Goal: Task Accomplishment & Management: Contribute content

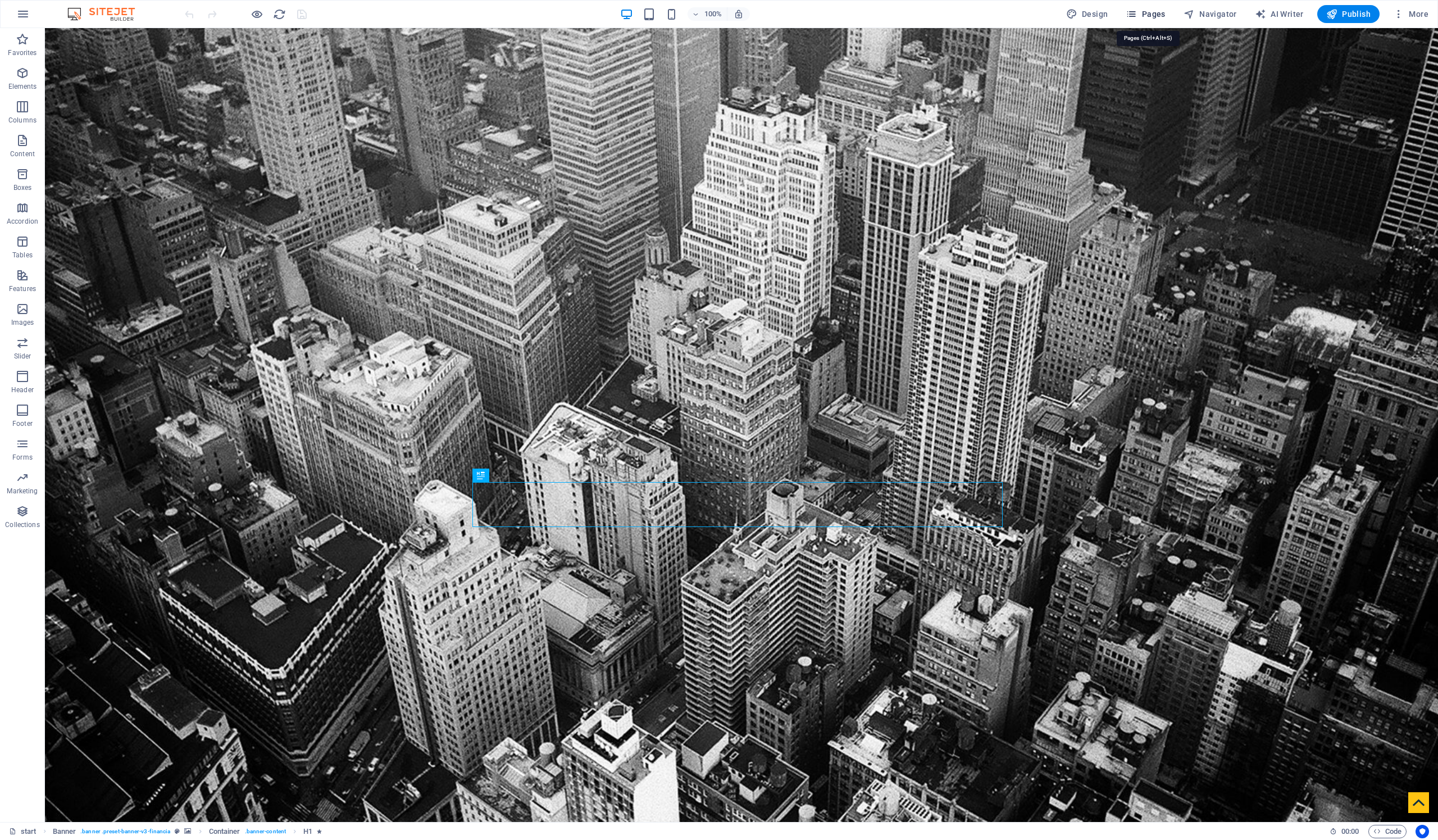
click at [1156, 17] on span "Pages" at bounding box center [1145, 14] width 39 height 11
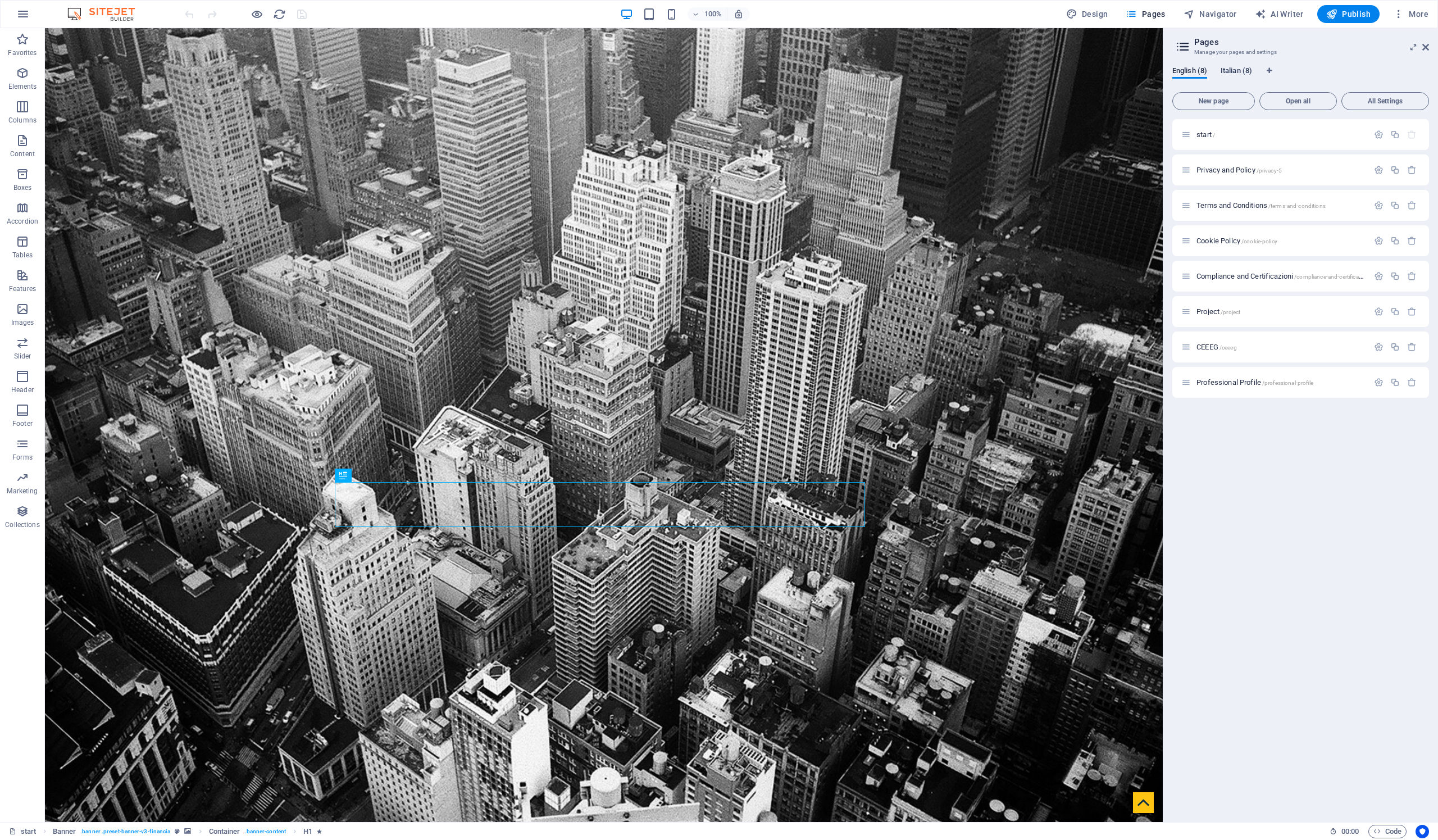
click at [1231, 71] on span "Italian (8)" at bounding box center [1236, 72] width 31 height 16
click at [1288, 100] on span "Open all" at bounding box center [1298, 101] width 67 height 7
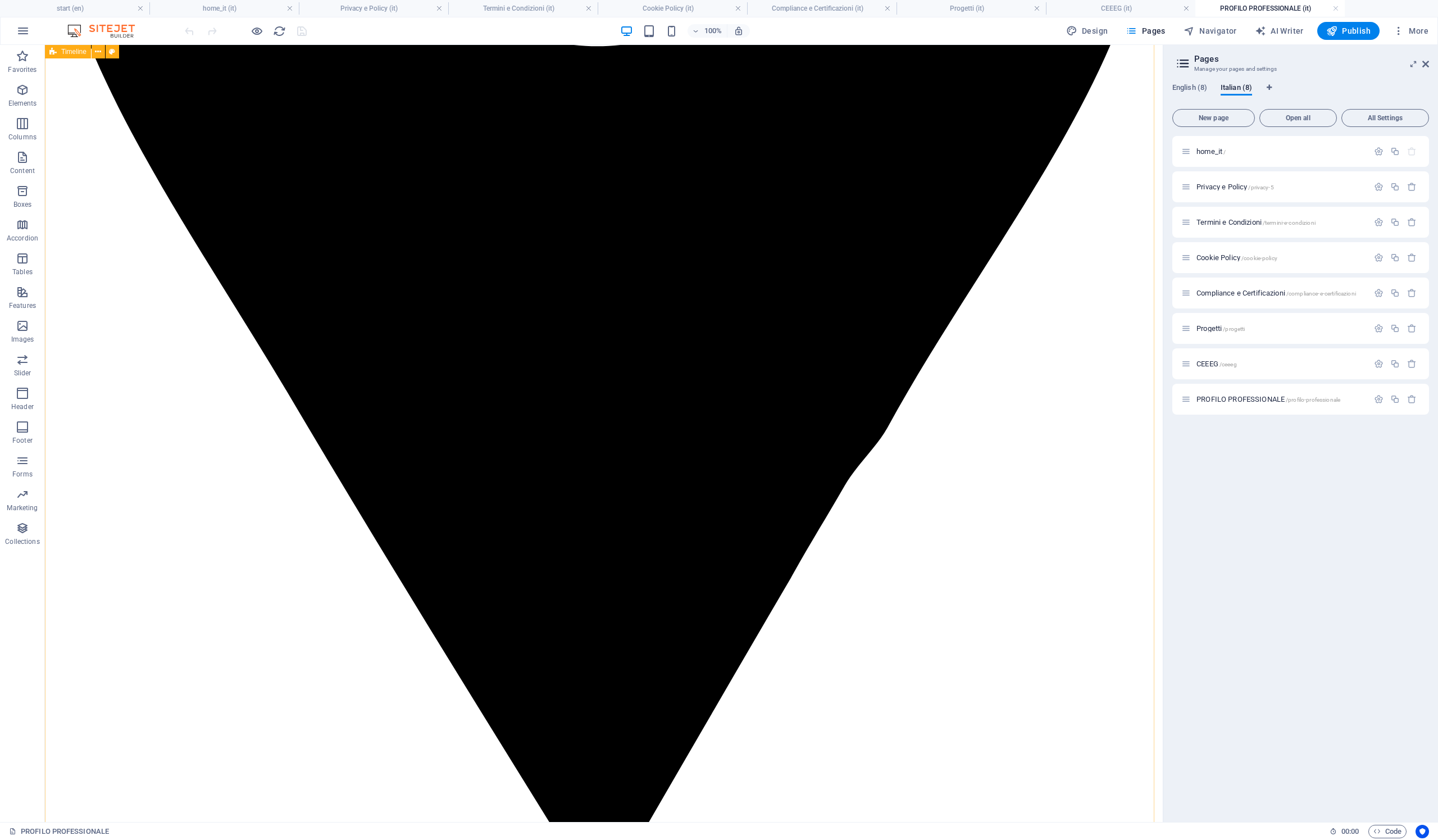
scroll to position [938, 0]
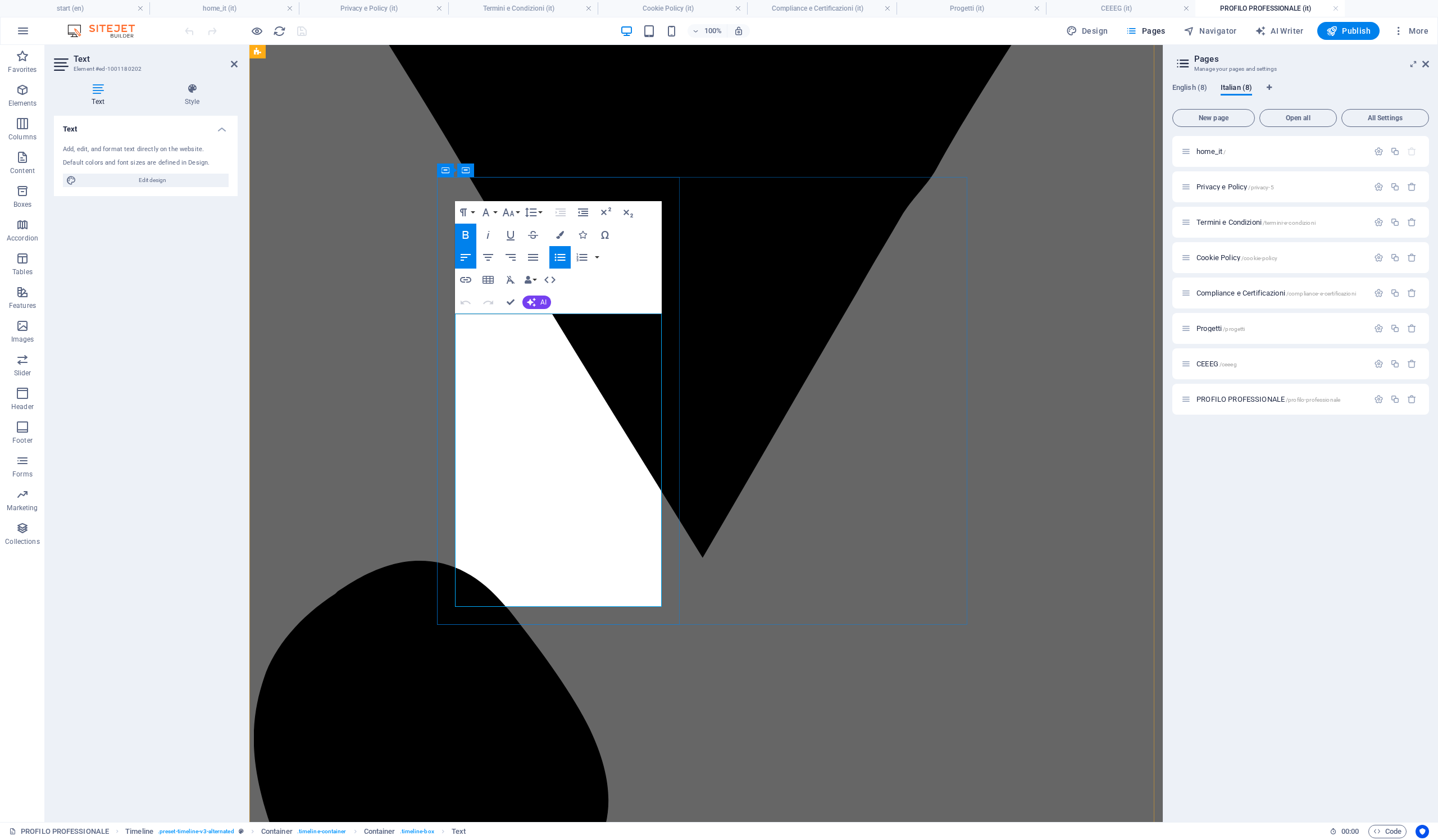
scroll to position [897, 0]
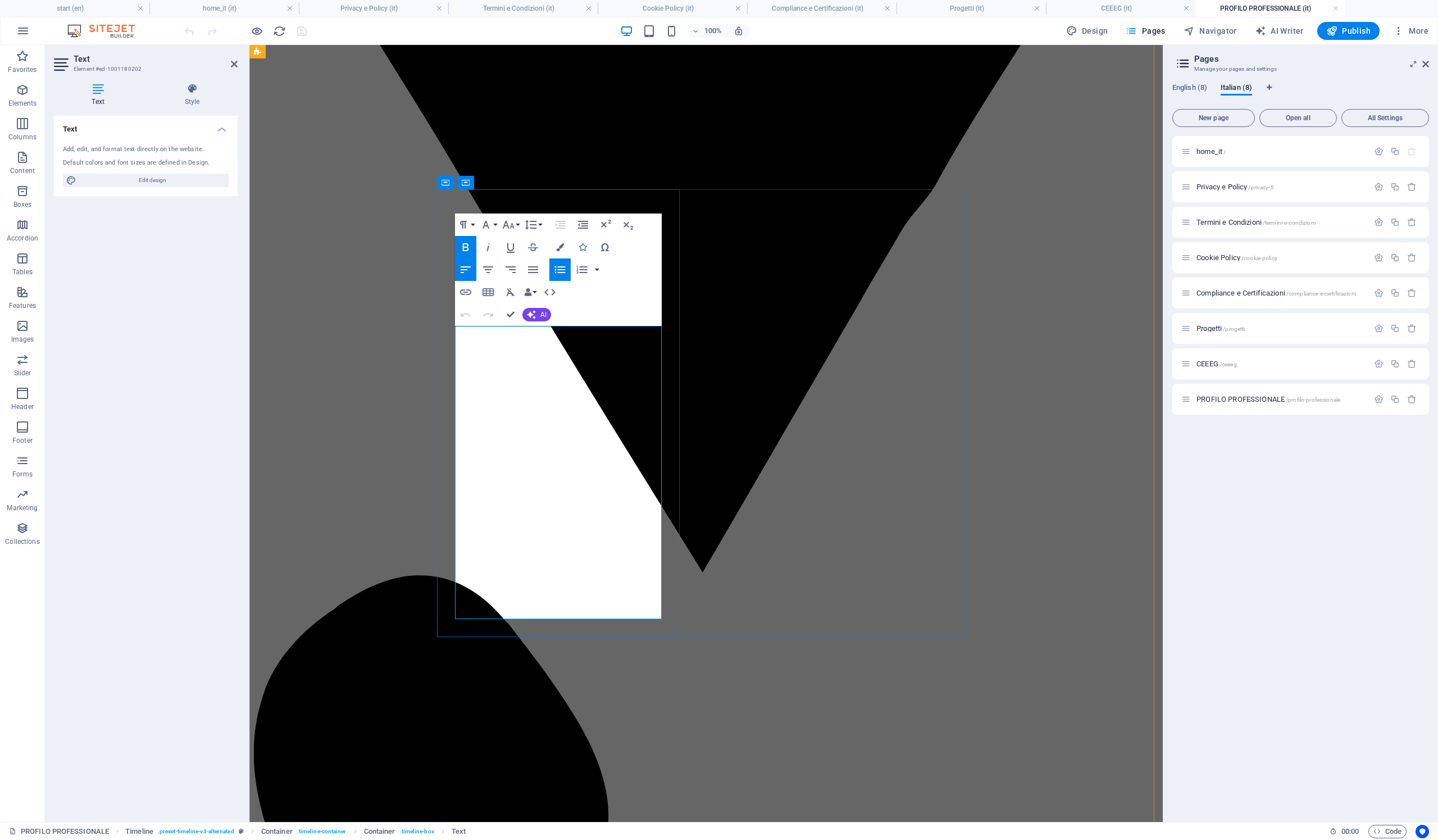
drag, startPoint x: 621, startPoint y: 331, endPoint x: 637, endPoint y: 336, distance: 16.8
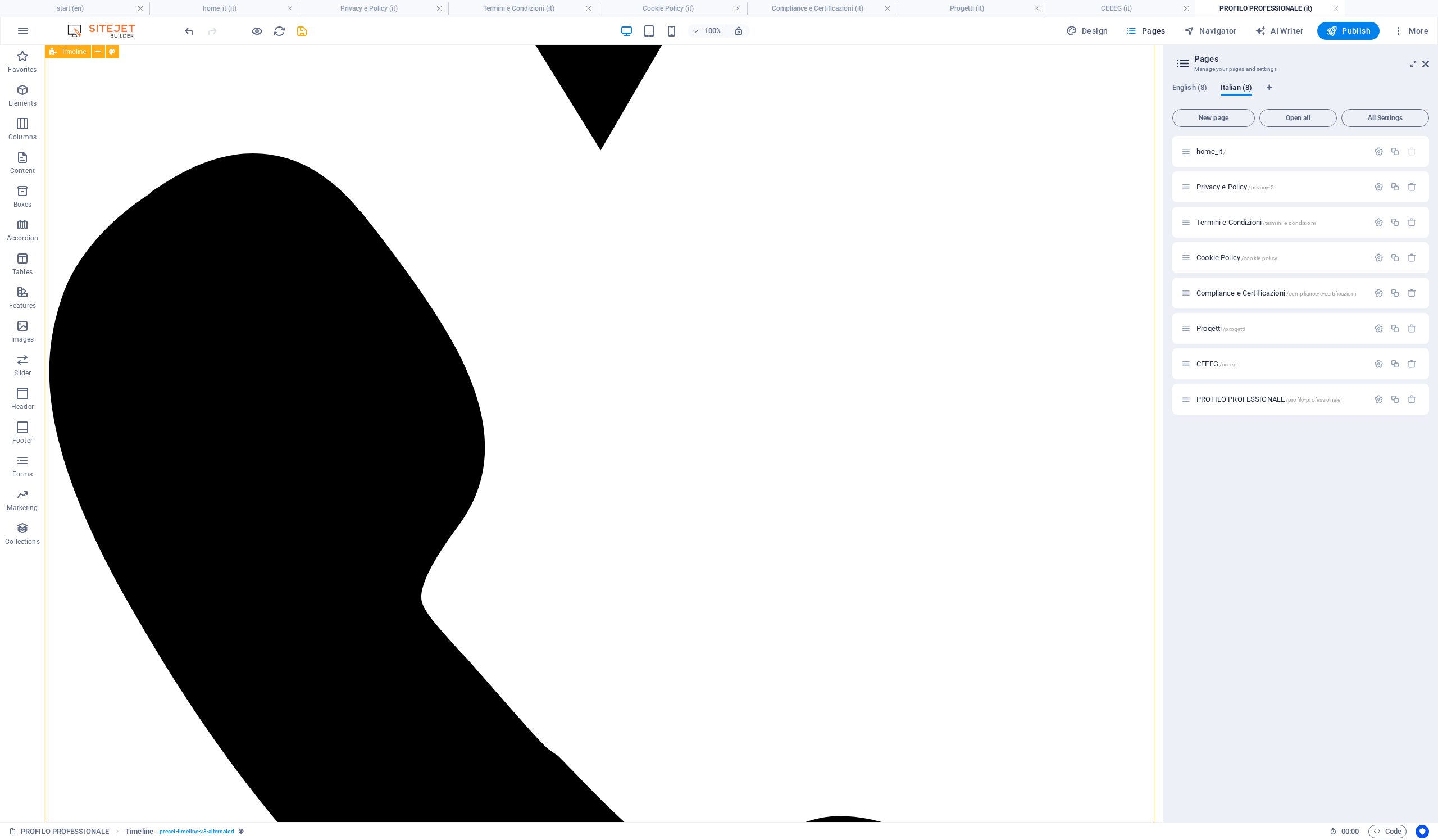
scroll to position [1813, 0]
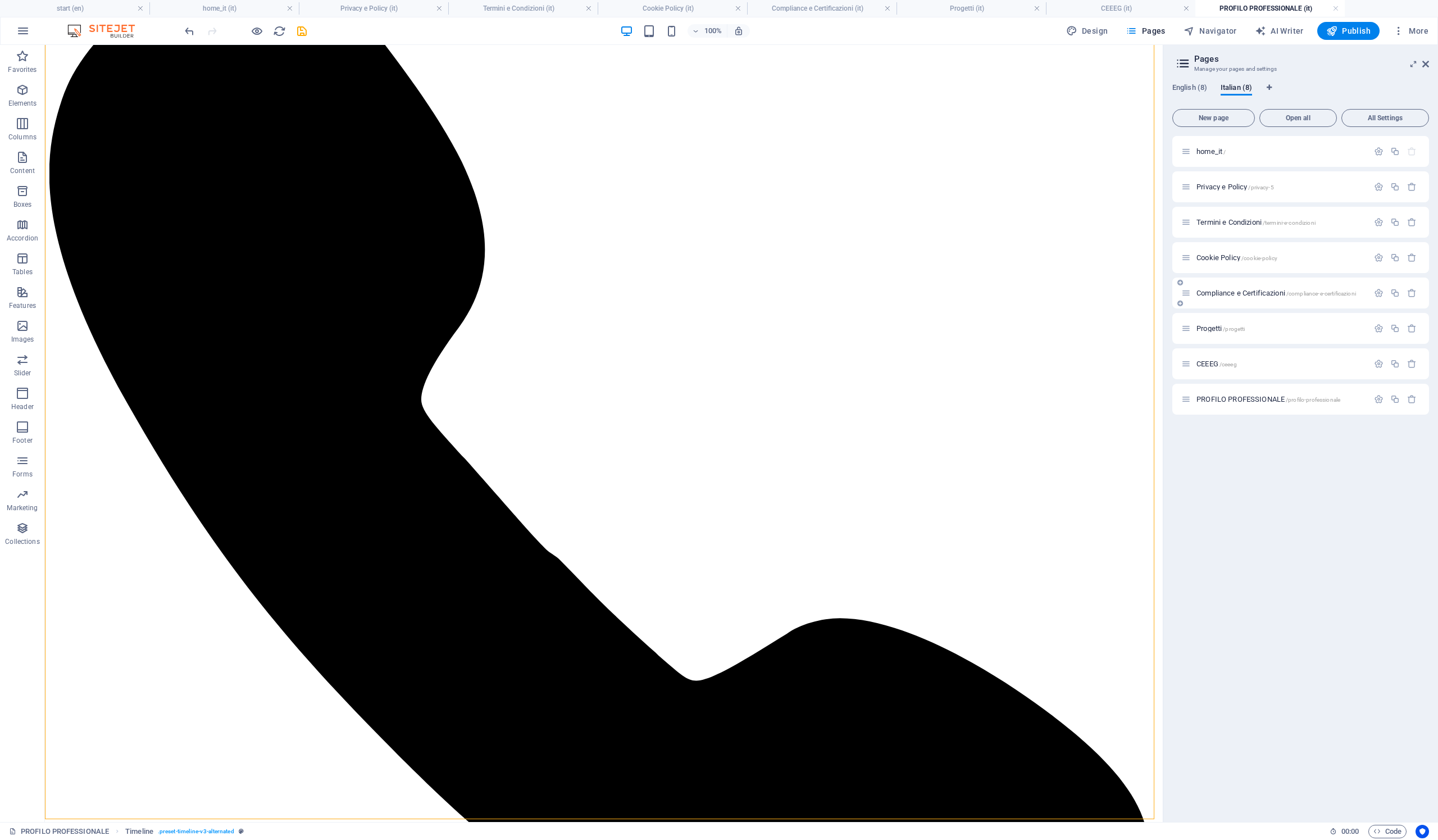
click at [1255, 291] on span "Compliance e Certificazioni /compliance-e-certificazioni" at bounding box center [1276, 293] width 159 height 8
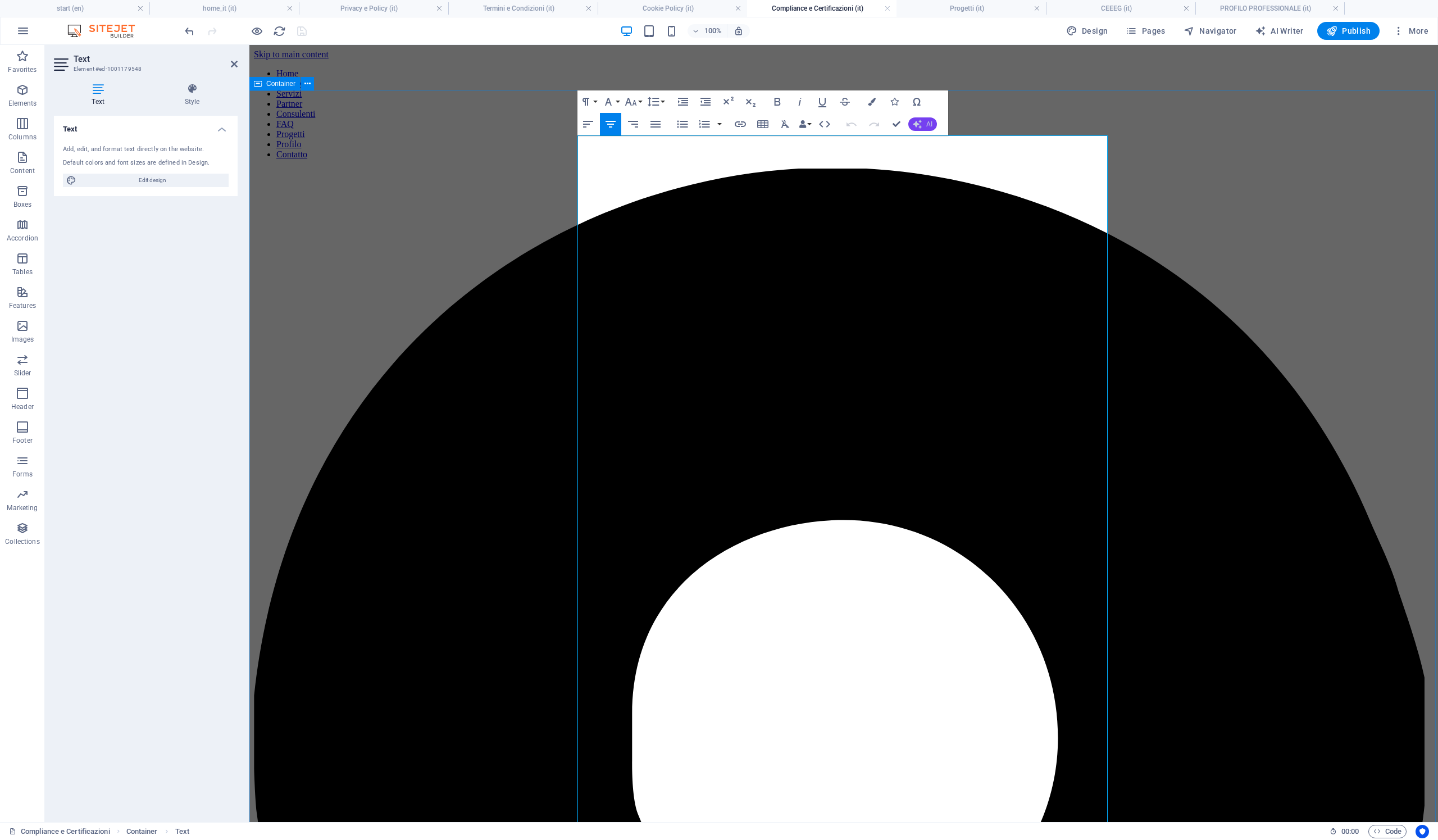
click at [928, 128] on button "AI" at bounding box center [923, 124] width 29 height 13
click at [954, 218] on link "Translate to Italian" at bounding box center [963, 210] width 109 height 17
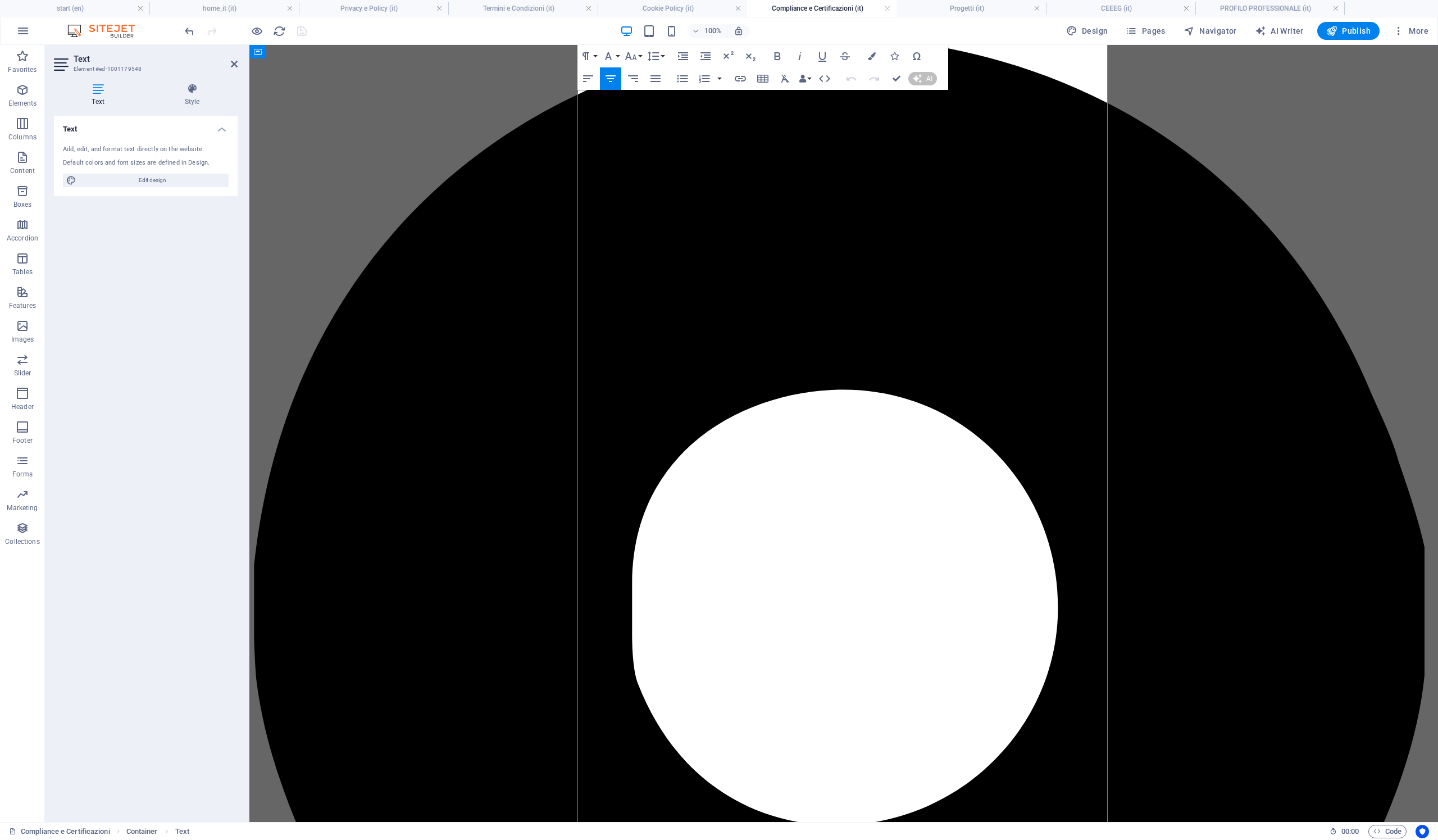
scroll to position [0, 0]
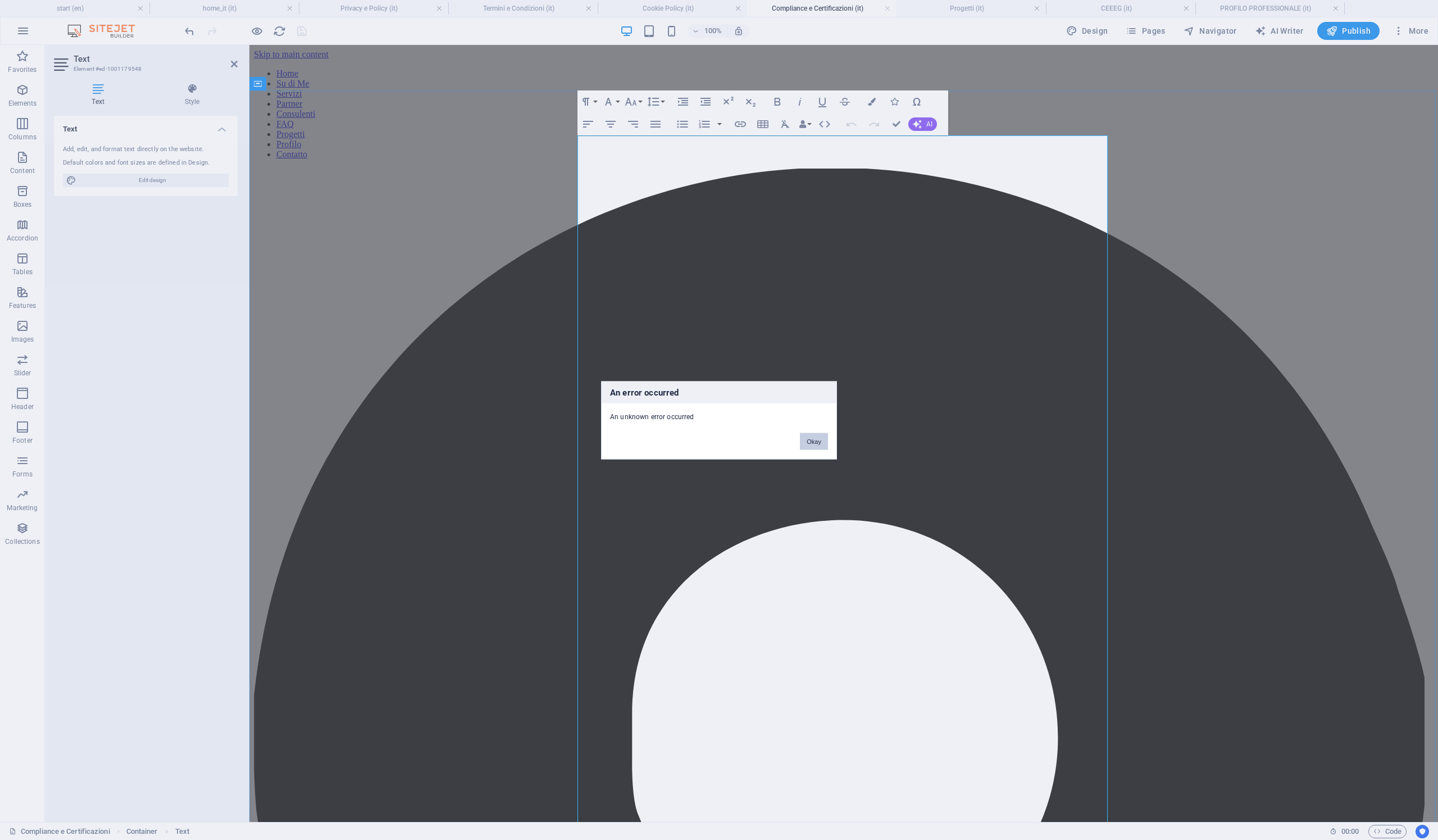
click at [814, 435] on button "Okay" at bounding box center [814, 441] width 28 height 17
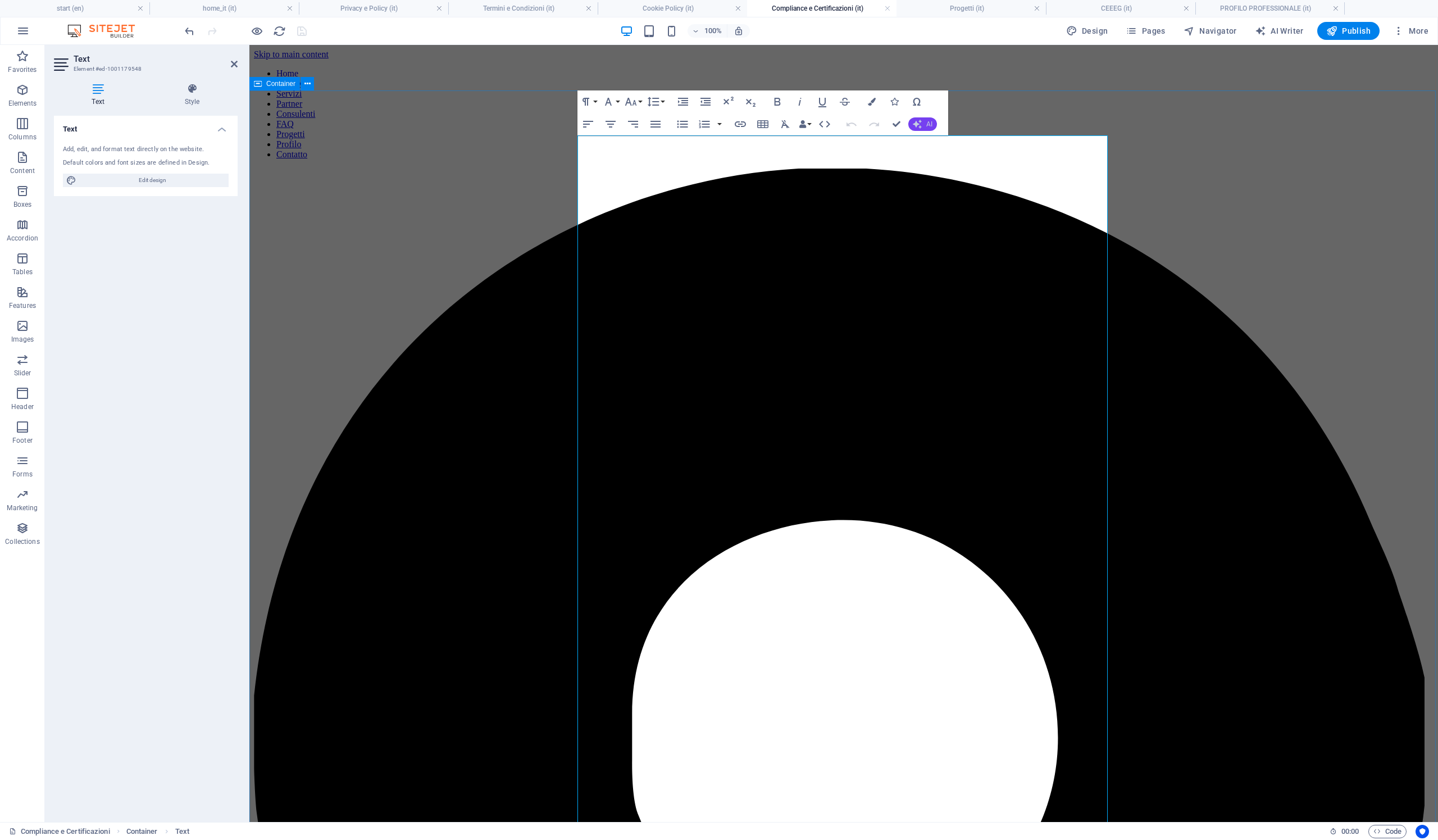
click at [921, 122] on icon "button" at bounding box center [917, 124] width 12 height 12
click at [945, 209] on link "Translate to Italian" at bounding box center [963, 210] width 109 height 17
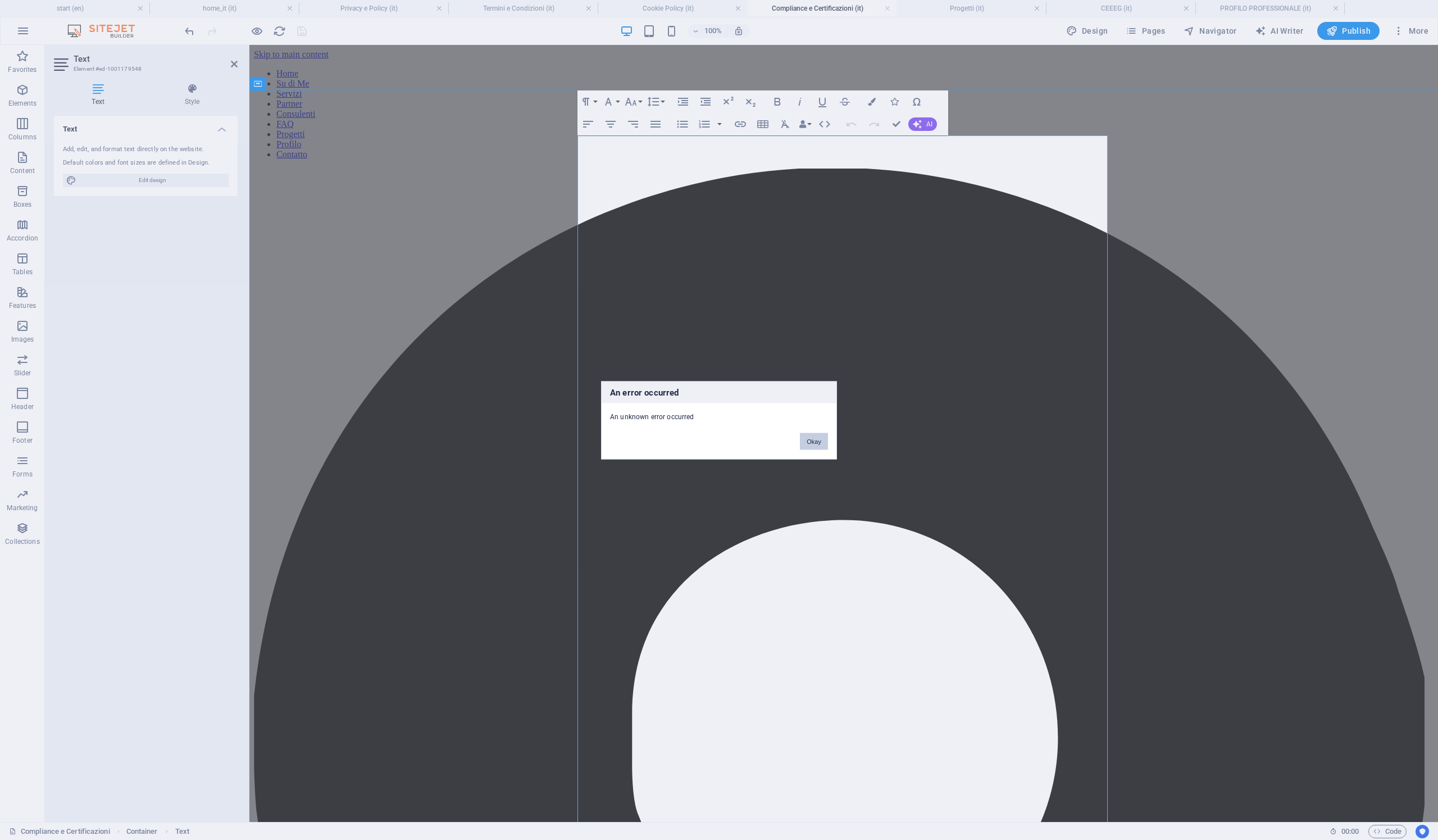
click at [808, 443] on button "Okay" at bounding box center [814, 441] width 28 height 17
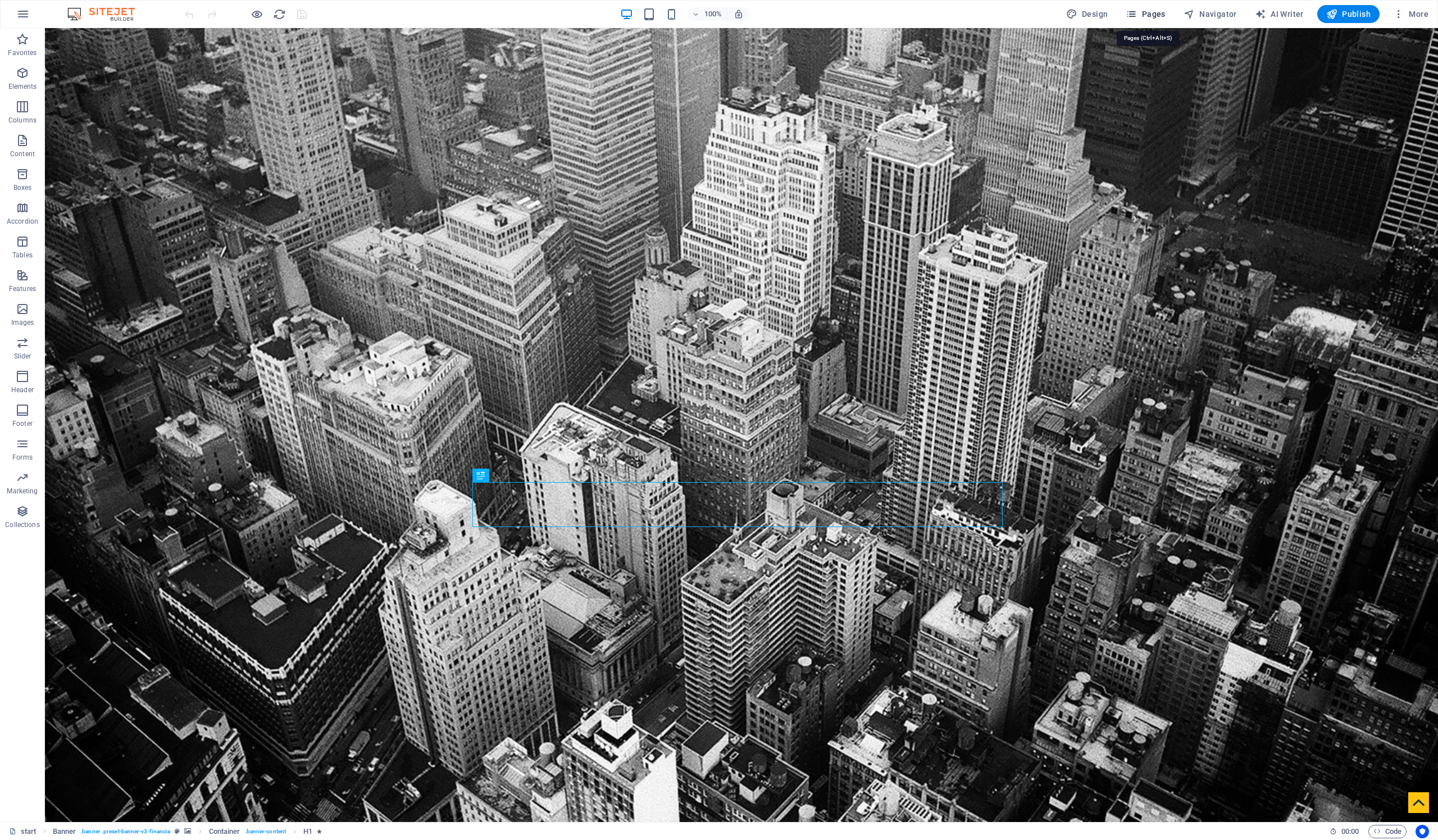
click at [1154, 13] on span "Pages" at bounding box center [1145, 14] width 39 height 11
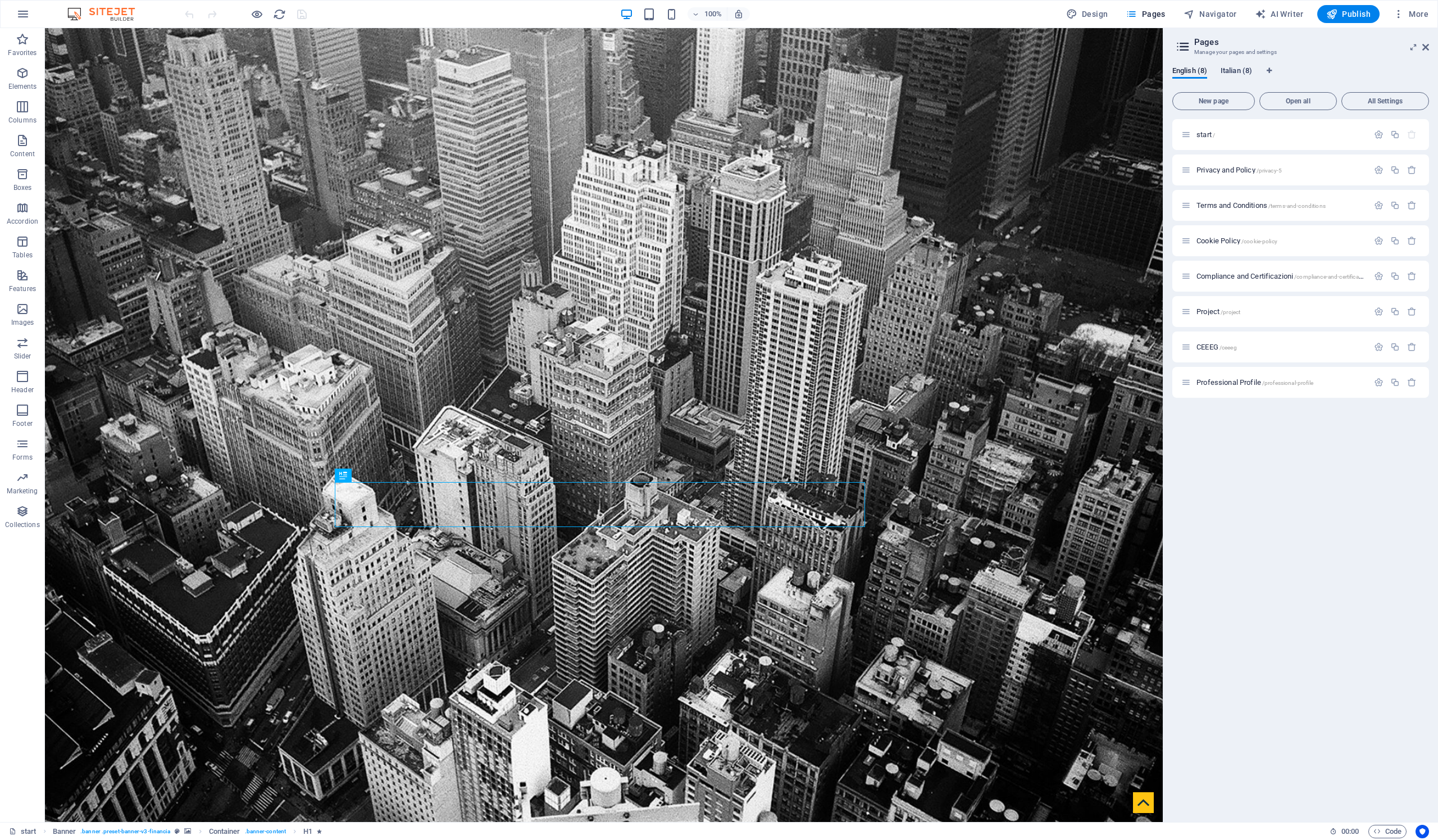
click at [1232, 70] on span "Italian (8)" at bounding box center [1236, 72] width 31 height 16
click at [1291, 98] on span "Open all" at bounding box center [1298, 101] width 67 height 7
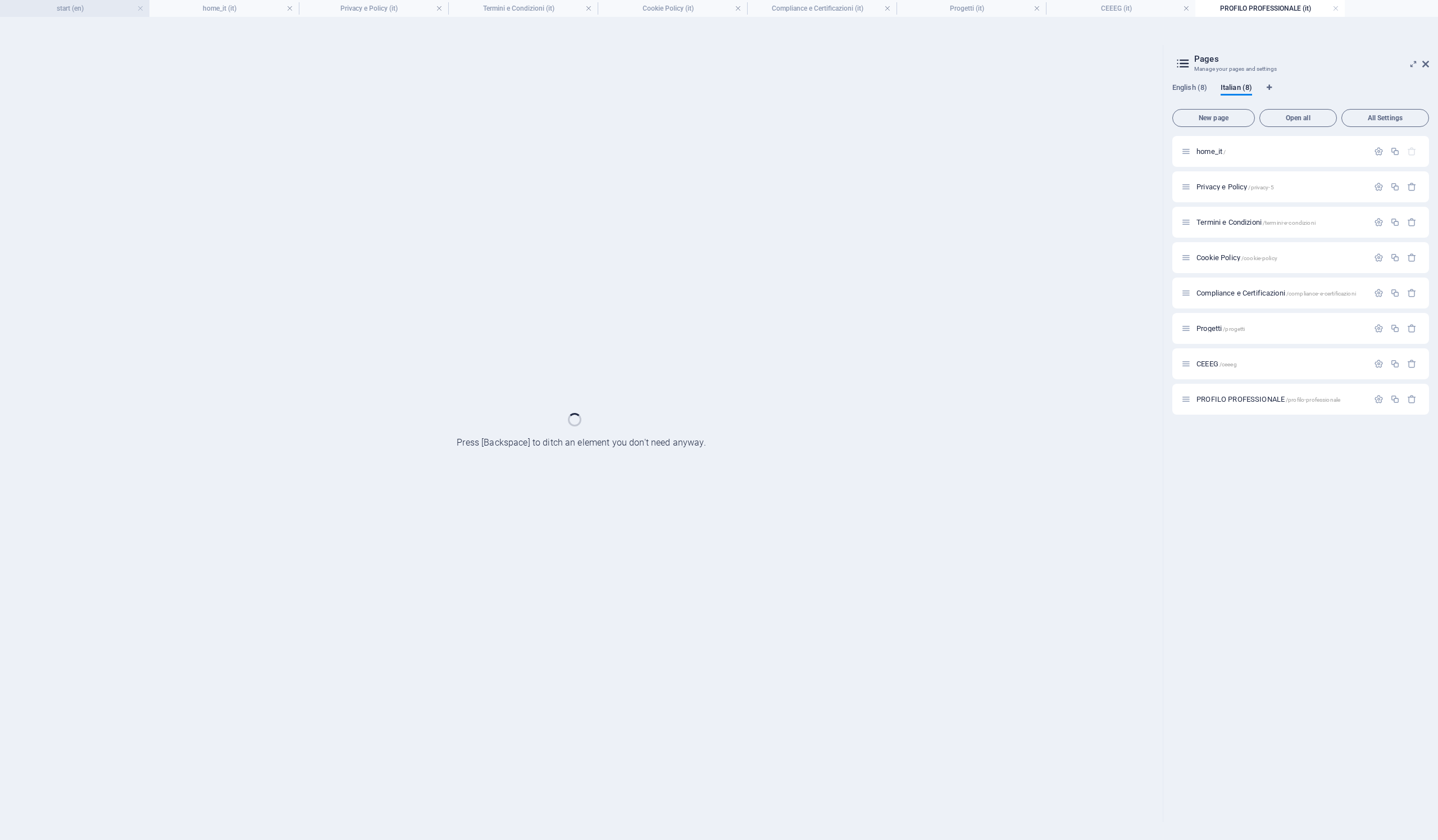
click at [87, 10] on h4 "start (en)" at bounding box center [75, 8] width 150 height 13
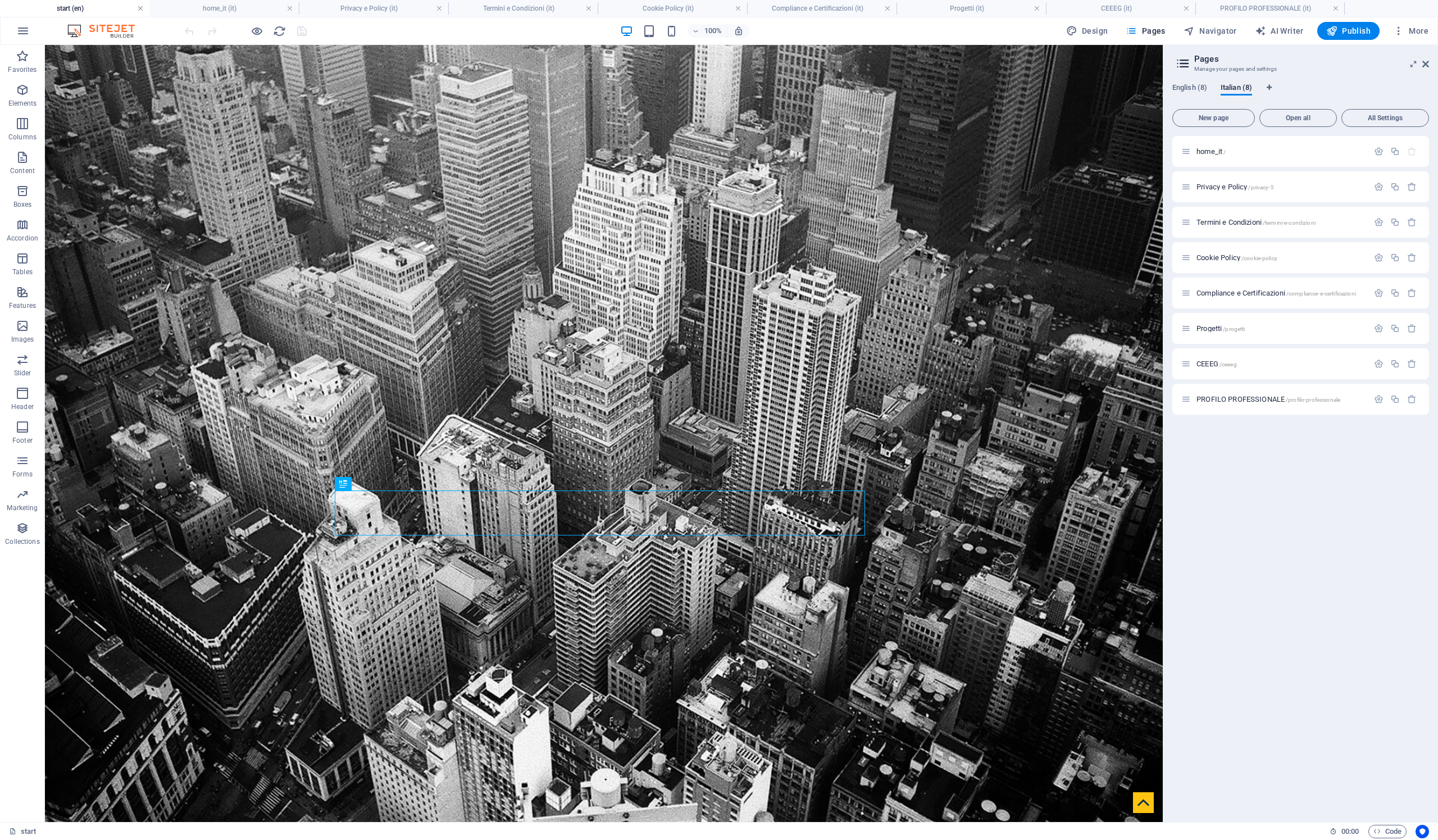
click at [139, 8] on link at bounding box center [140, 9] width 7 height 11
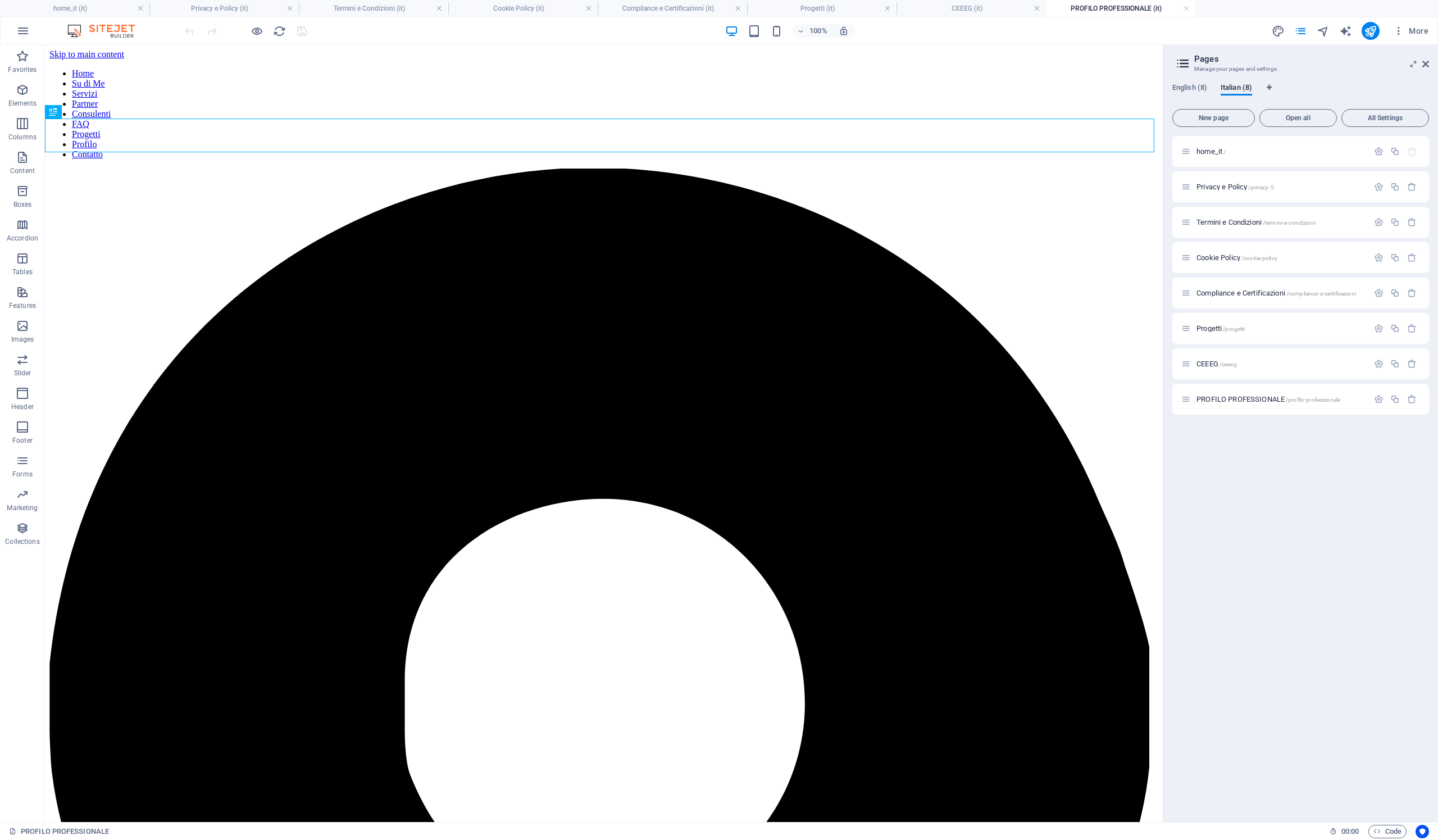
click at [1234, 10] on ul "home_it (it) Privacy e Policy (it) Termini e Condizioni (it) Cookie Policy (it)…" at bounding box center [719, 8] width 1438 height 17
click at [984, 7] on h4 "CEEEG (it)" at bounding box center [971, 8] width 150 height 13
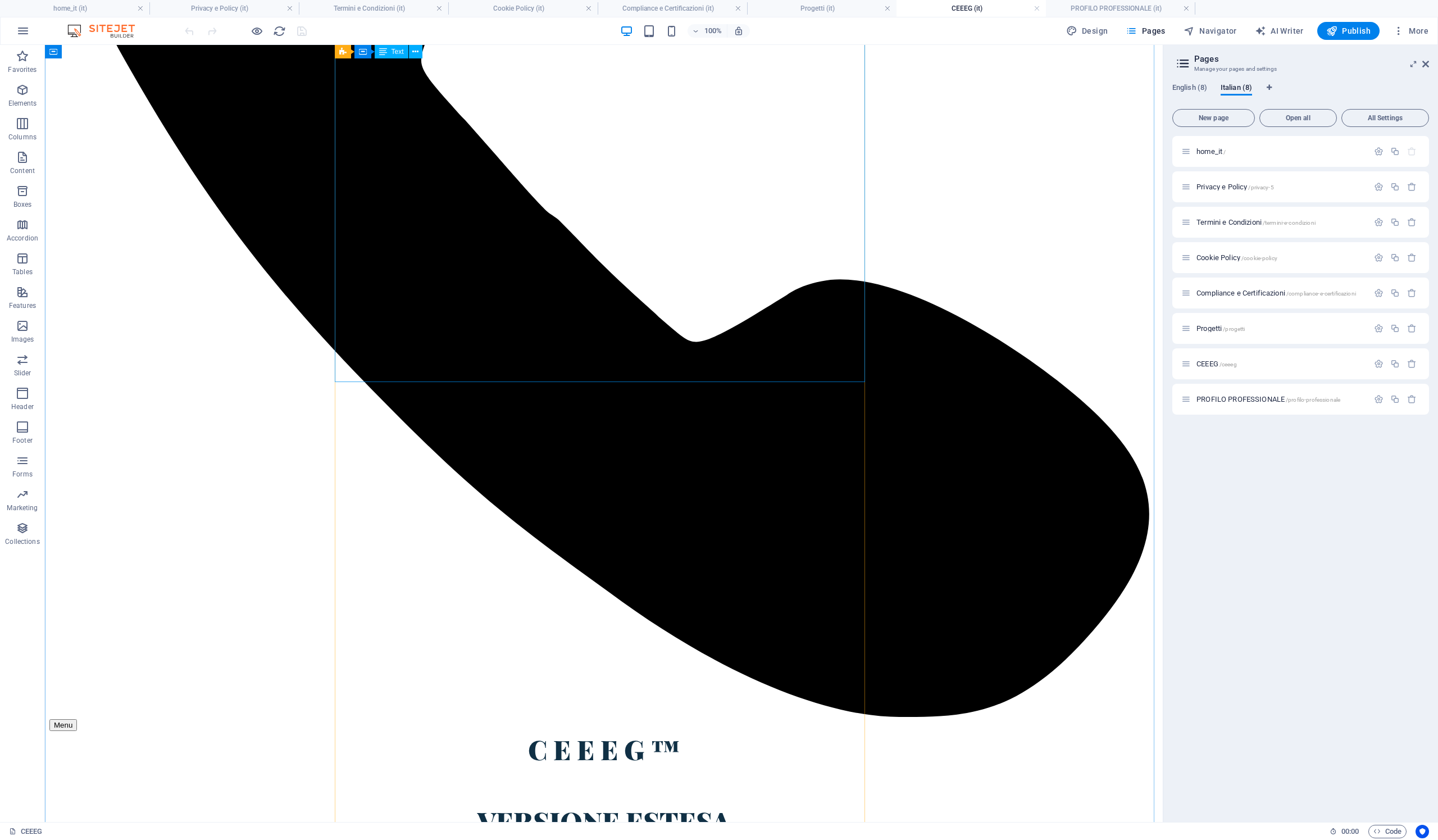
scroll to position [2392, 0]
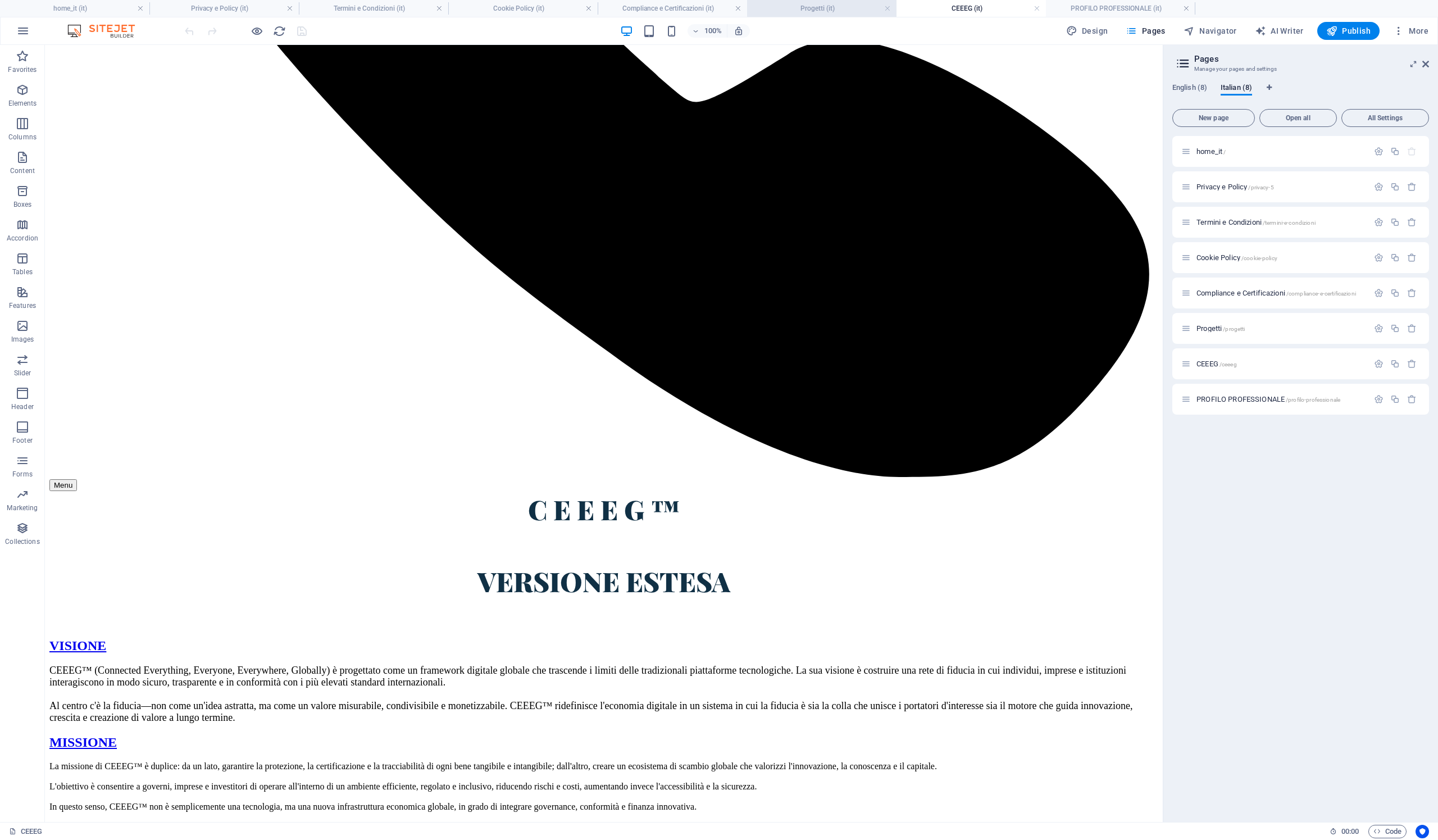
click at [829, 10] on h4 "Progetti (it)" at bounding box center [821, 8] width 150 height 13
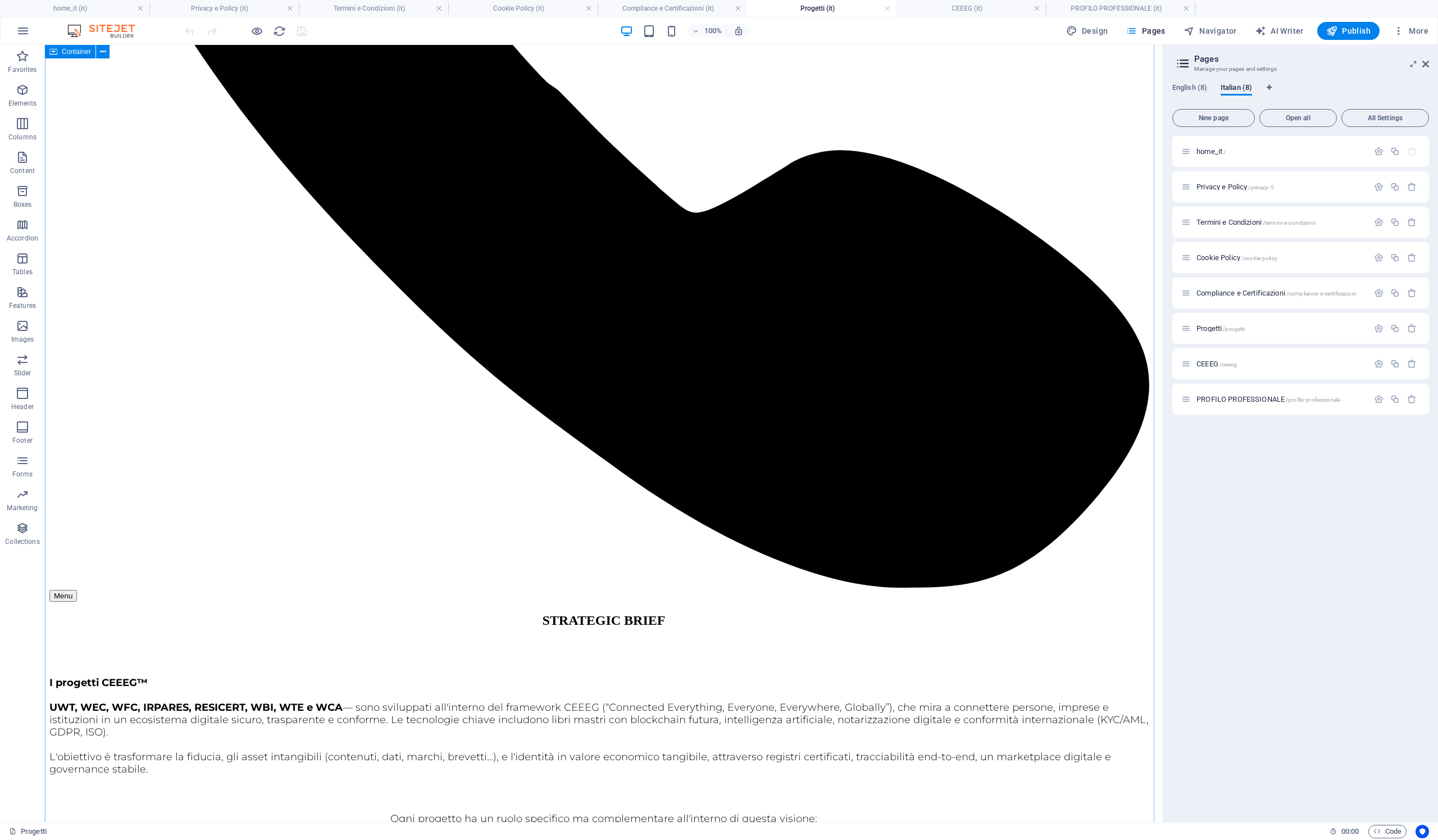
scroll to position [2594, 0]
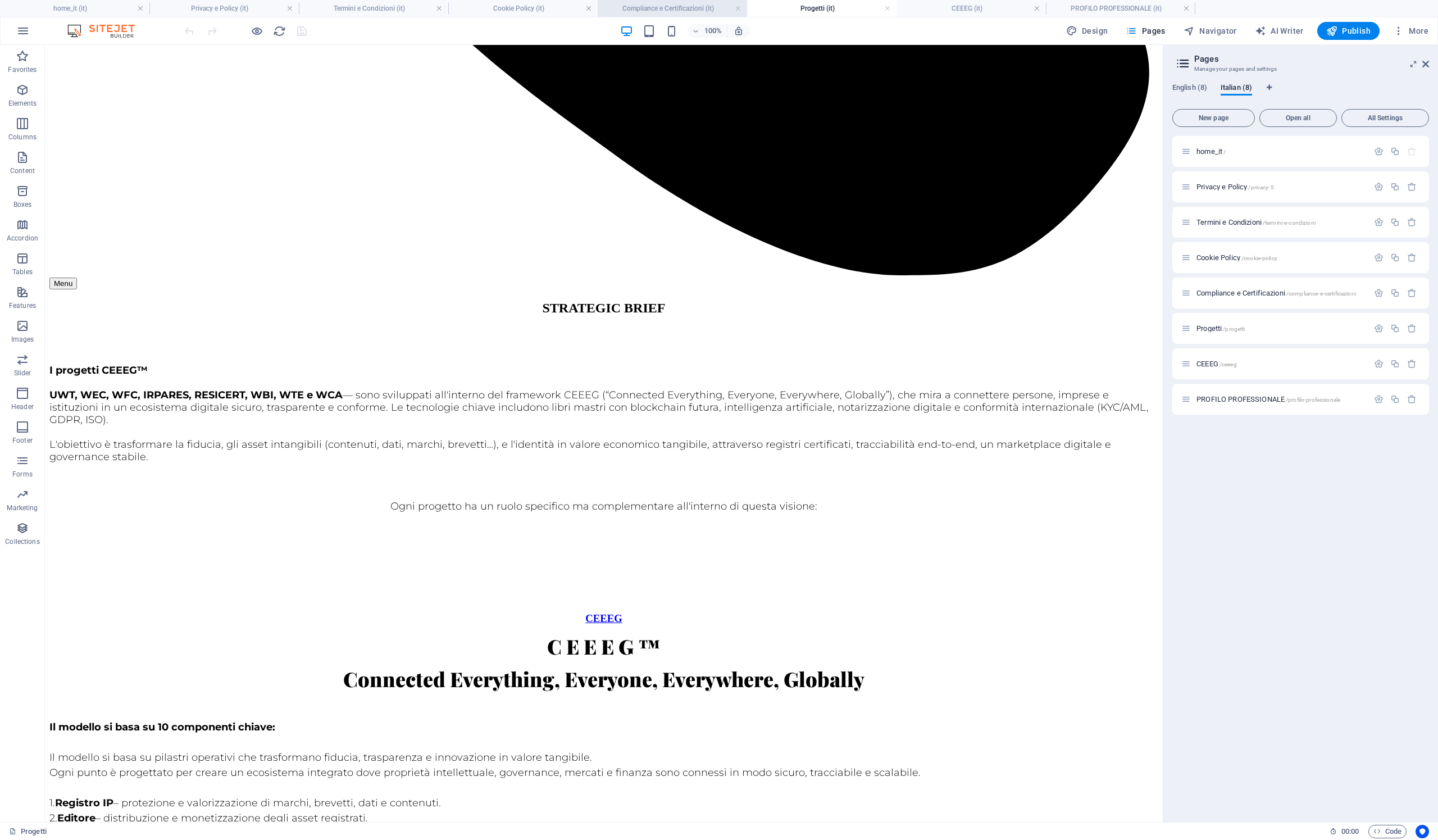
click at [644, 10] on h4 "Compliance e Certificazioni (it)" at bounding box center [672, 8] width 150 height 13
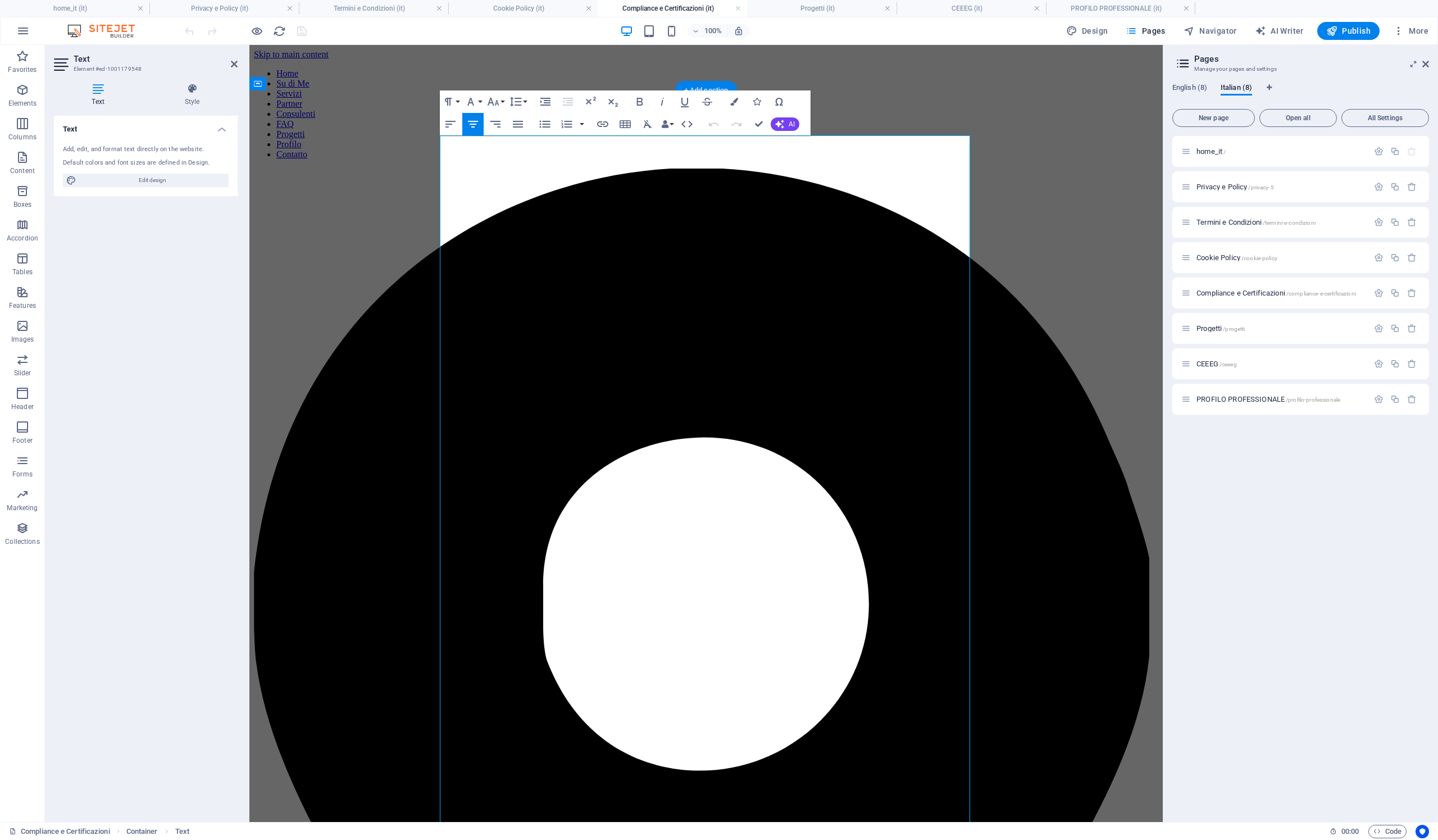
click at [789, 122] on span "AI" at bounding box center [791, 124] width 6 height 7
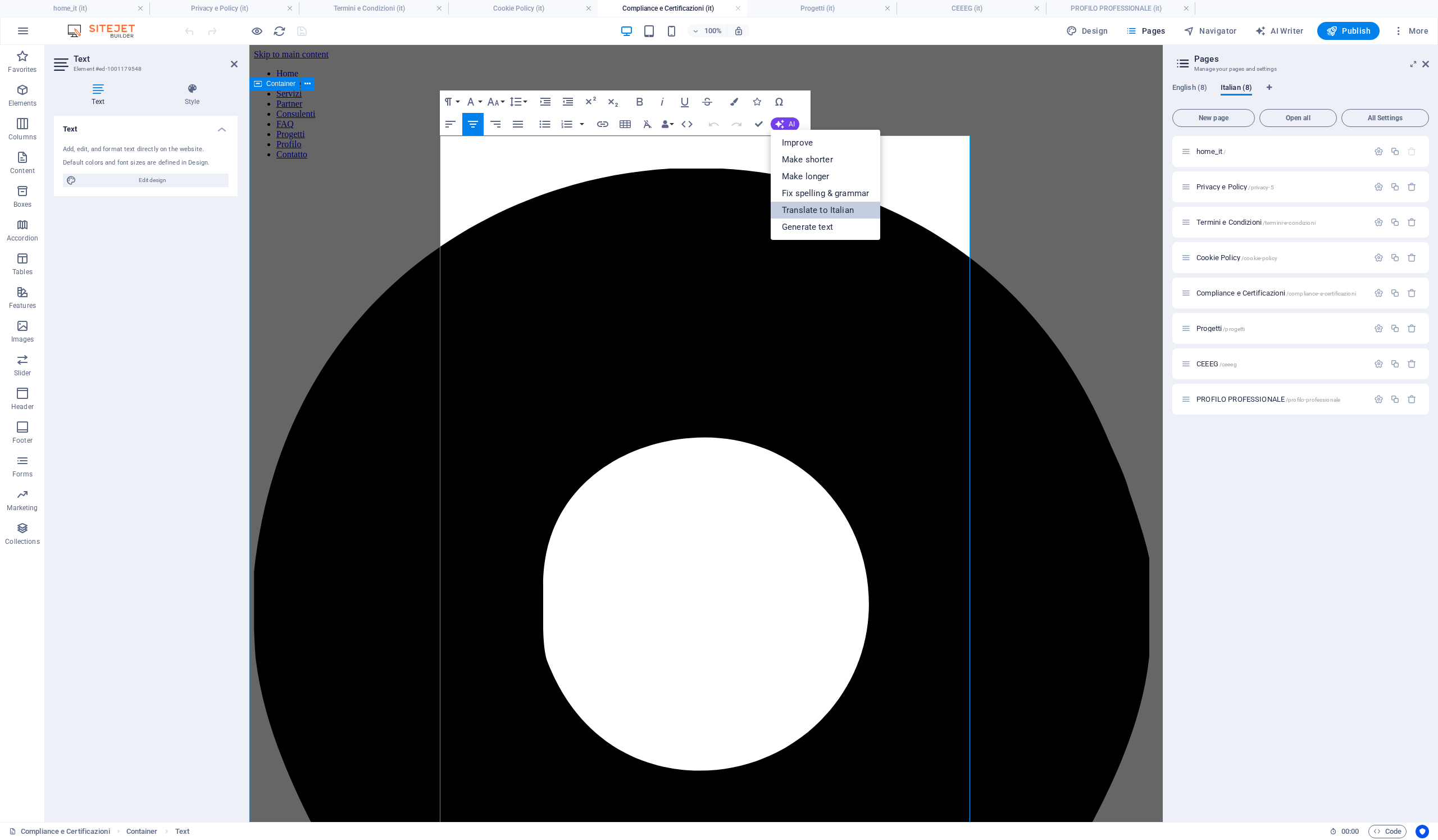
click at [835, 204] on link "Translate to Italian" at bounding box center [826, 210] width 109 height 17
click at [233, 65] on icon at bounding box center [234, 64] width 7 height 9
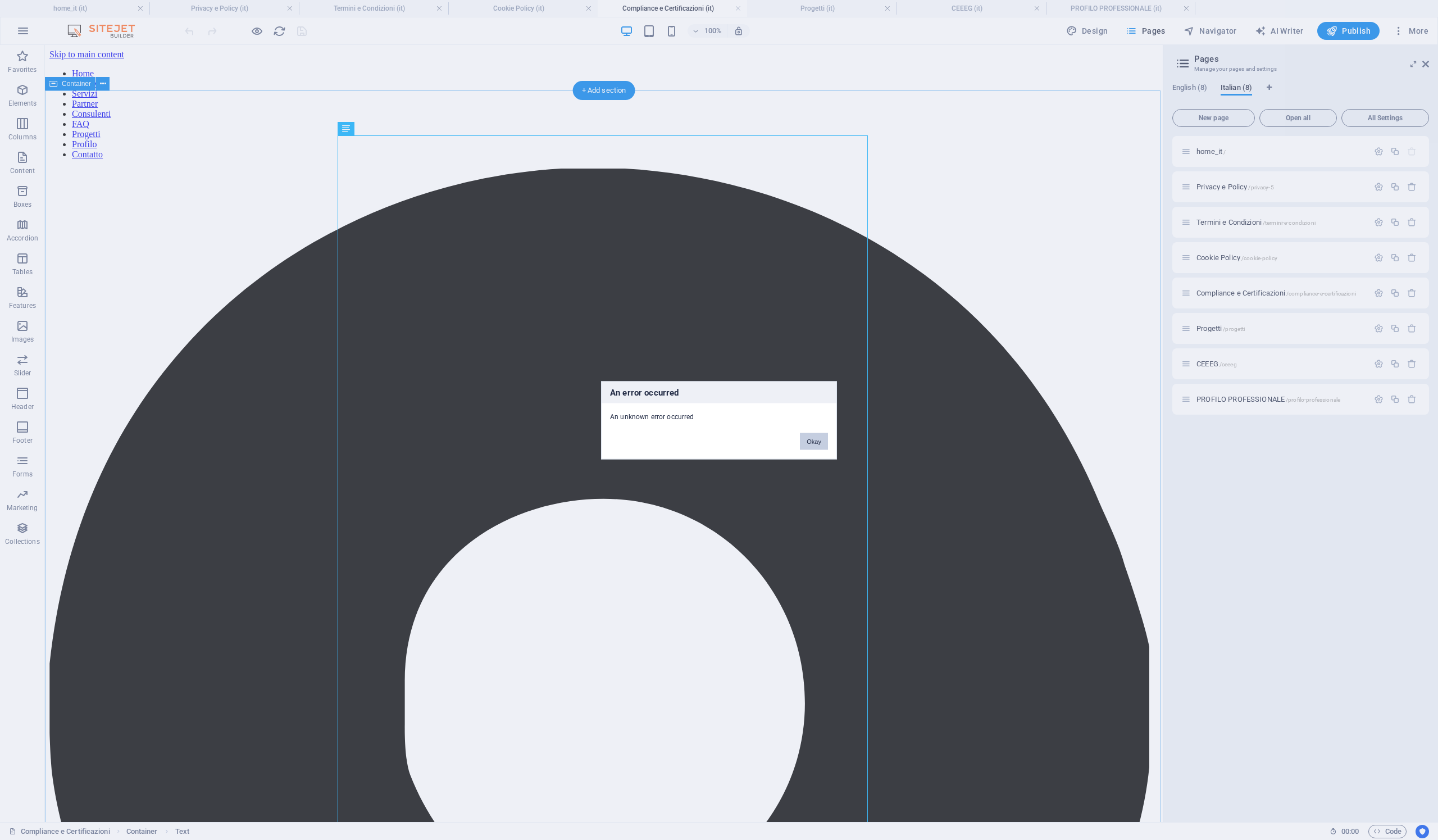
click at [820, 433] on button "Okay" at bounding box center [814, 441] width 28 height 17
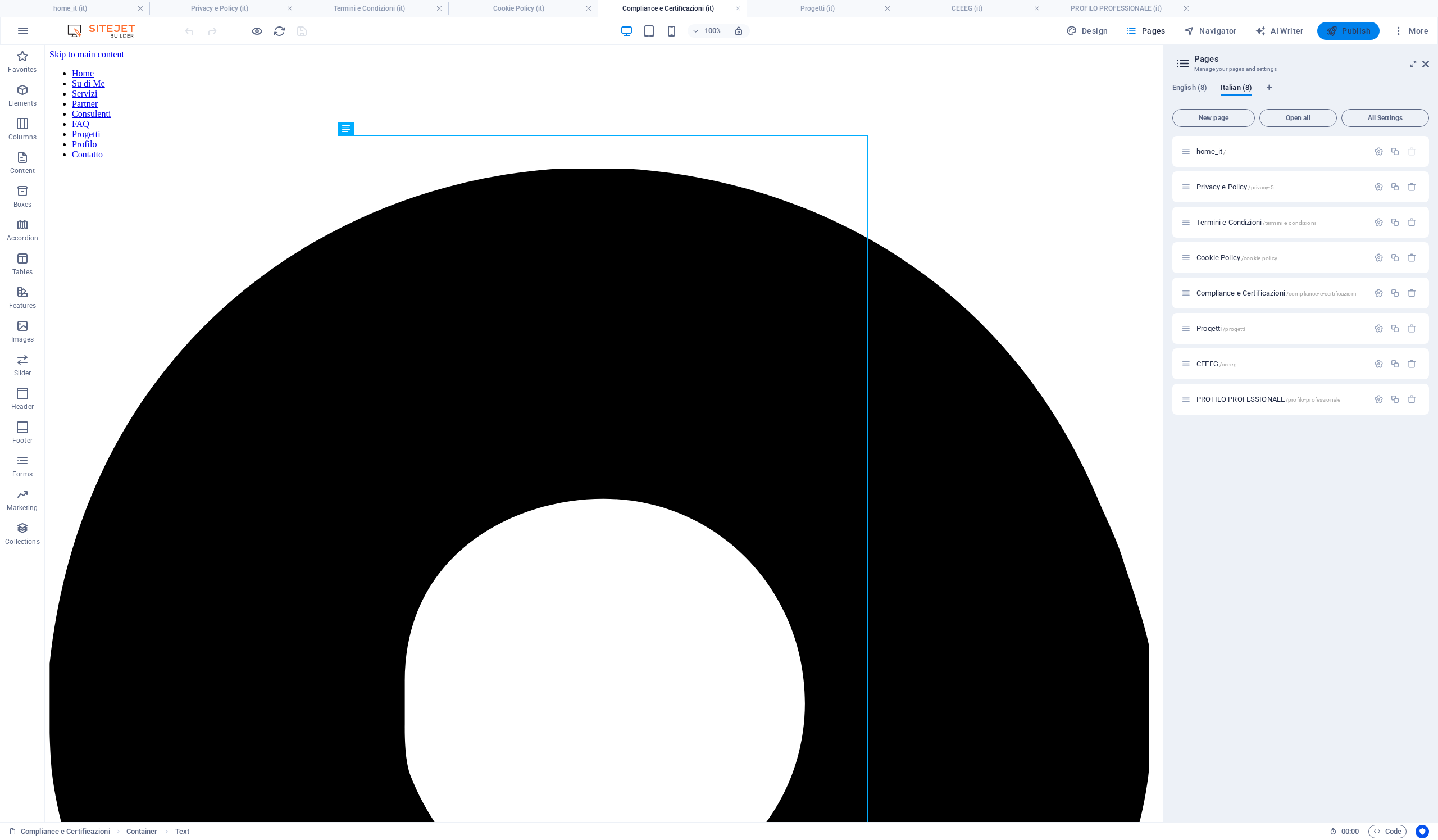
click at [1356, 34] on span "Publish" at bounding box center [1348, 31] width 44 height 11
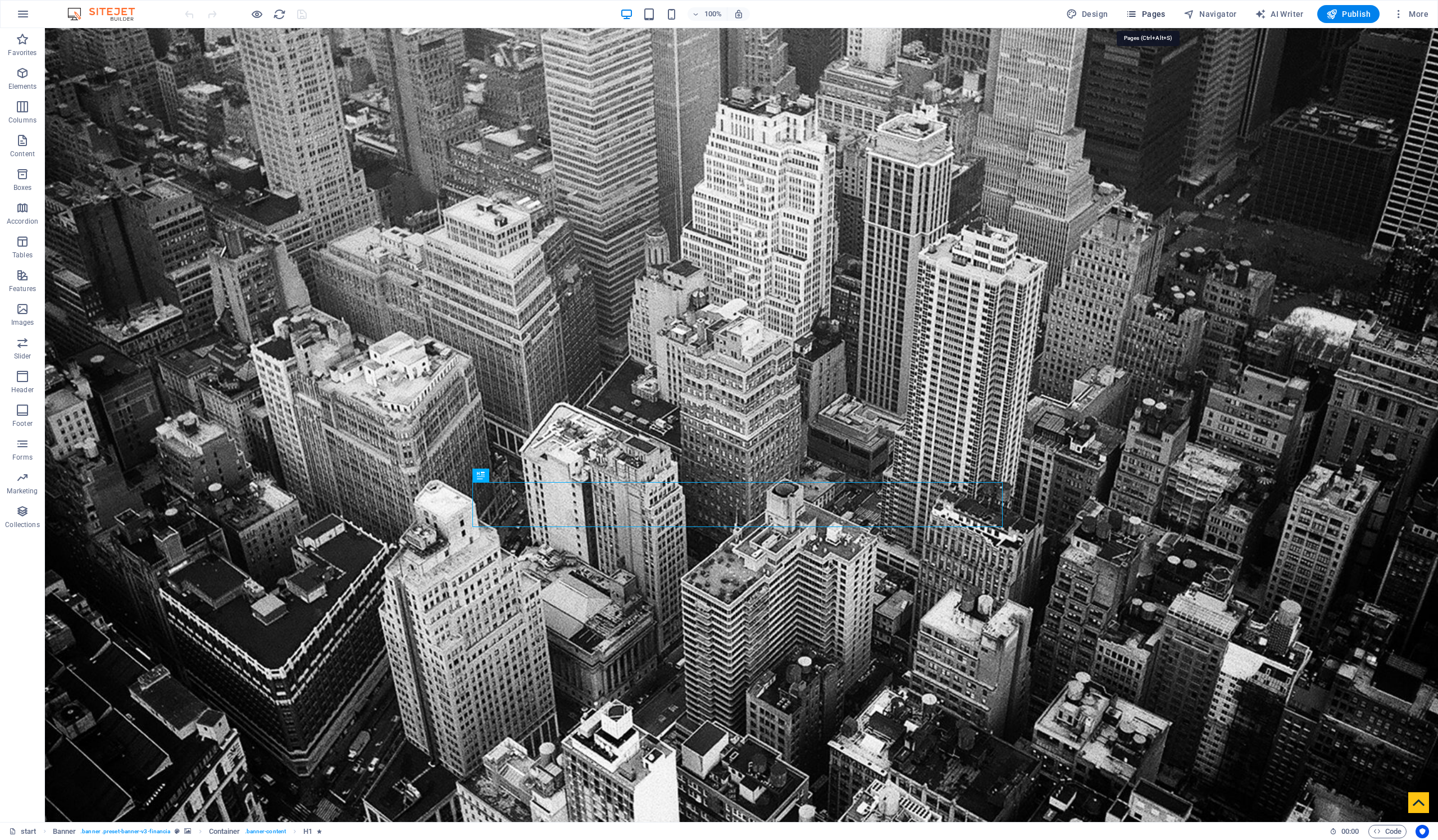
click at [1153, 14] on span "Pages" at bounding box center [1145, 14] width 39 height 11
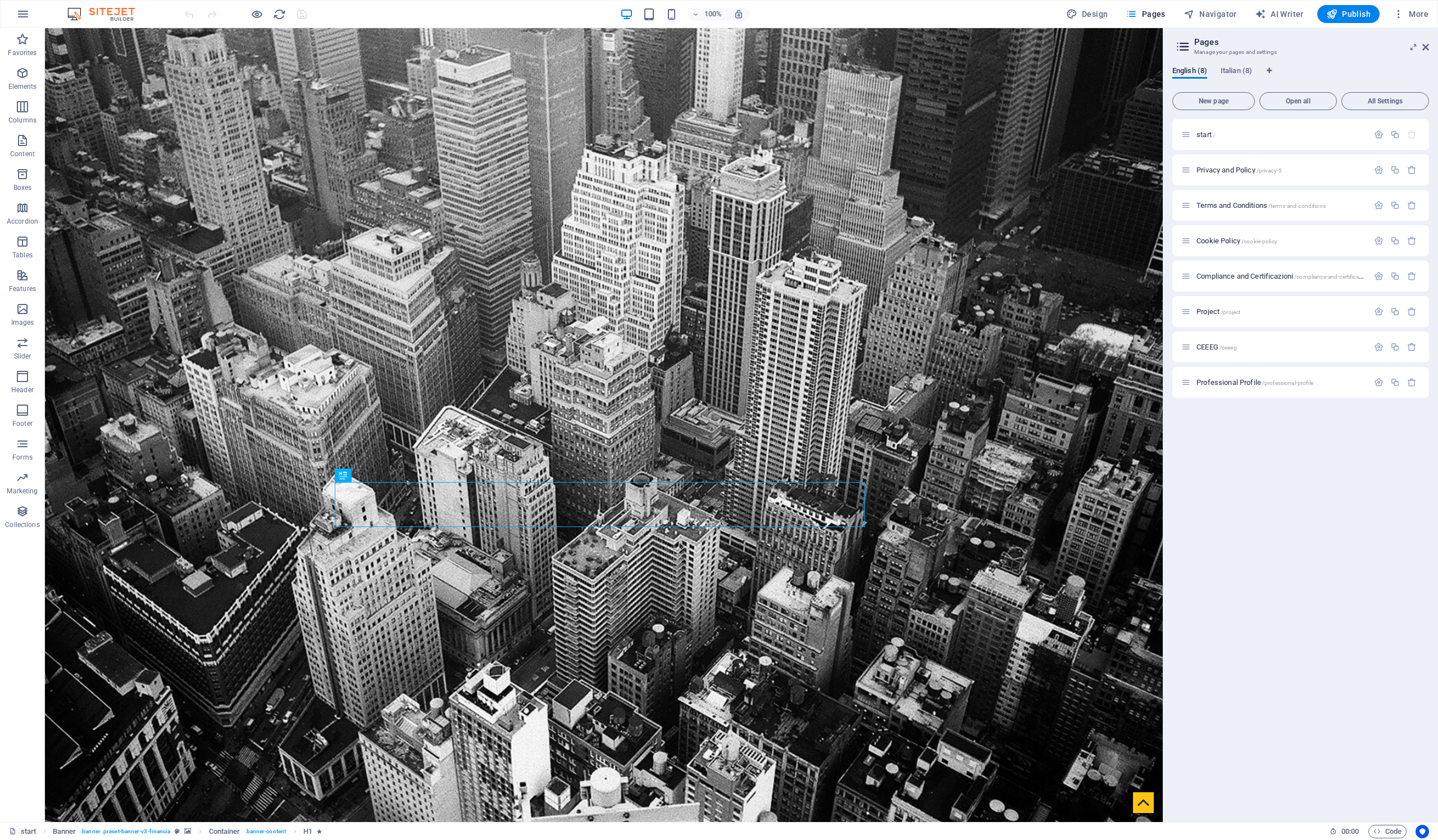
click at [1236, 65] on div "English (8) Italian (8) New page Open all All Settings start / Privacy and Poli…" at bounding box center [1300, 439] width 275 height 764
click at [1235, 72] on span "Italian (8)" at bounding box center [1236, 72] width 31 height 16
click at [1306, 103] on span "Open all" at bounding box center [1298, 101] width 67 height 7
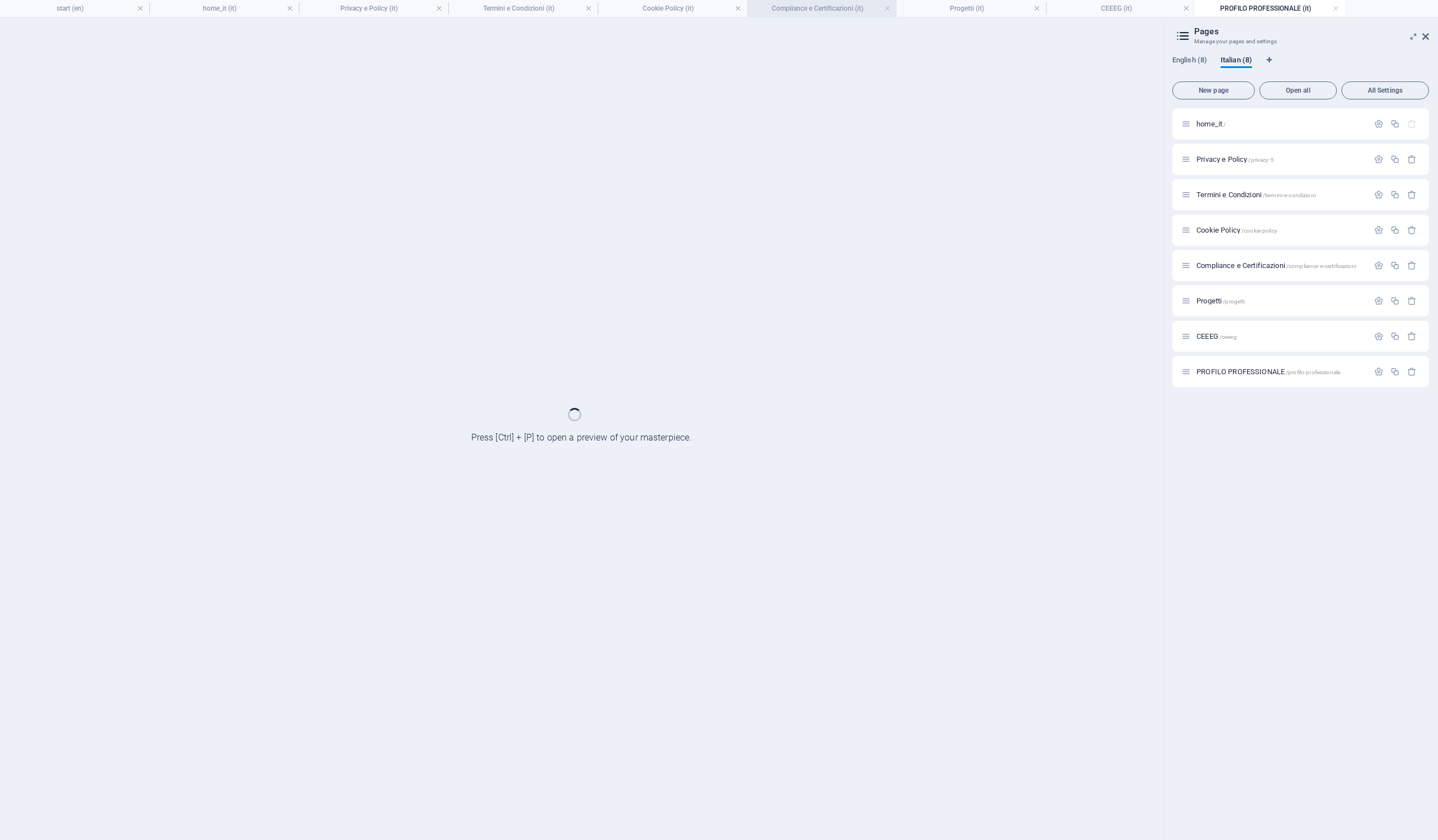
click at [830, 13] on h4 "Compliance e Certificazioni (it)" at bounding box center [821, 8] width 150 height 13
click at [829, 10] on h4 "Compliance e Certificazioni (it)" at bounding box center [821, 8] width 150 height 13
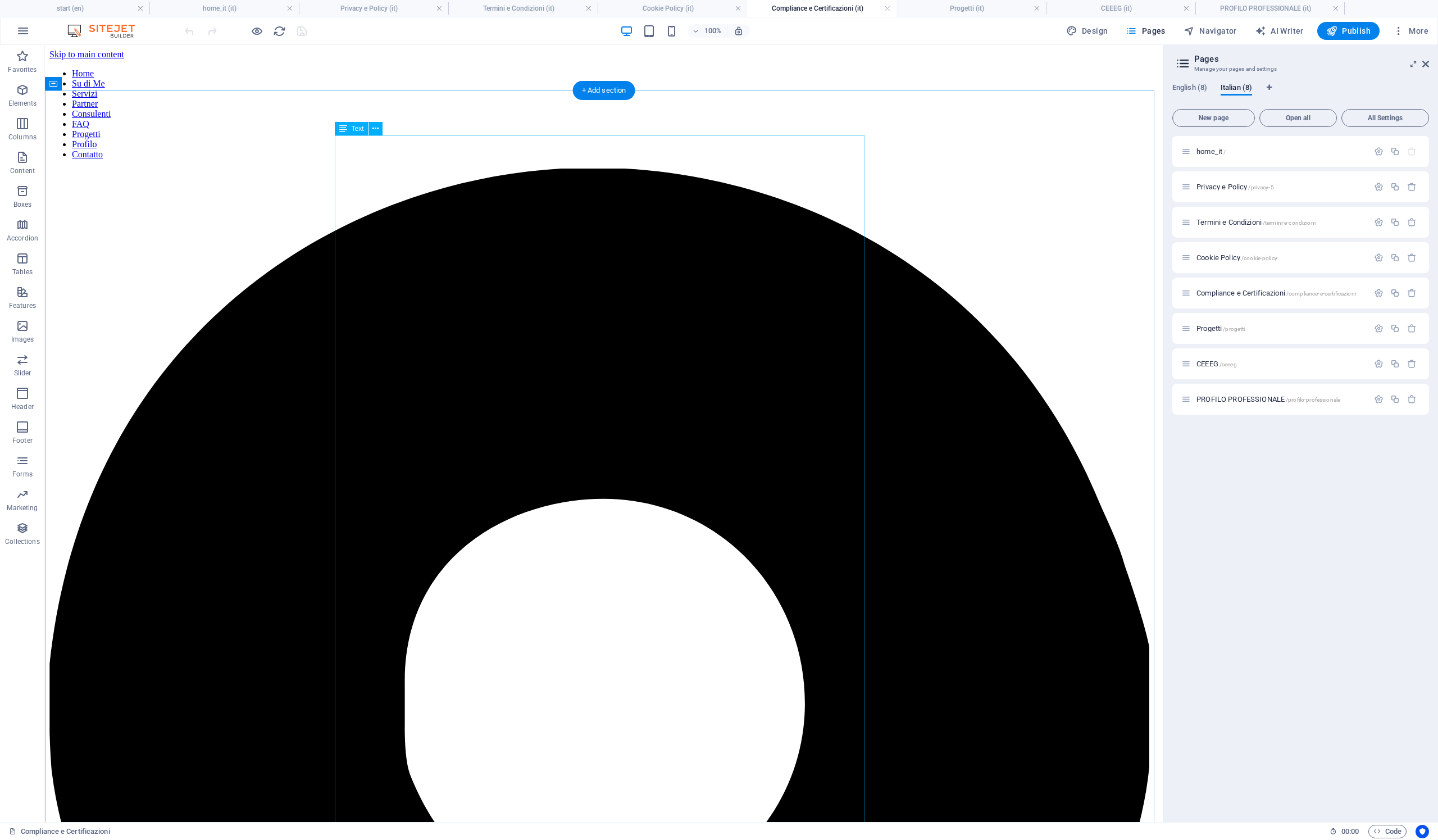
scroll to position [277, 0]
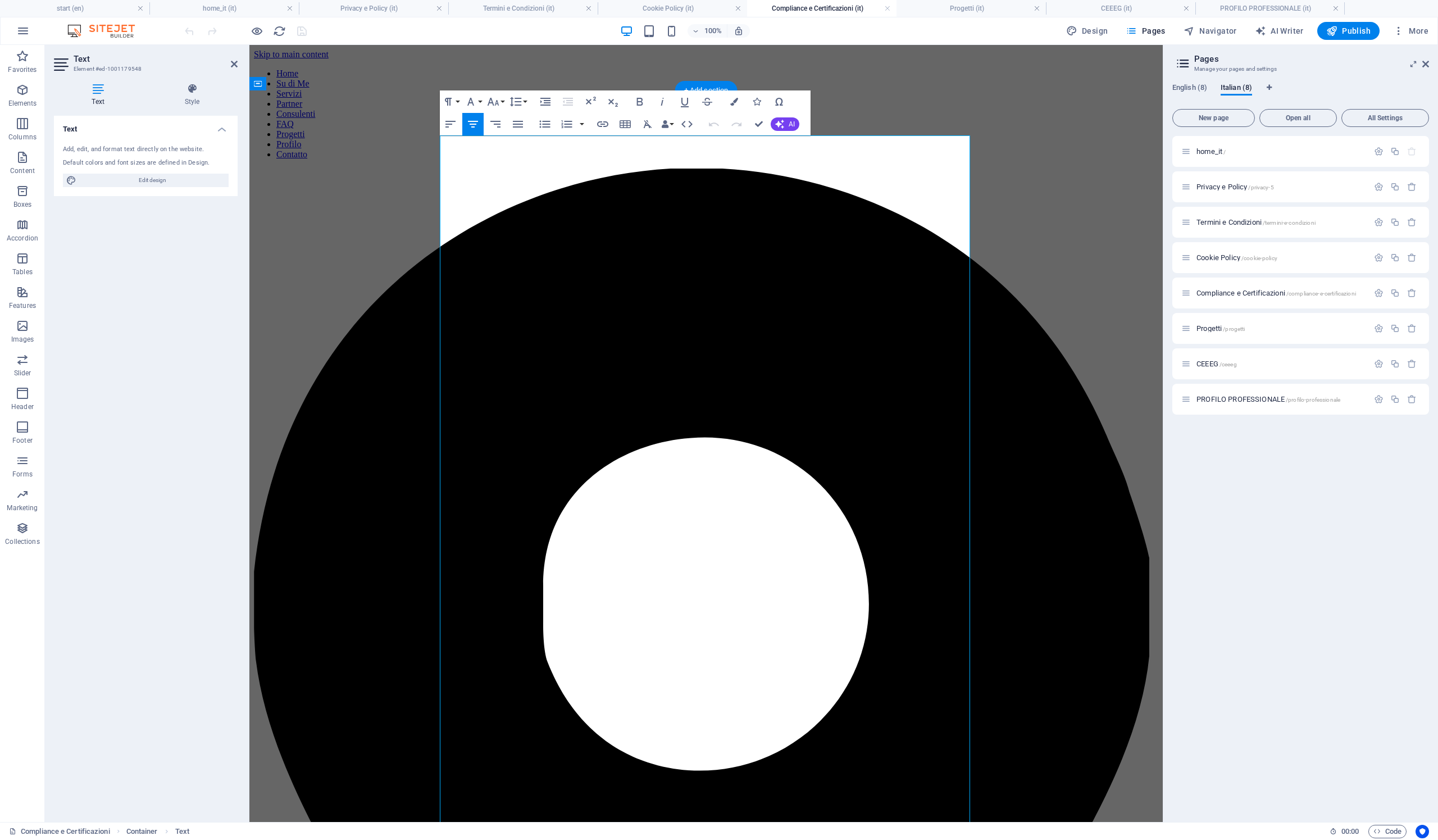
click at [790, 126] on span "AI" at bounding box center [791, 124] width 6 height 7
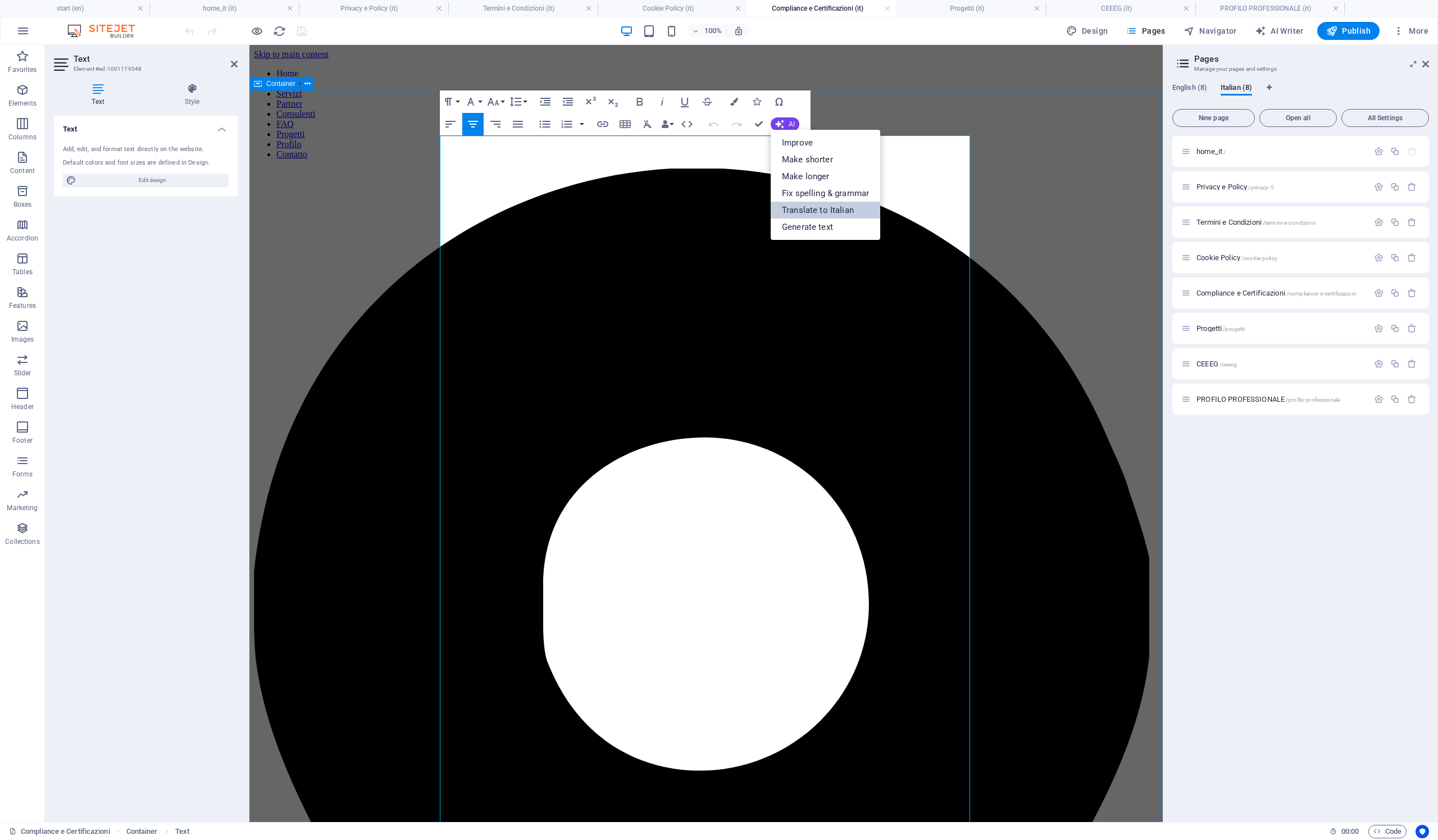
click at [829, 213] on link "Translate to Italian" at bounding box center [826, 210] width 109 height 17
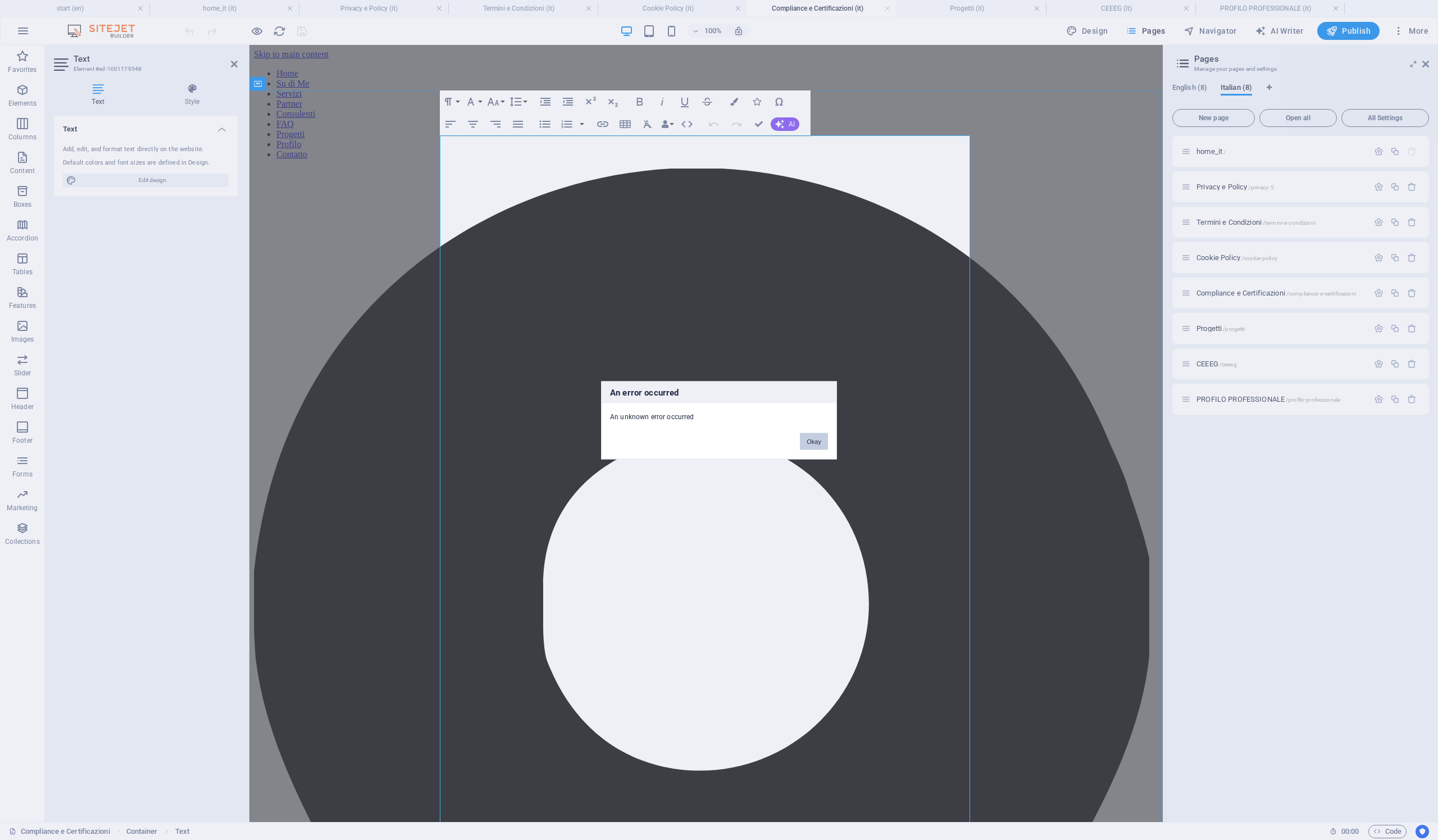
drag, startPoint x: 819, startPoint y: 445, endPoint x: 569, endPoint y: 397, distance: 254.6
click at [819, 445] on button "Okay" at bounding box center [814, 441] width 28 height 17
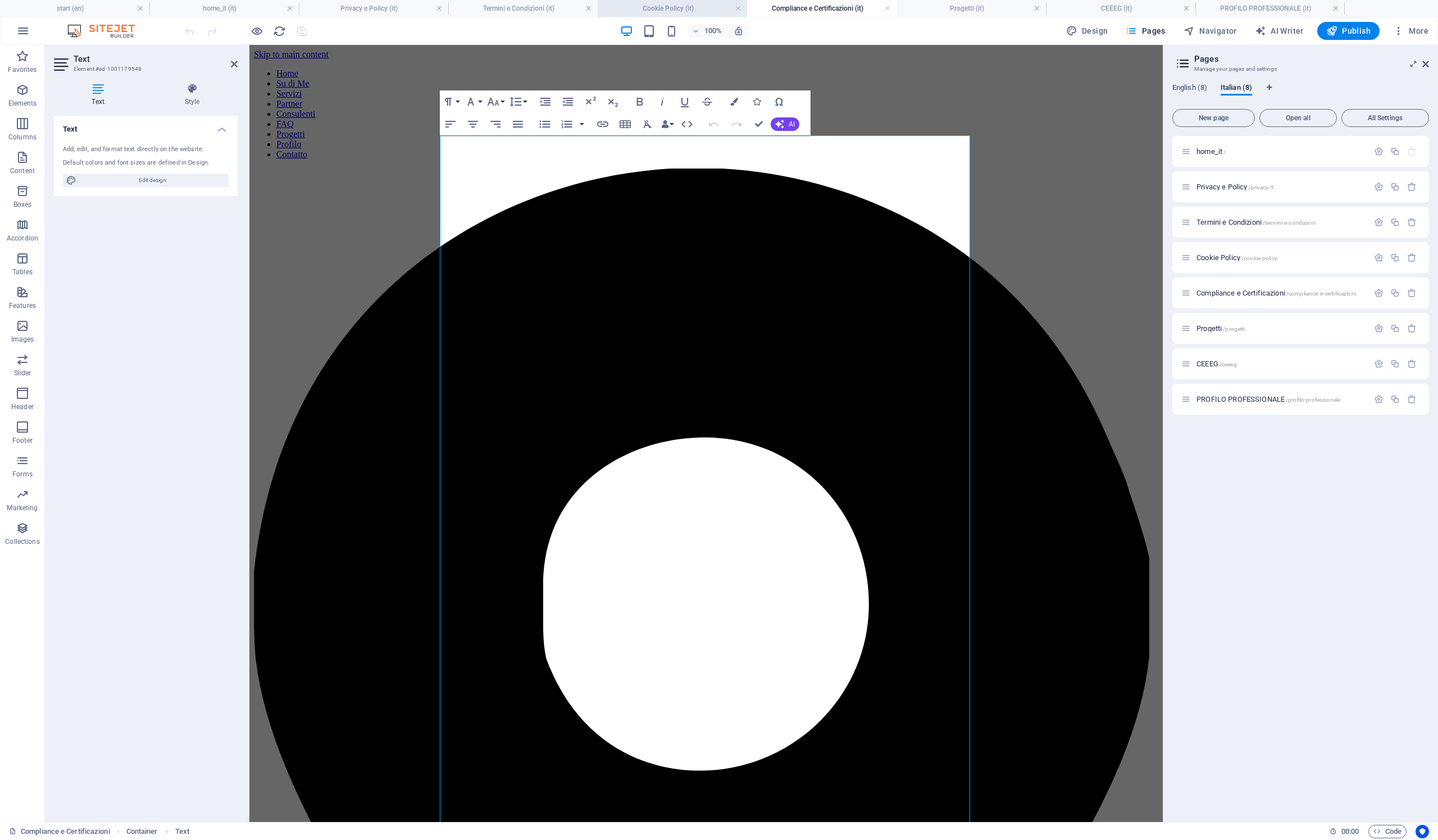
click at [685, 8] on h4 "Cookie Policy (it)" at bounding box center [672, 8] width 150 height 13
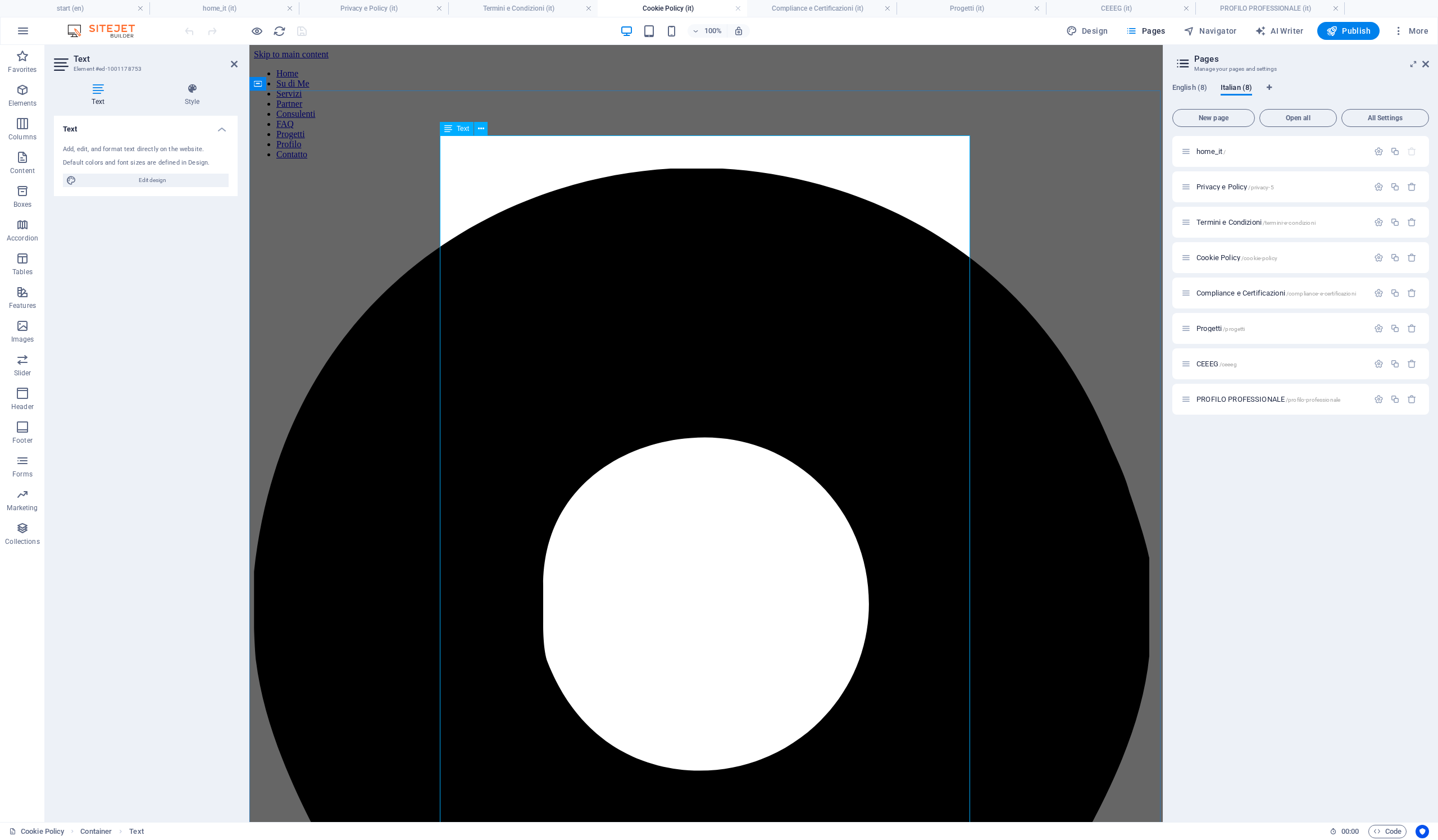
scroll to position [20, 0]
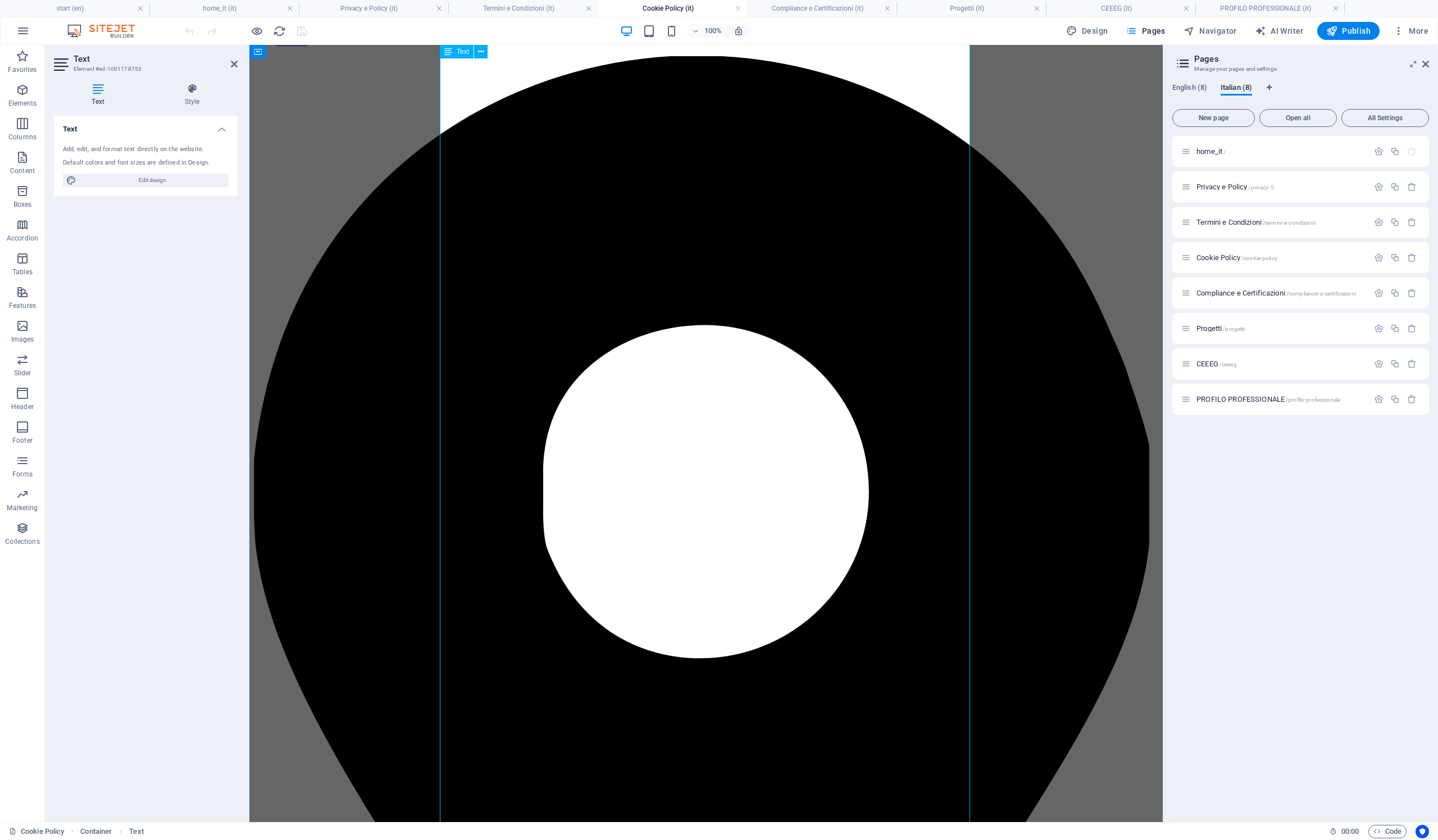
scroll to position [0, 0]
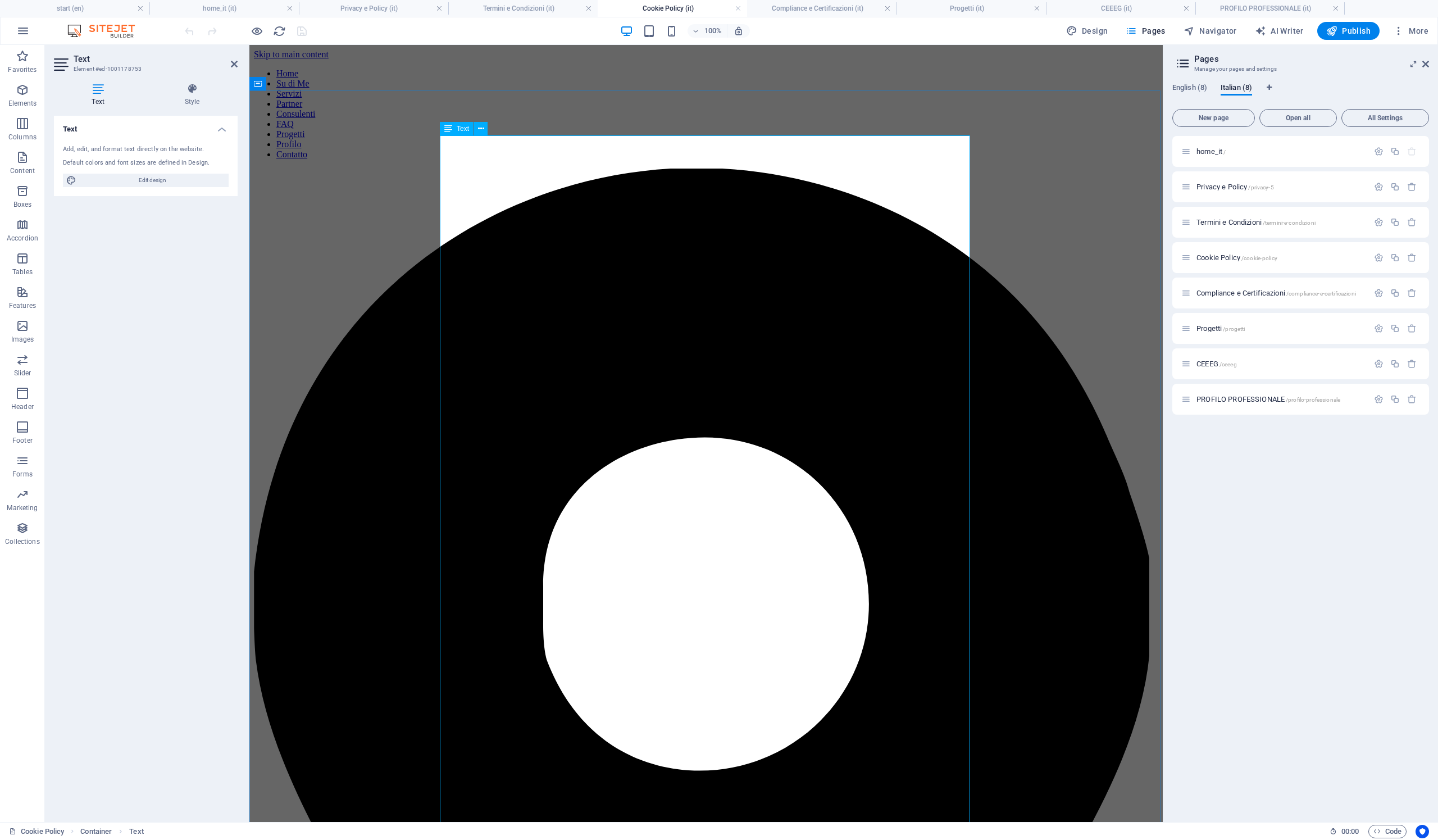
drag, startPoint x: 730, startPoint y: 195, endPoint x: 559, endPoint y: 160, distance: 174.5
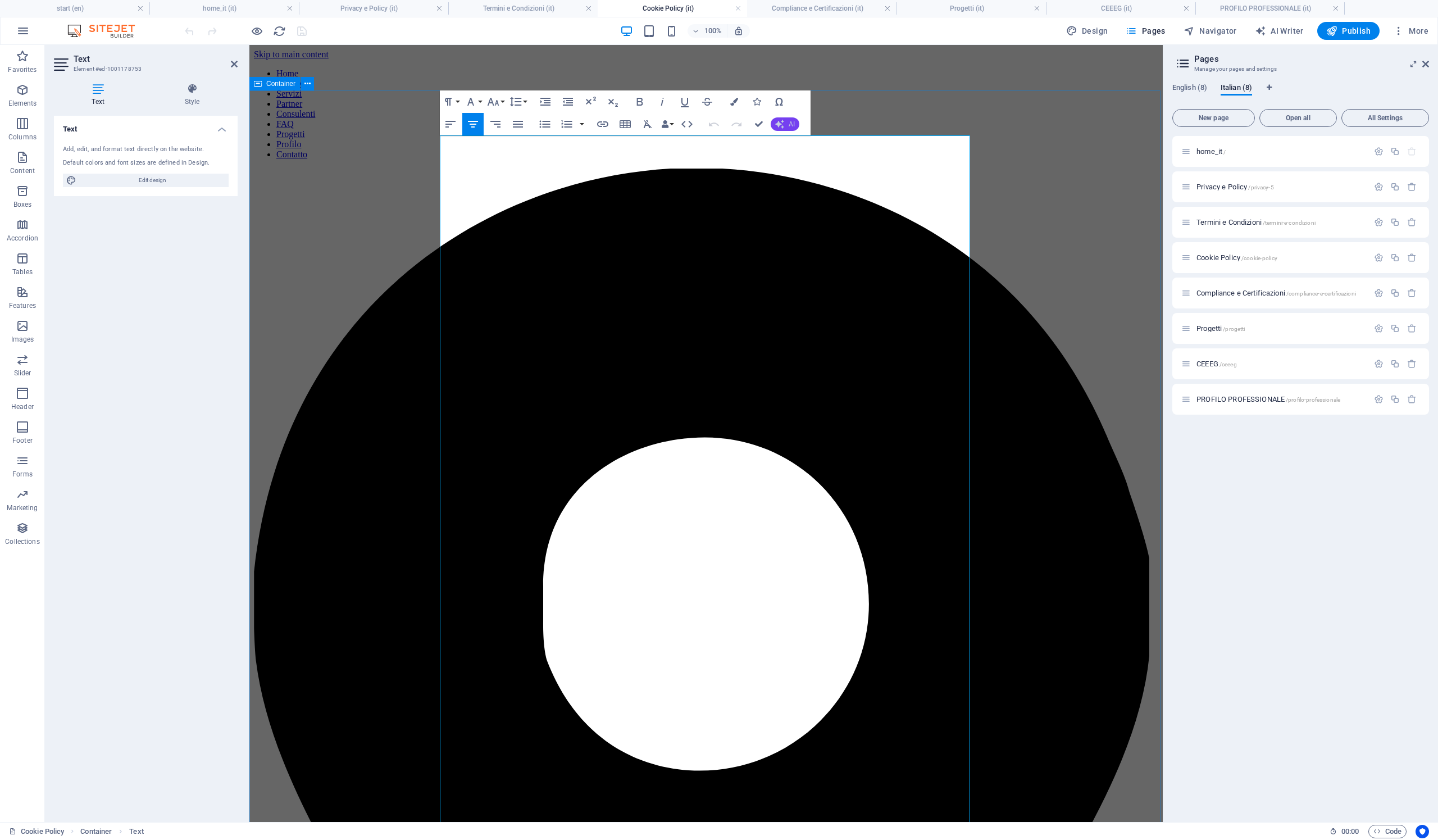
click at [784, 128] on button "AI" at bounding box center [785, 124] width 29 height 13
click at [848, 207] on link "Translate to Italian" at bounding box center [826, 210] width 109 height 17
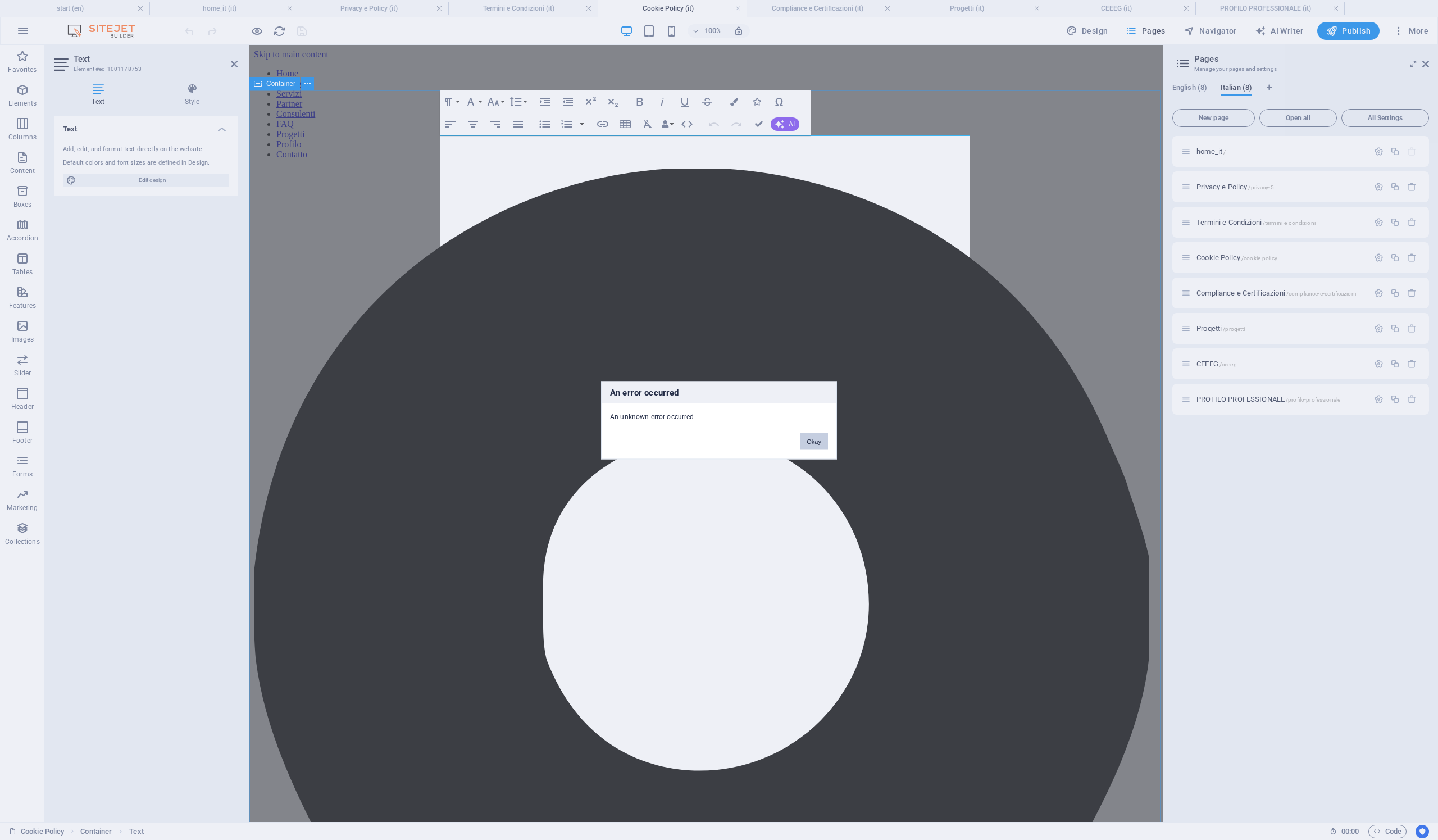
click at [809, 440] on button "Okay" at bounding box center [814, 441] width 28 height 17
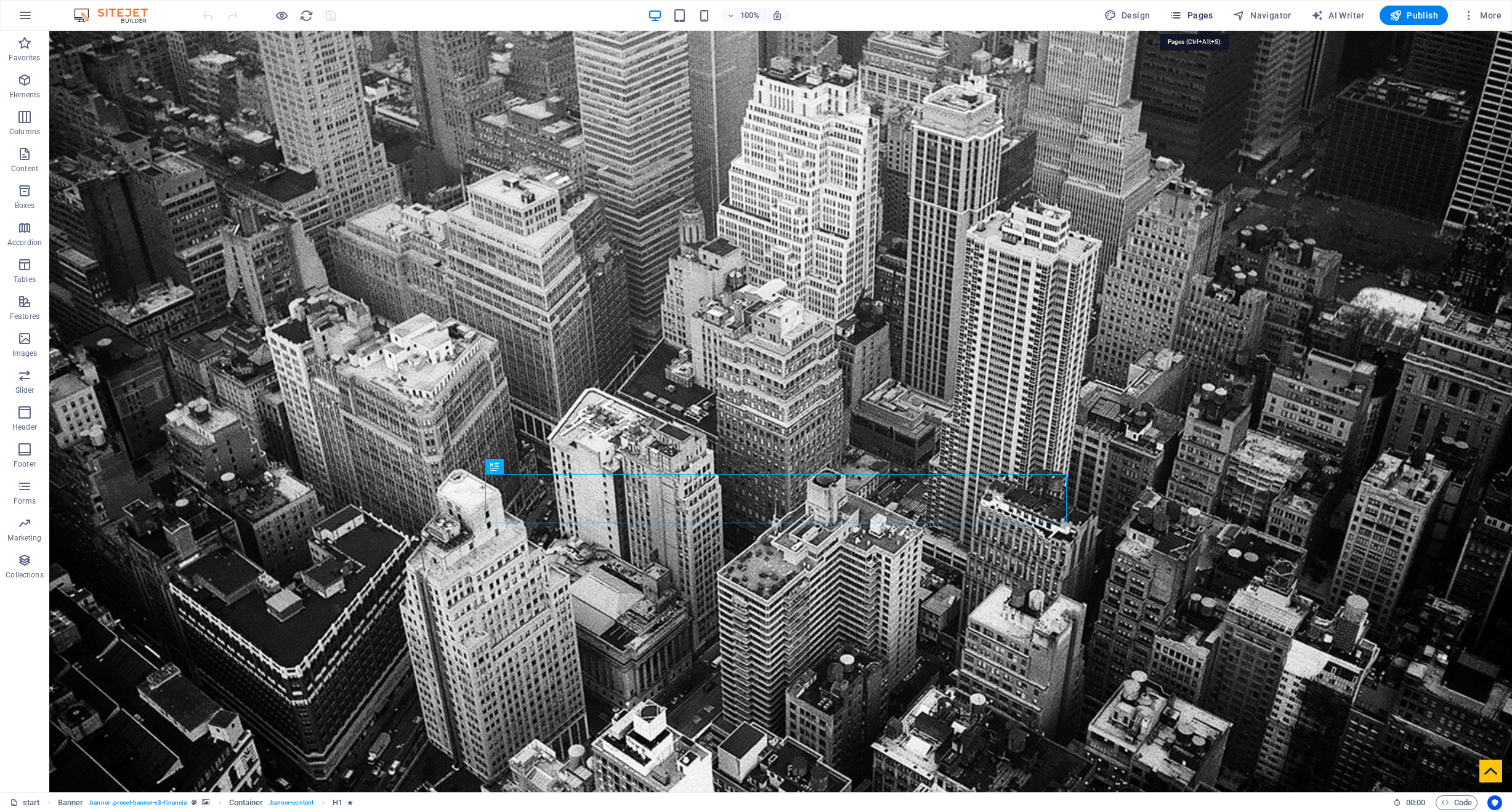
click at [1200, 16] on span "Pages" at bounding box center [1190, 15] width 43 height 13
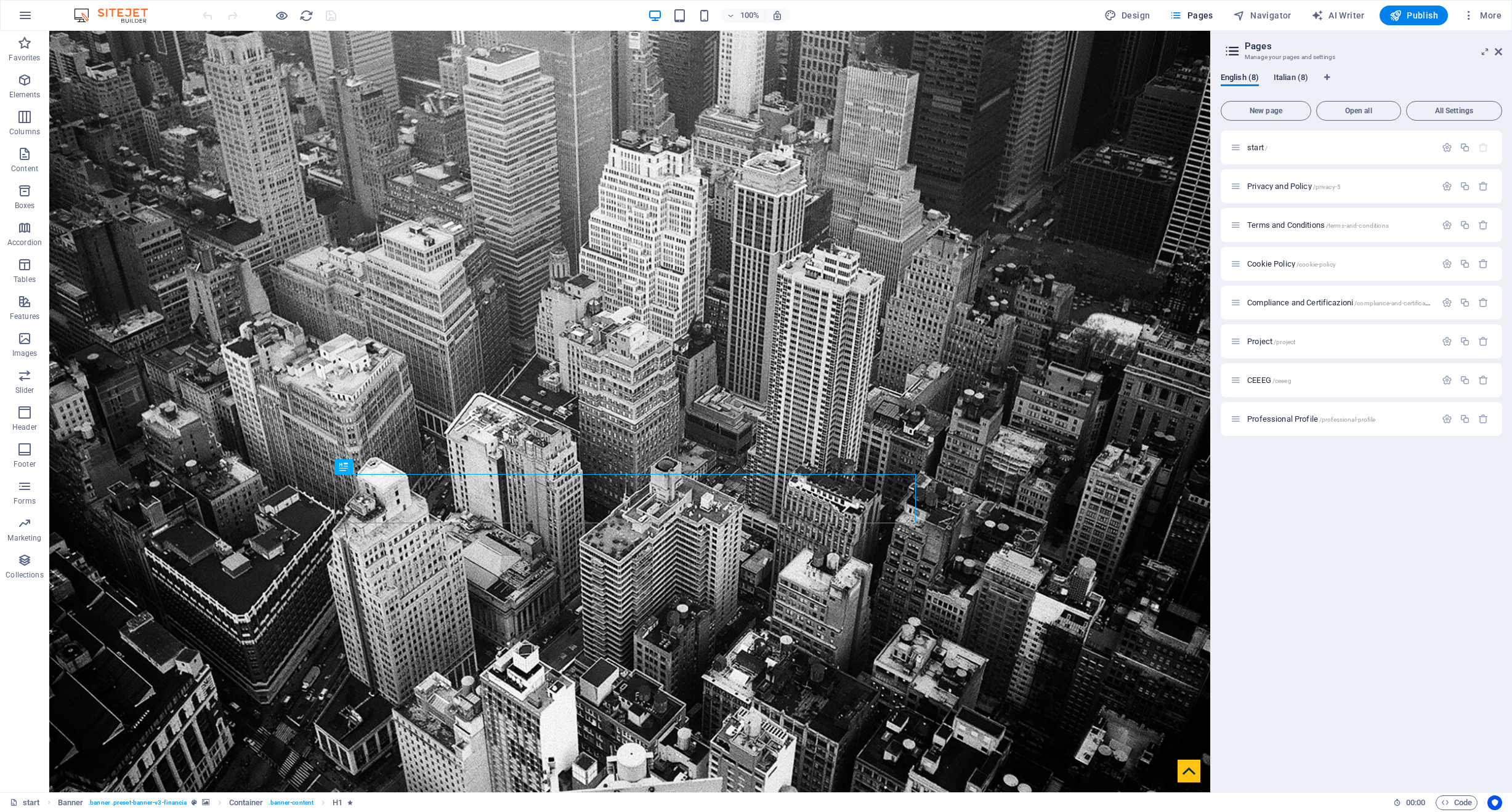
click at [1293, 75] on span "Italian (8)" at bounding box center [1291, 79] width 34 height 17
click at [1352, 107] on span "Open all" at bounding box center [1358, 111] width 74 height 7
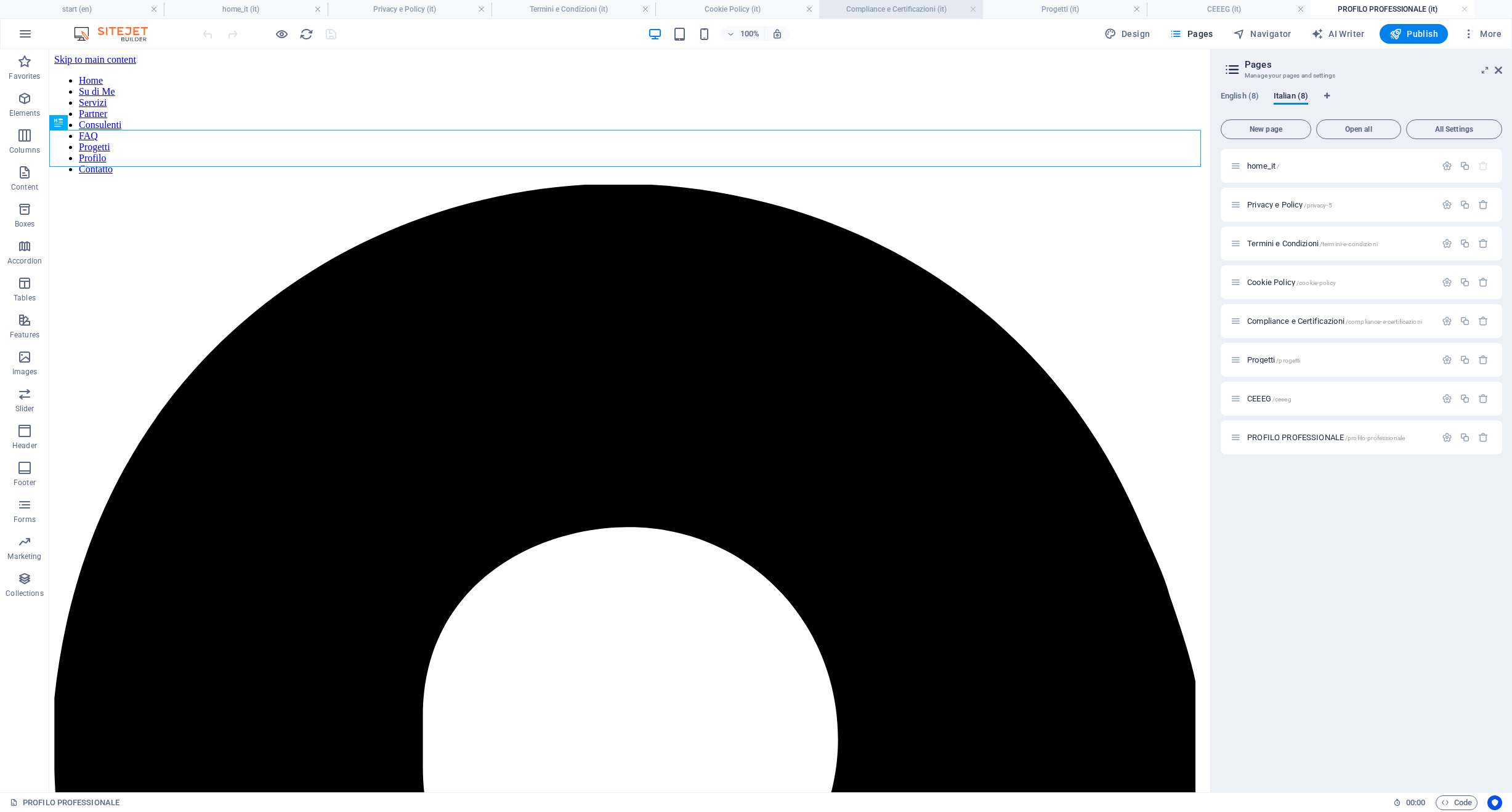
click at [899, 11] on h4 "Compliance e Certificazioni (it)" at bounding box center [901, 9] width 164 height 14
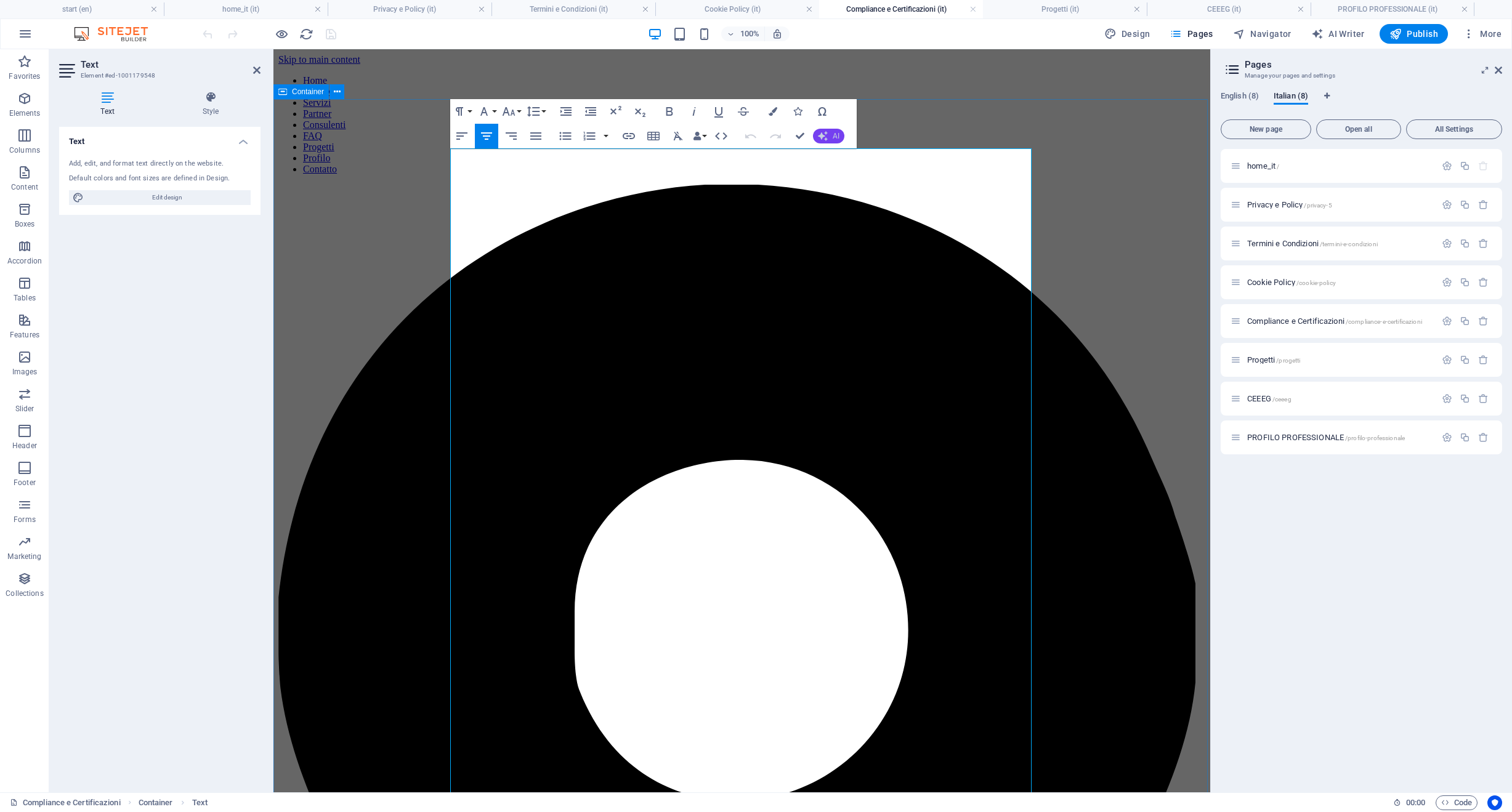
click at [826, 134] on icon "button" at bounding box center [822, 136] width 10 height 10
click at [850, 233] on link "Translate to Italian" at bounding box center [873, 230] width 120 height 18
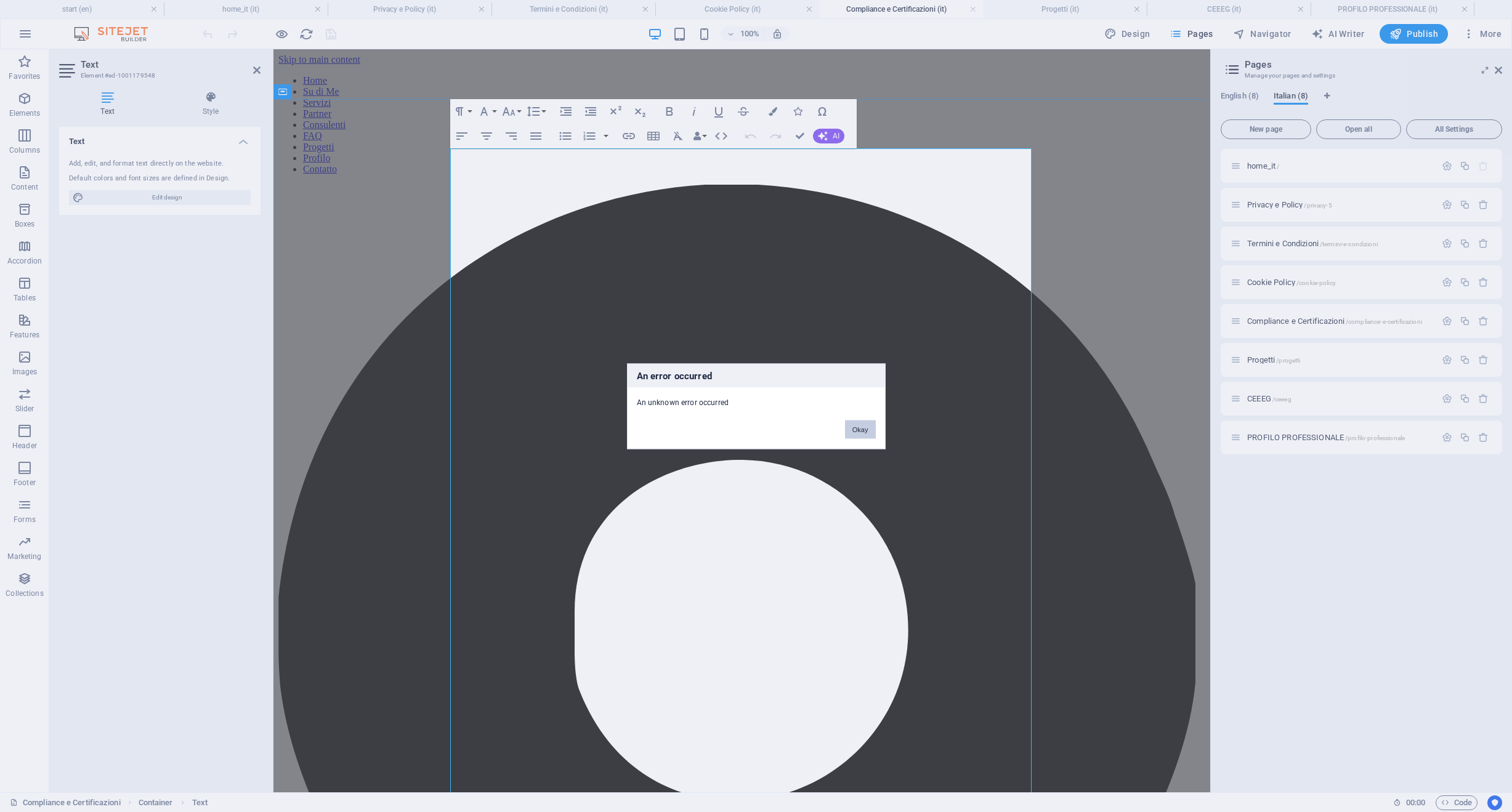
click at [855, 428] on button "Okay" at bounding box center [860, 429] width 31 height 18
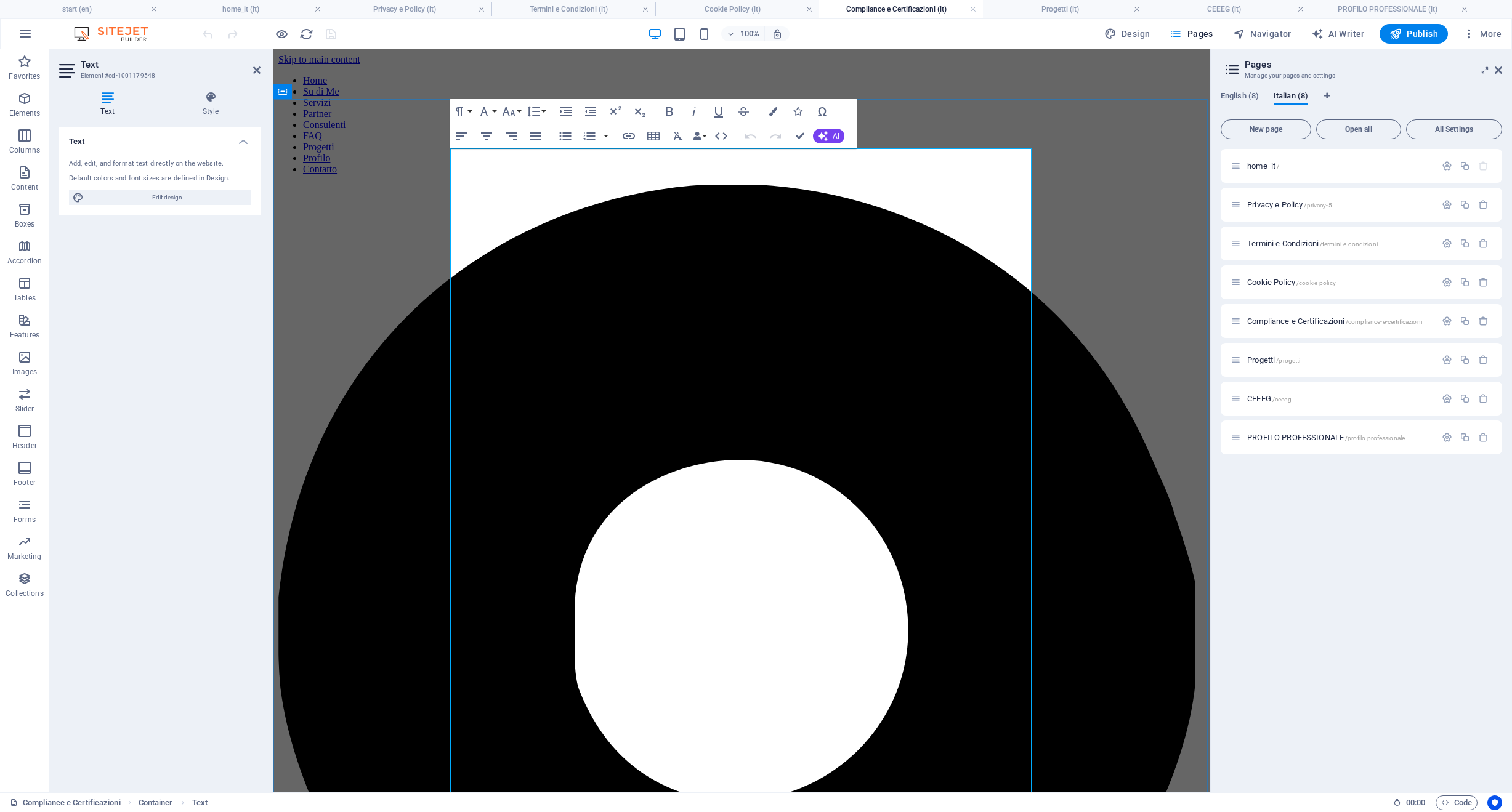
drag, startPoint x: 951, startPoint y: 167, endPoint x: 592, endPoint y: 170, distance: 359.0
copy div "📑 Loremipsum & Dolorsitametco adipiscingelit.sed Doei tempor:82 Inc 1269 Utlabo…"
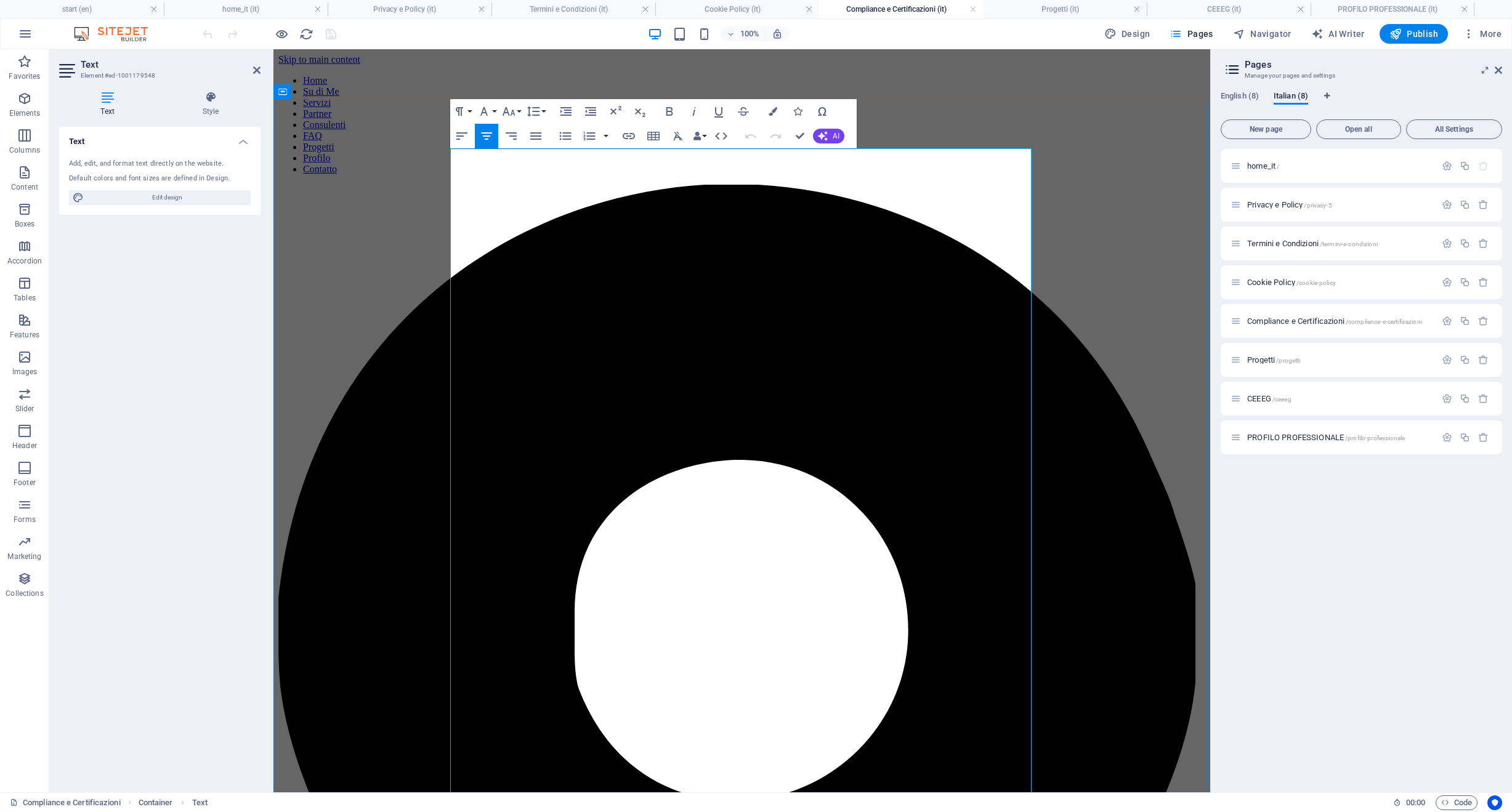
scroll to position [898, 0]
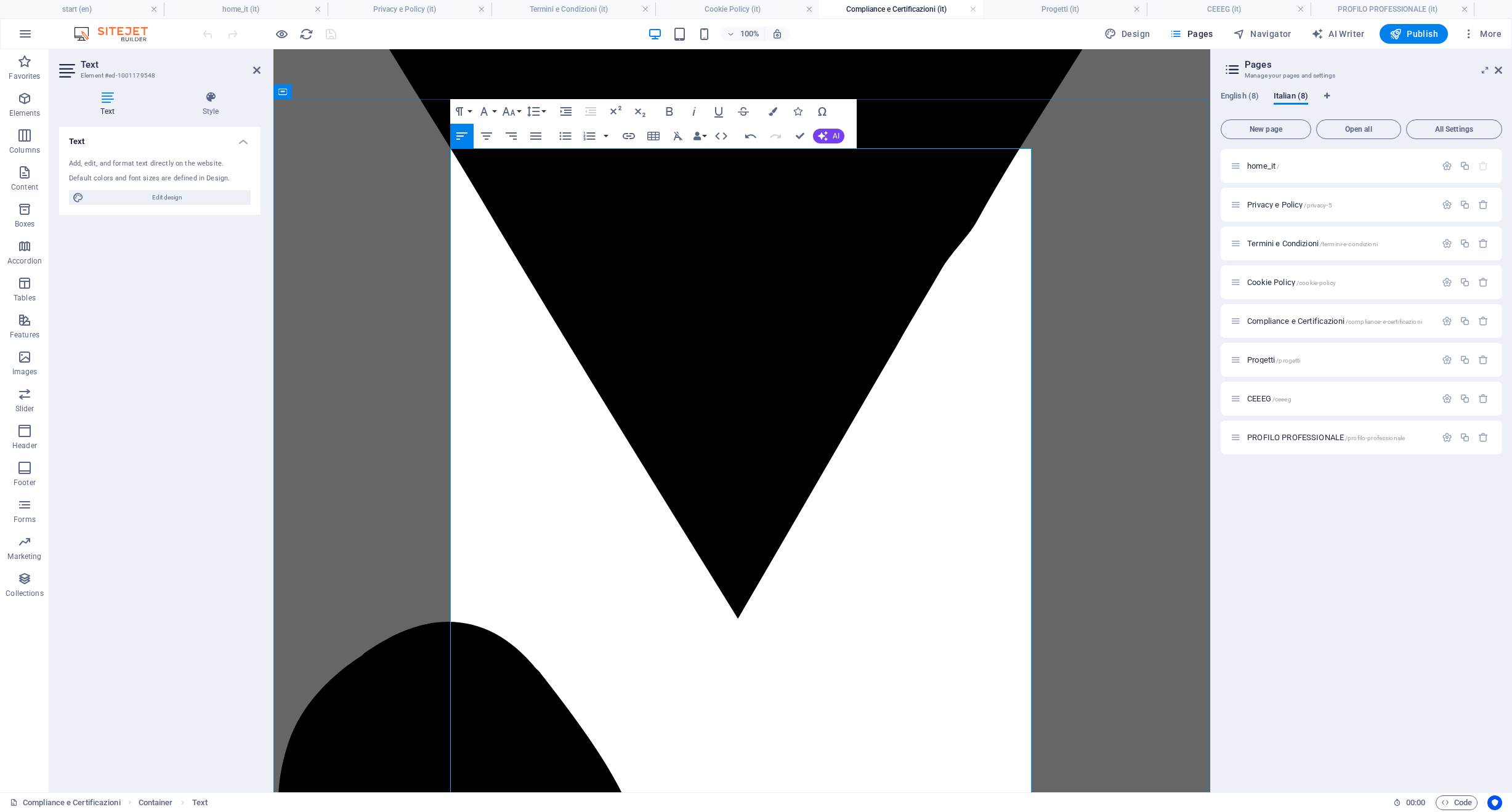
scroll to position [0, 0]
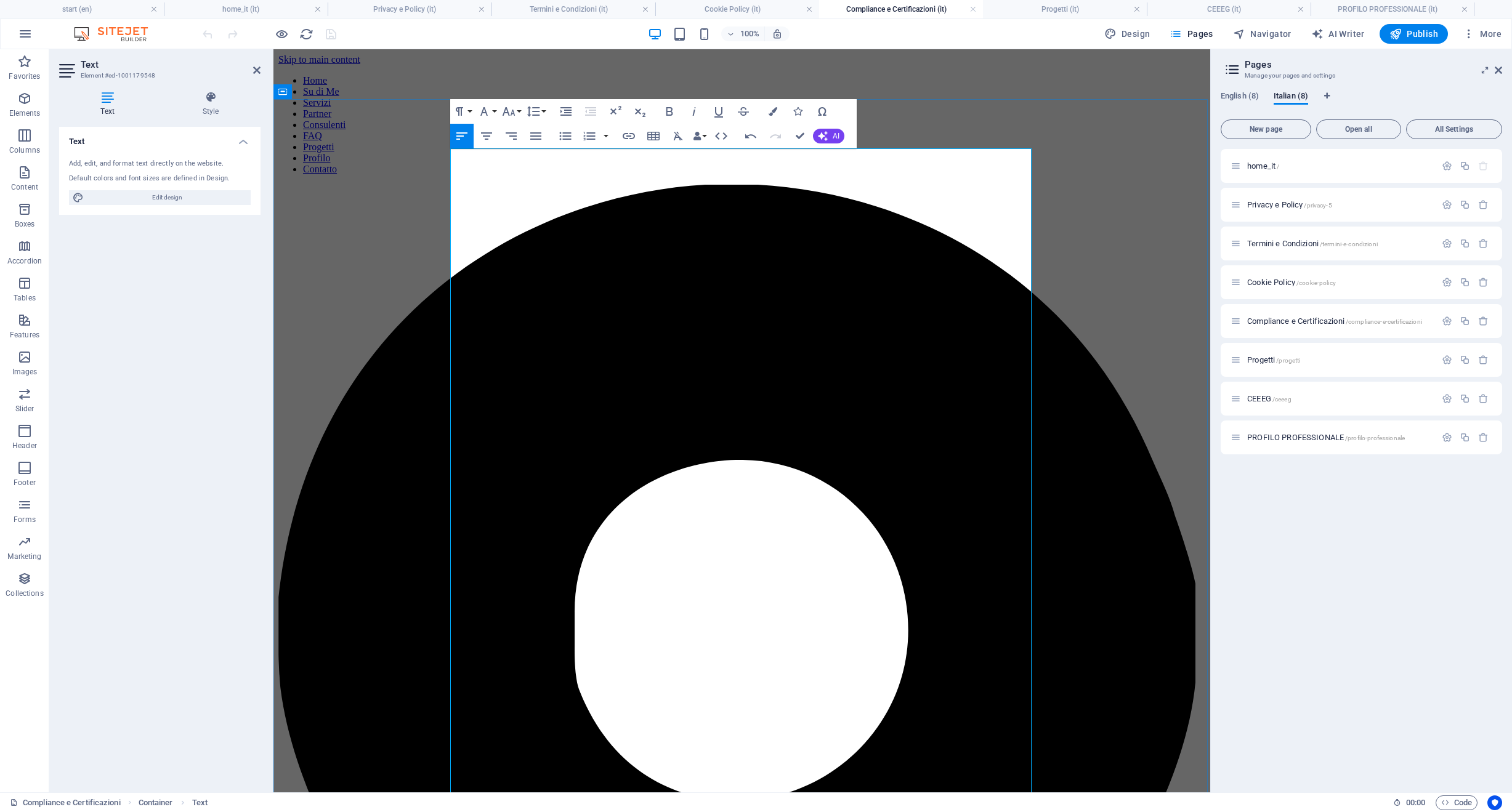
drag, startPoint x: 649, startPoint y: 194, endPoint x: 423, endPoint y: 135, distance: 233.6
click at [490, 137] on icon "button" at bounding box center [486, 136] width 14 height 14
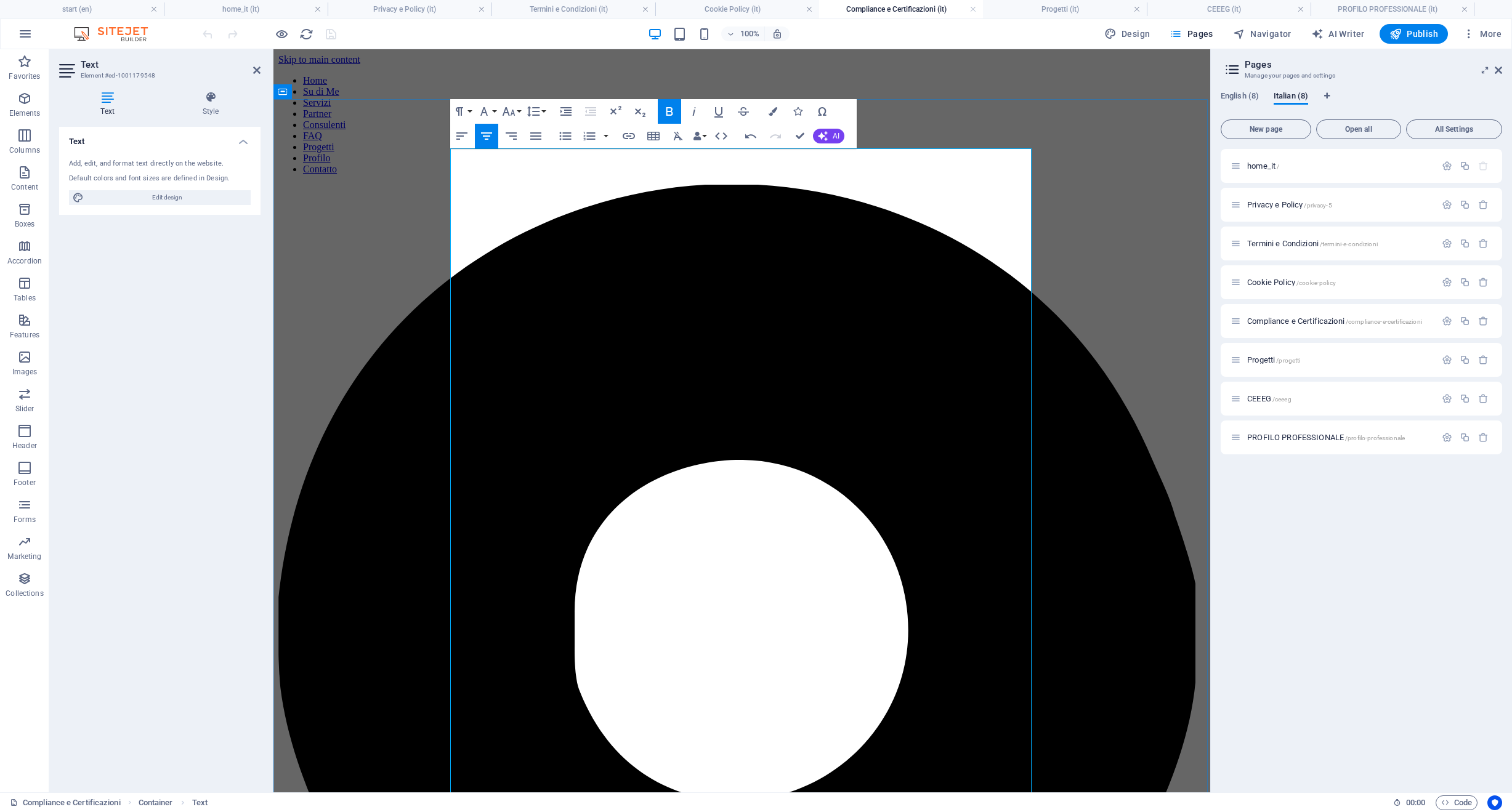
drag, startPoint x: 833, startPoint y: 157, endPoint x: 657, endPoint y: 155, distance: 176.0
drag, startPoint x: 241, startPoint y: 51, endPoint x: 514, endPoint y: 107, distance: 278.7
click at [514, 107] on icon "button" at bounding box center [509, 111] width 14 height 14
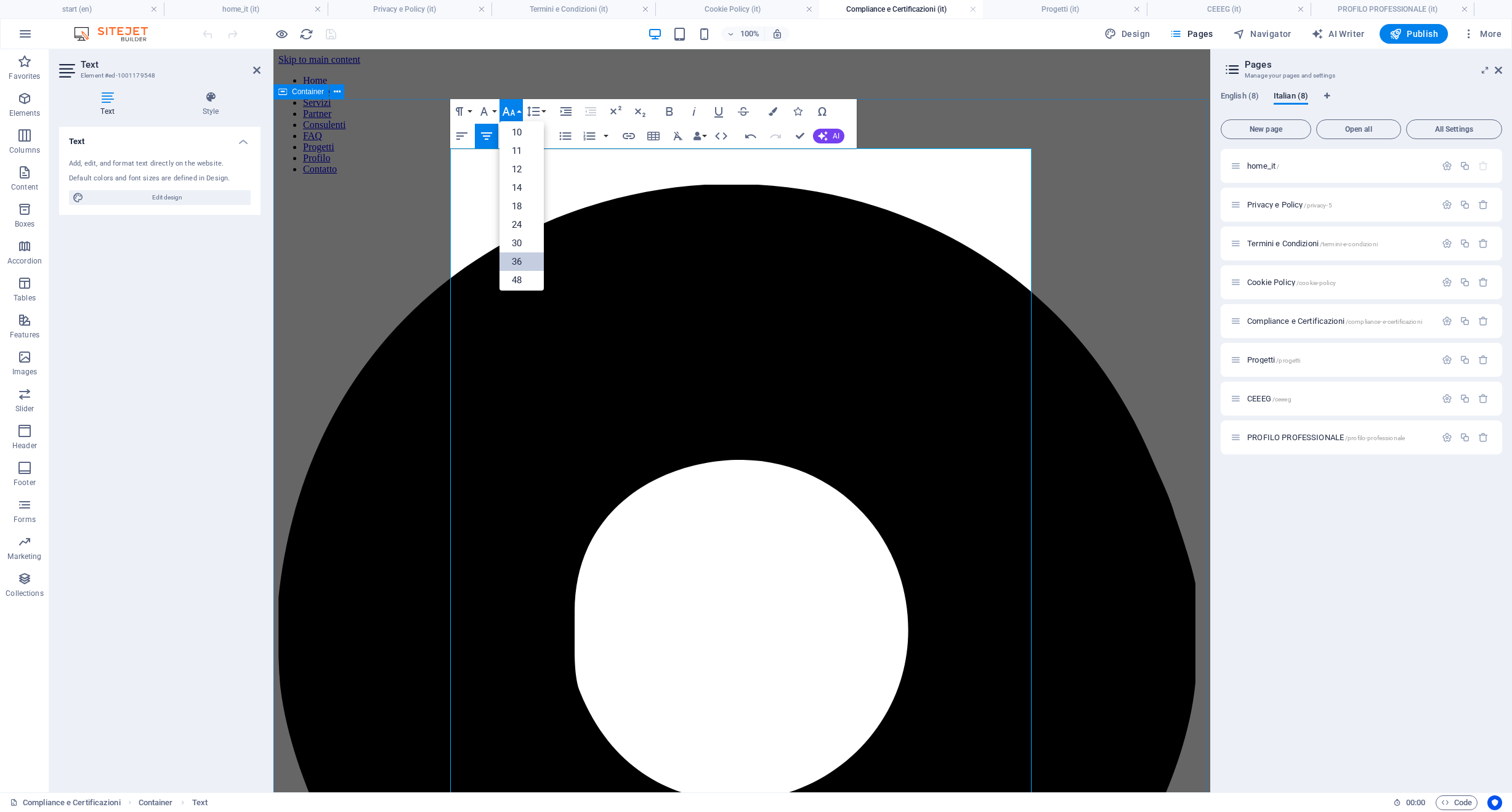
click at [527, 259] on link "36" at bounding box center [521, 261] width 44 height 18
click at [484, 109] on icon "button" at bounding box center [484, 111] width 7 height 9
click at [513, 258] on link "Playfair Display" at bounding box center [524, 265] width 98 height 18
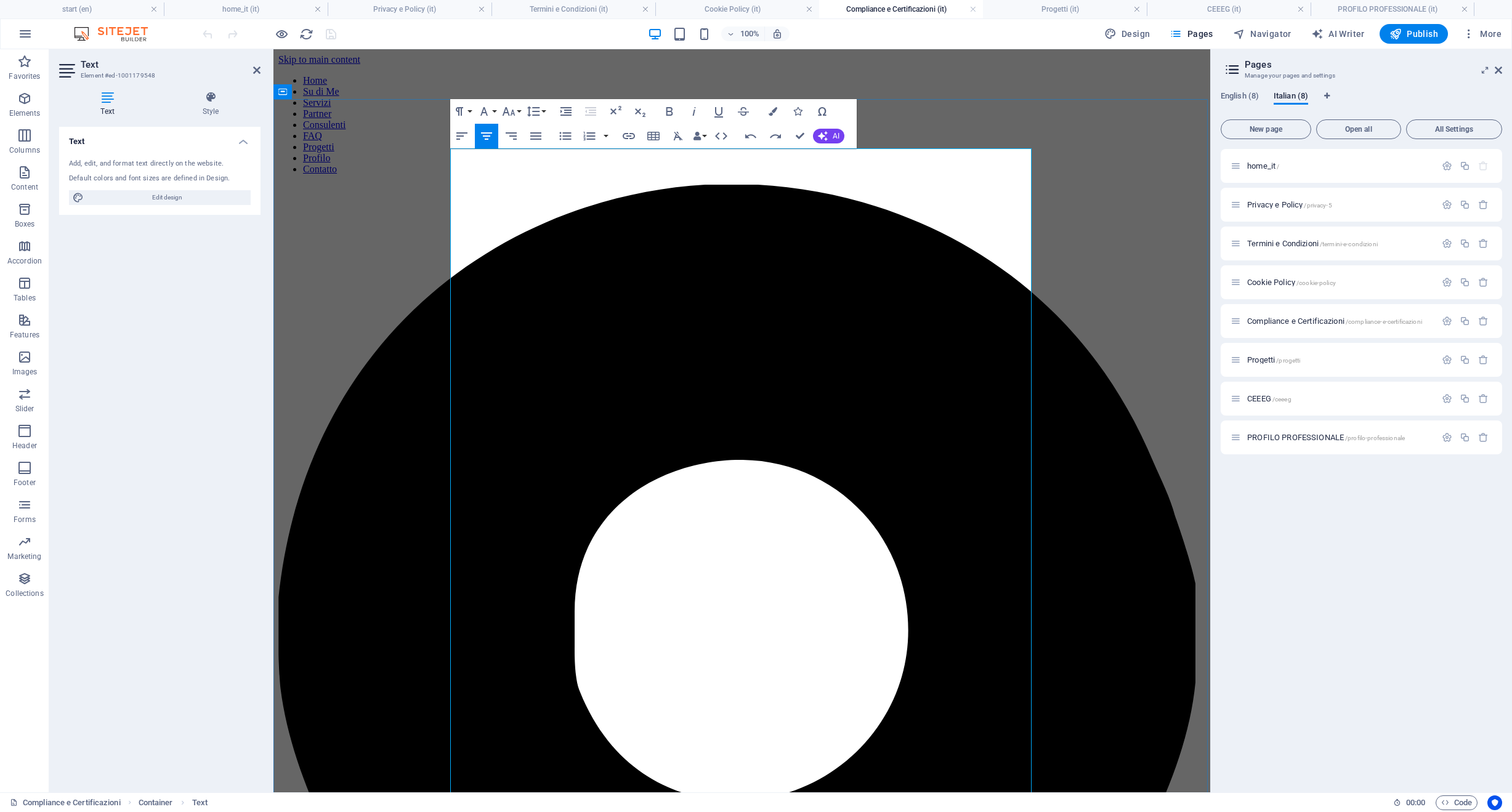
click at [481, 113] on icon "button" at bounding box center [484, 111] width 7 height 9
click at [522, 256] on link "Playfair Display" at bounding box center [524, 265] width 98 height 18
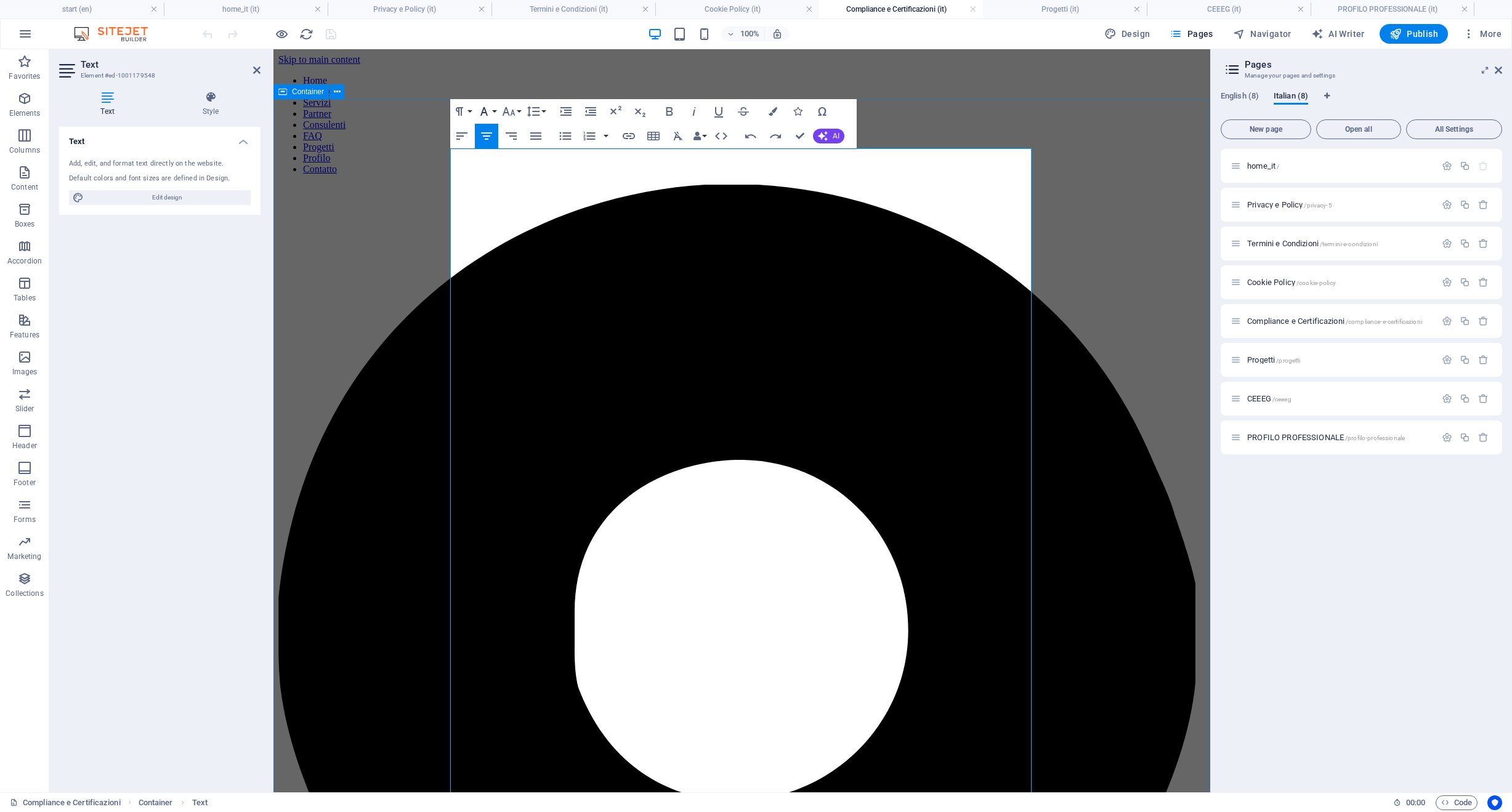
click at [482, 117] on icon "button" at bounding box center [484, 111] width 14 height 14
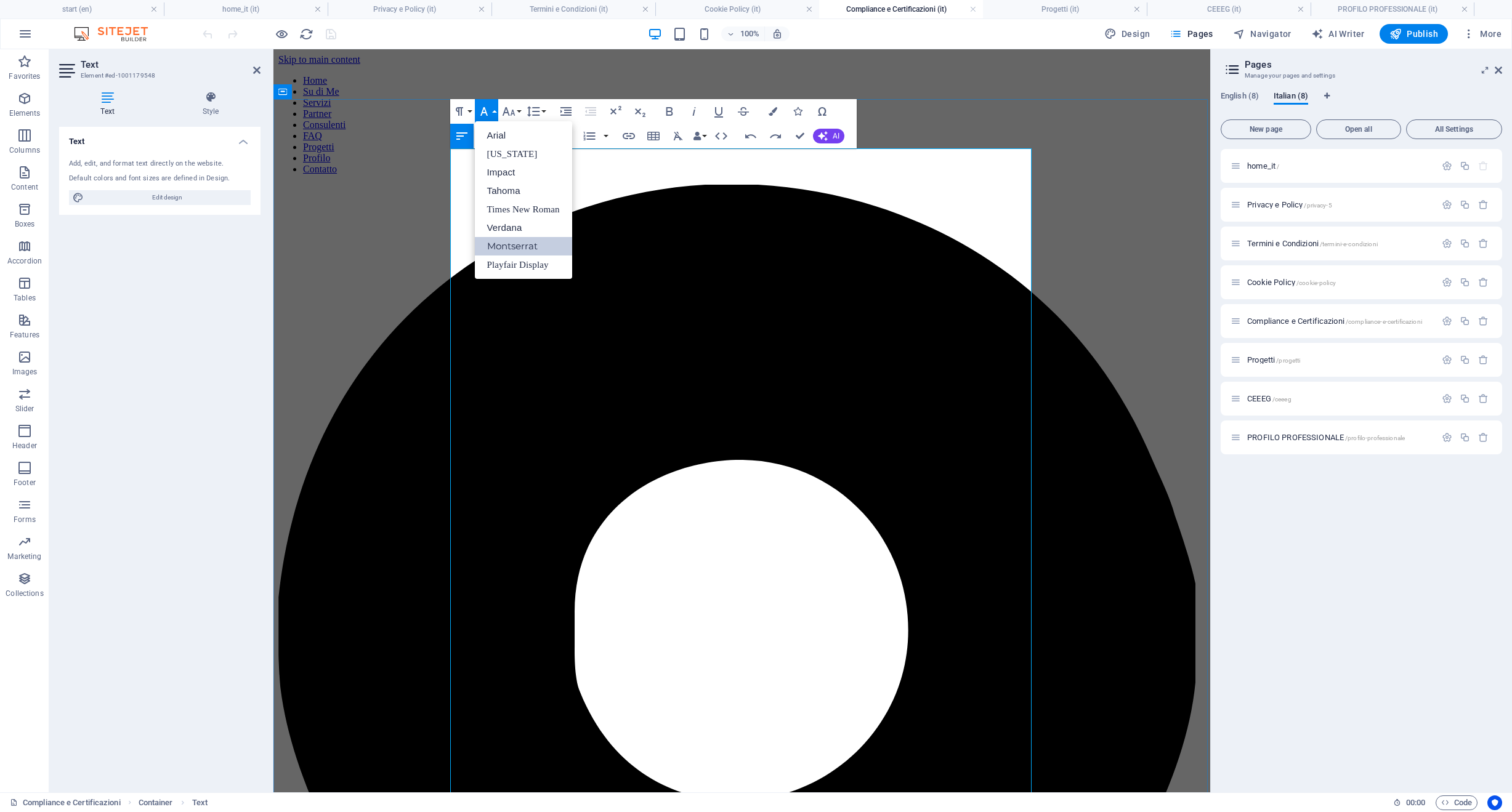
drag, startPoint x: 799, startPoint y: 190, endPoint x: 669, endPoint y: 196, distance: 130.1
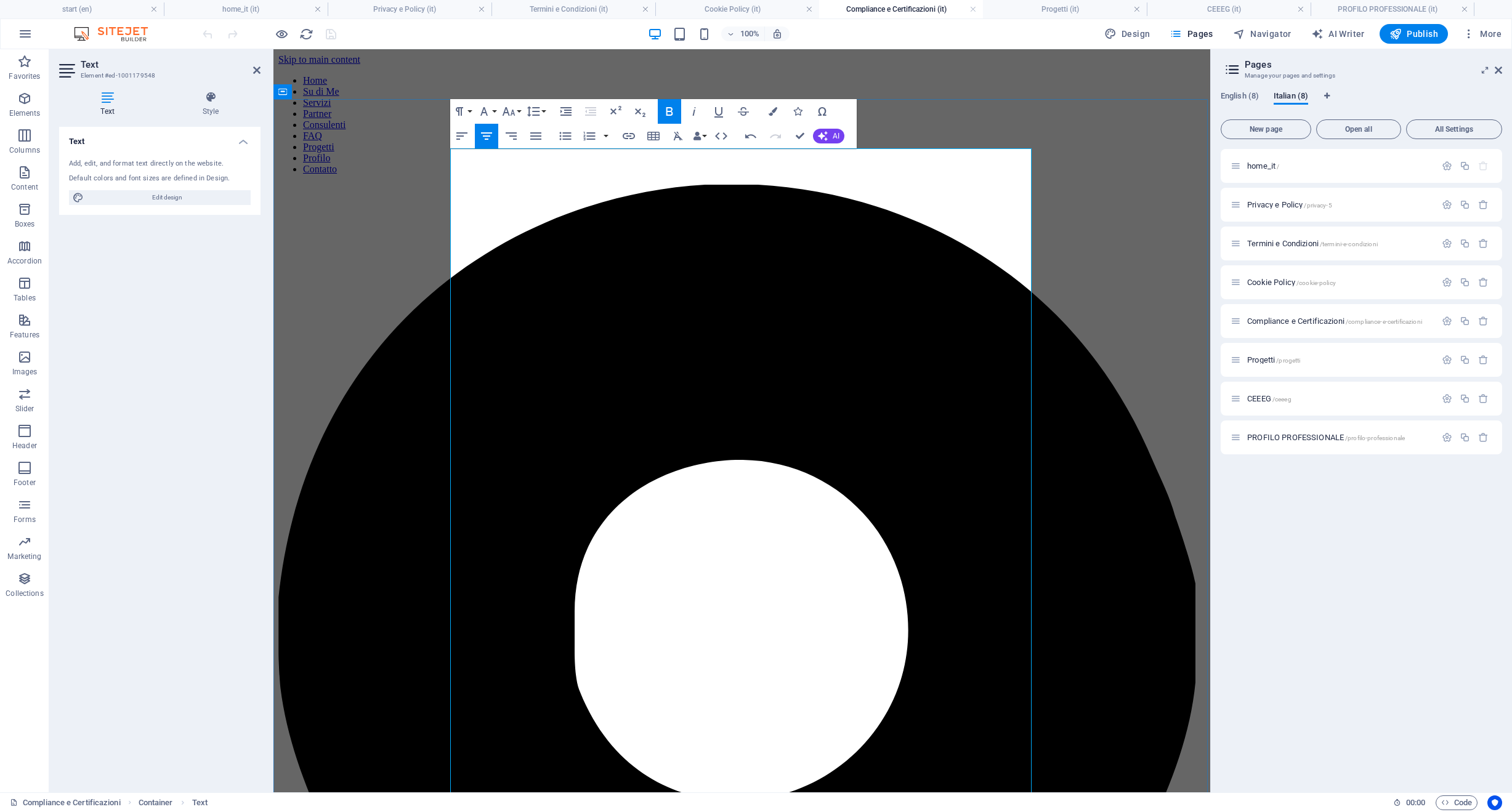
drag, startPoint x: 570, startPoint y: 490, endPoint x: 391, endPoint y: 350, distance: 227.2
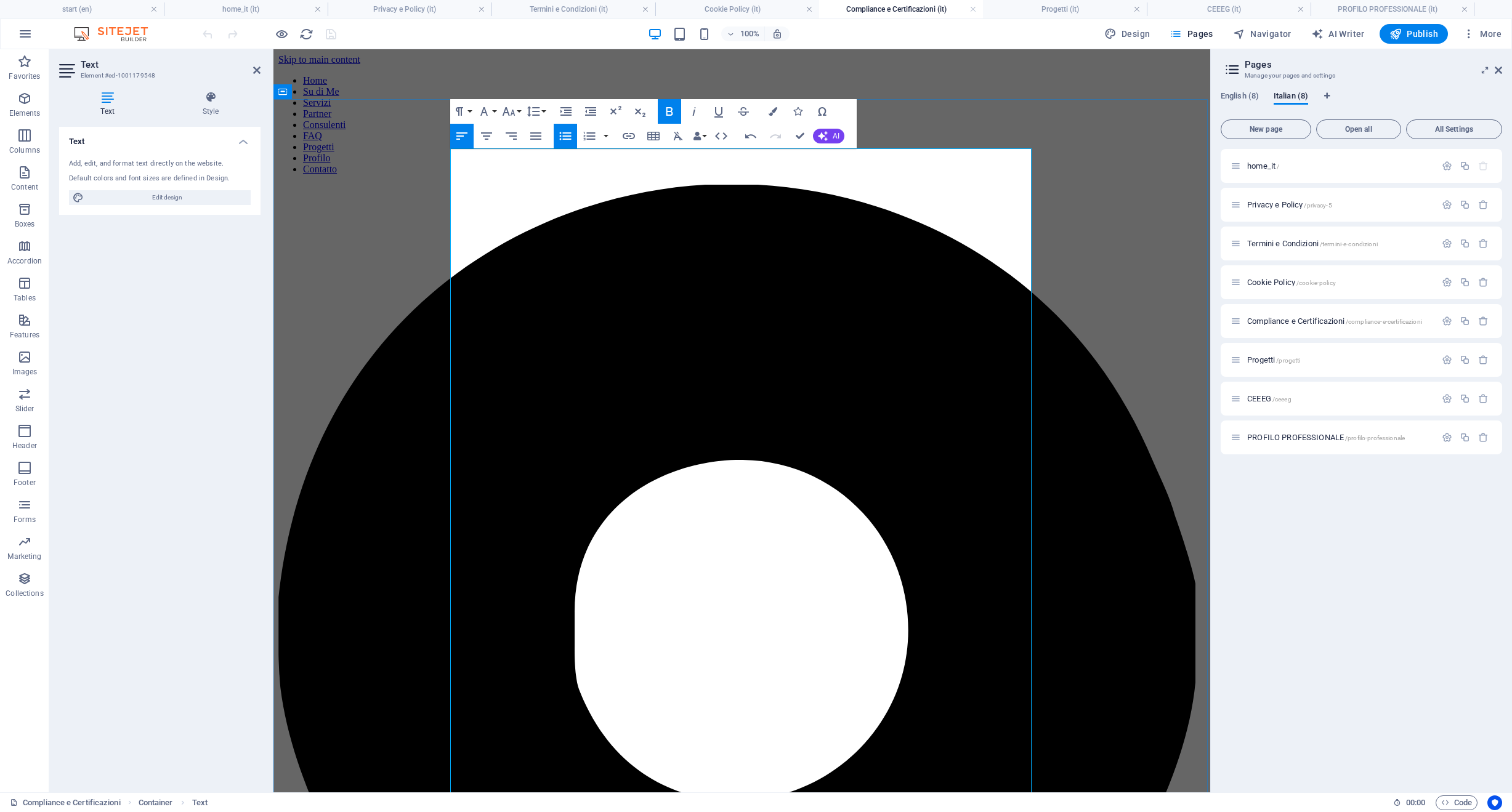
drag, startPoint x: 666, startPoint y: 338, endPoint x: 430, endPoint y: 340, distance: 236.0
click at [501, 115] on button "Font Size" at bounding box center [511, 111] width 24 height 24
click at [530, 266] on link "36" at bounding box center [521, 261] width 44 height 18
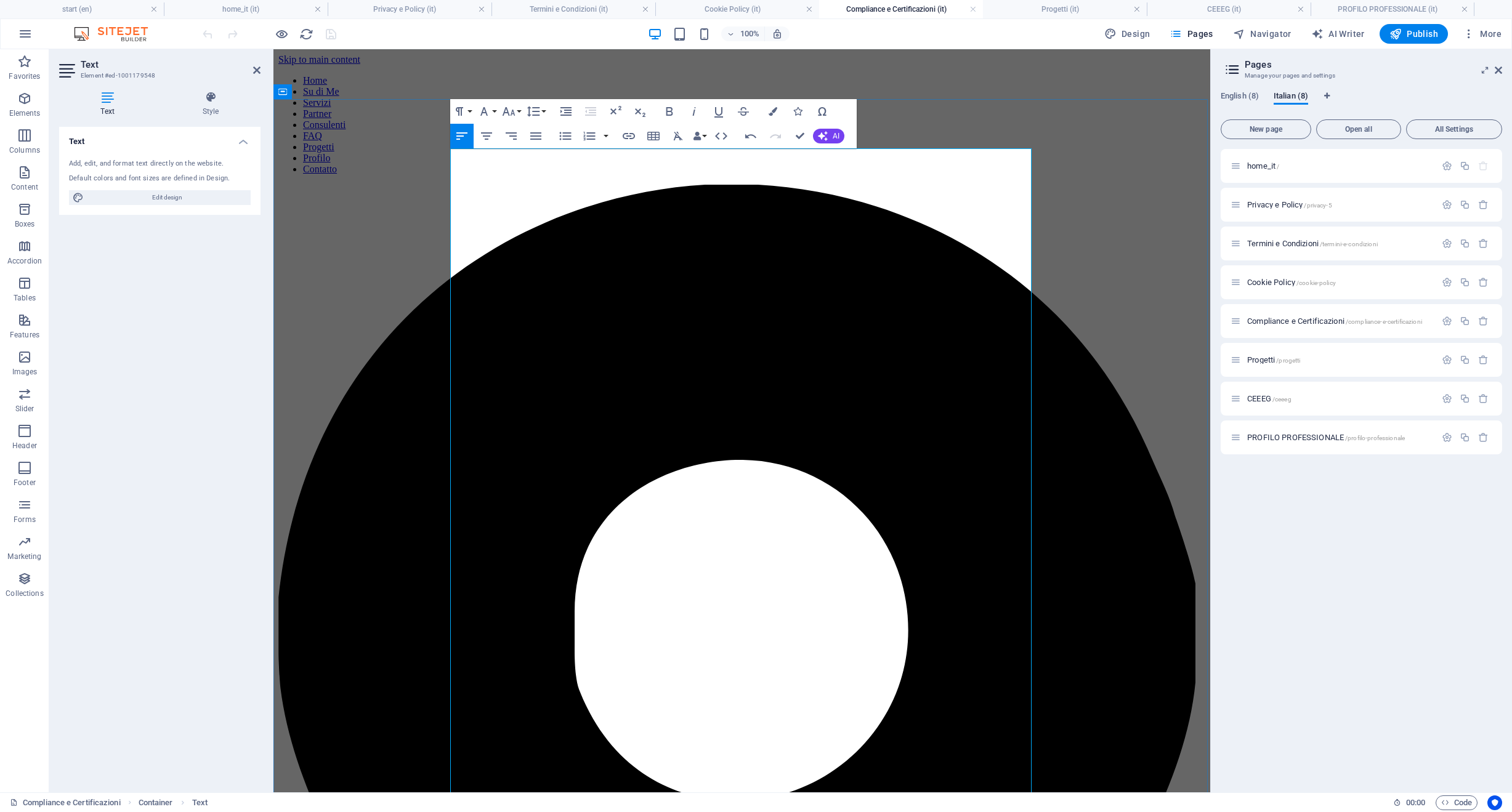
drag, startPoint x: 924, startPoint y: 175, endPoint x: 584, endPoint y: 161, distance: 340.3
click at [514, 120] on button "Font Size" at bounding box center [511, 111] width 24 height 24
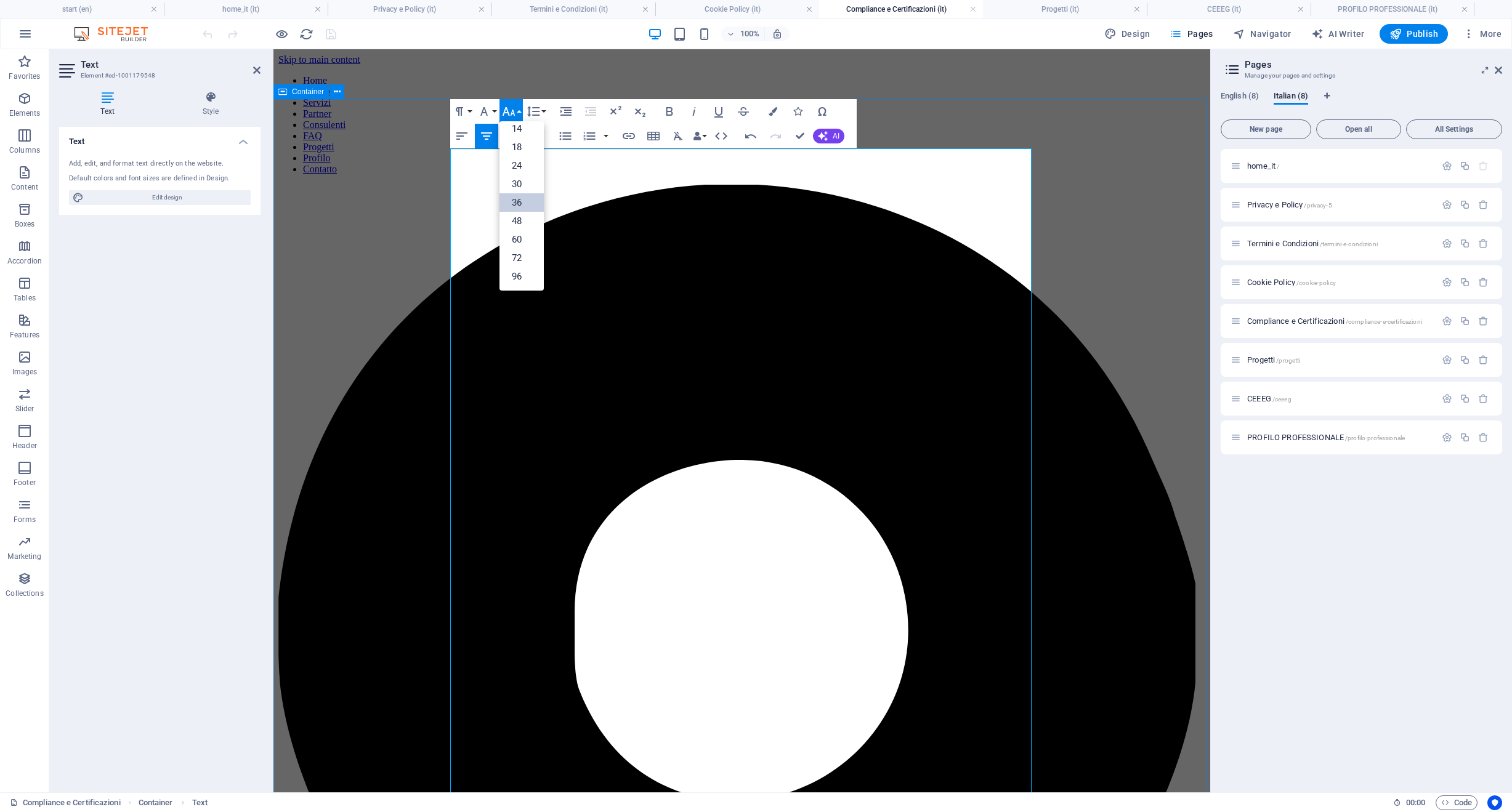
click at [514, 120] on button "Font Size" at bounding box center [511, 111] width 24 height 24
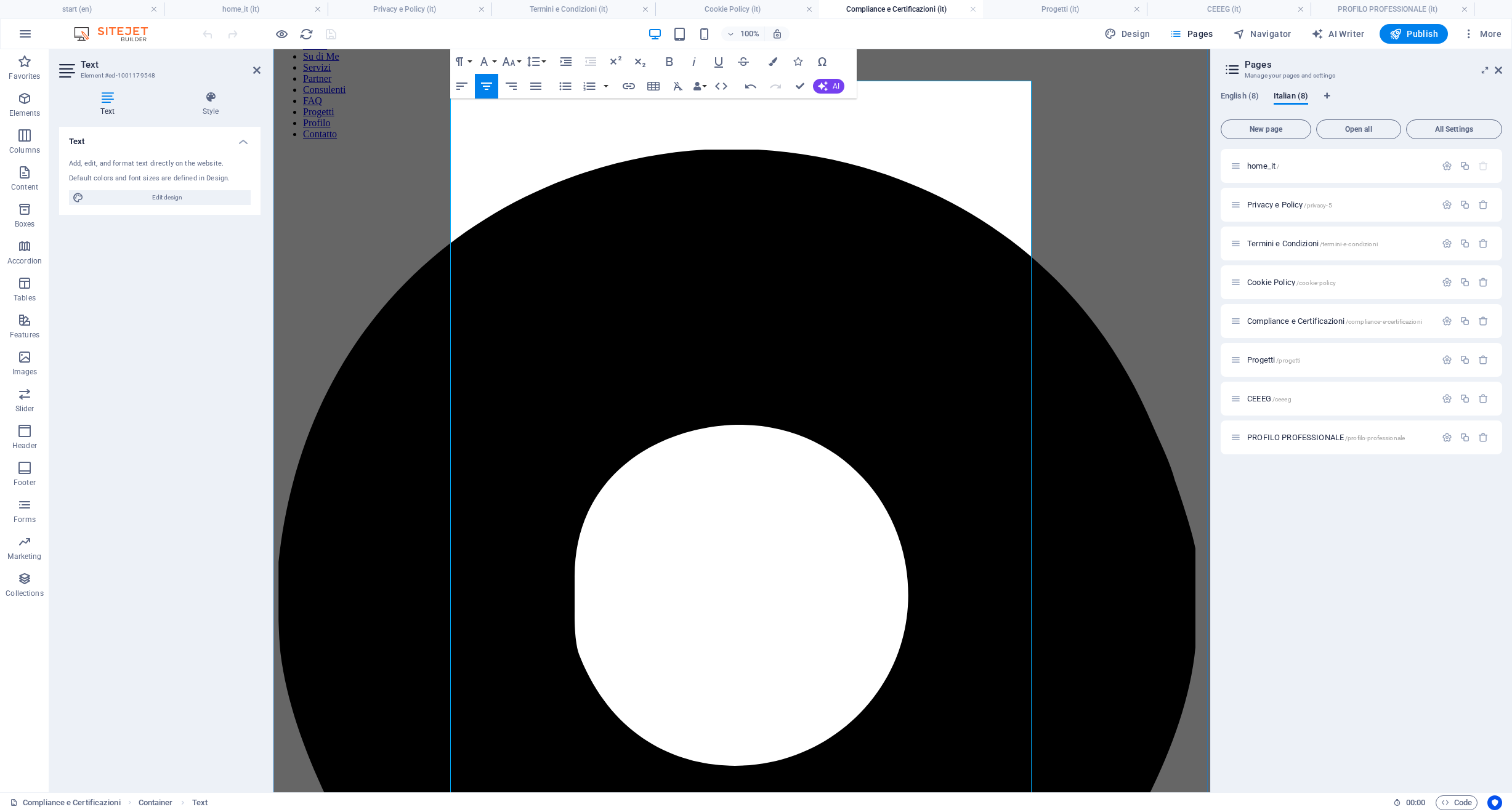
scroll to position [68, 0]
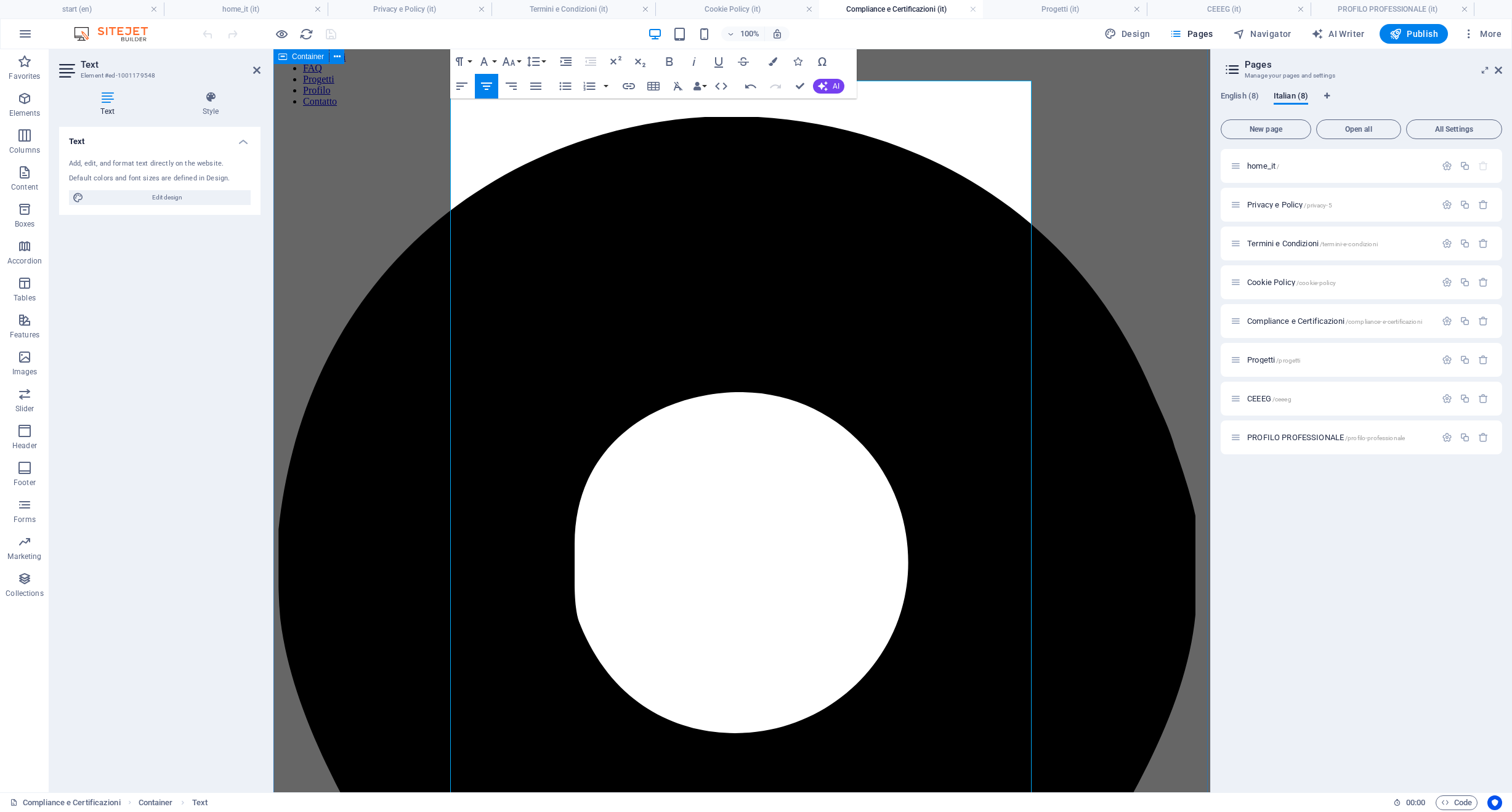
drag, startPoint x: 553, startPoint y: 472, endPoint x: 435, endPoint y: 447, distance: 120.6
click at [515, 68] on icon "button" at bounding box center [509, 61] width 14 height 14
click at [515, 148] on link "36" at bounding box center [521, 153] width 44 height 18
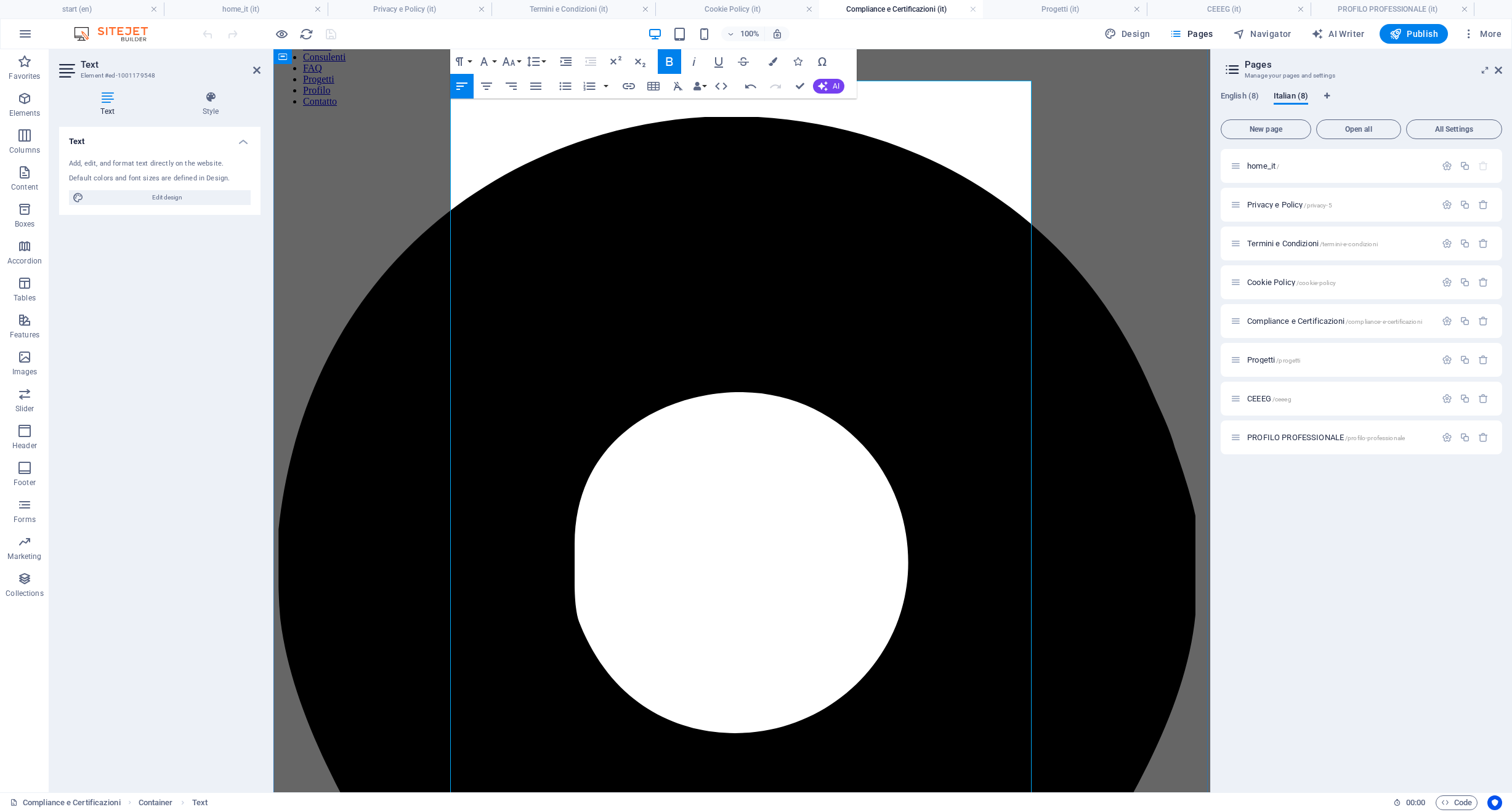
click at [561, 84] on icon "button" at bounding box center [565, 86] width 12 height 8
drag, startPoint x: 671, startPoint y: 663, endPoint x: 441, endPoint y: 667, distance: 230.0
click at [510, 63] on icon "button" at bounding box center [509, 61] width 14 height 14
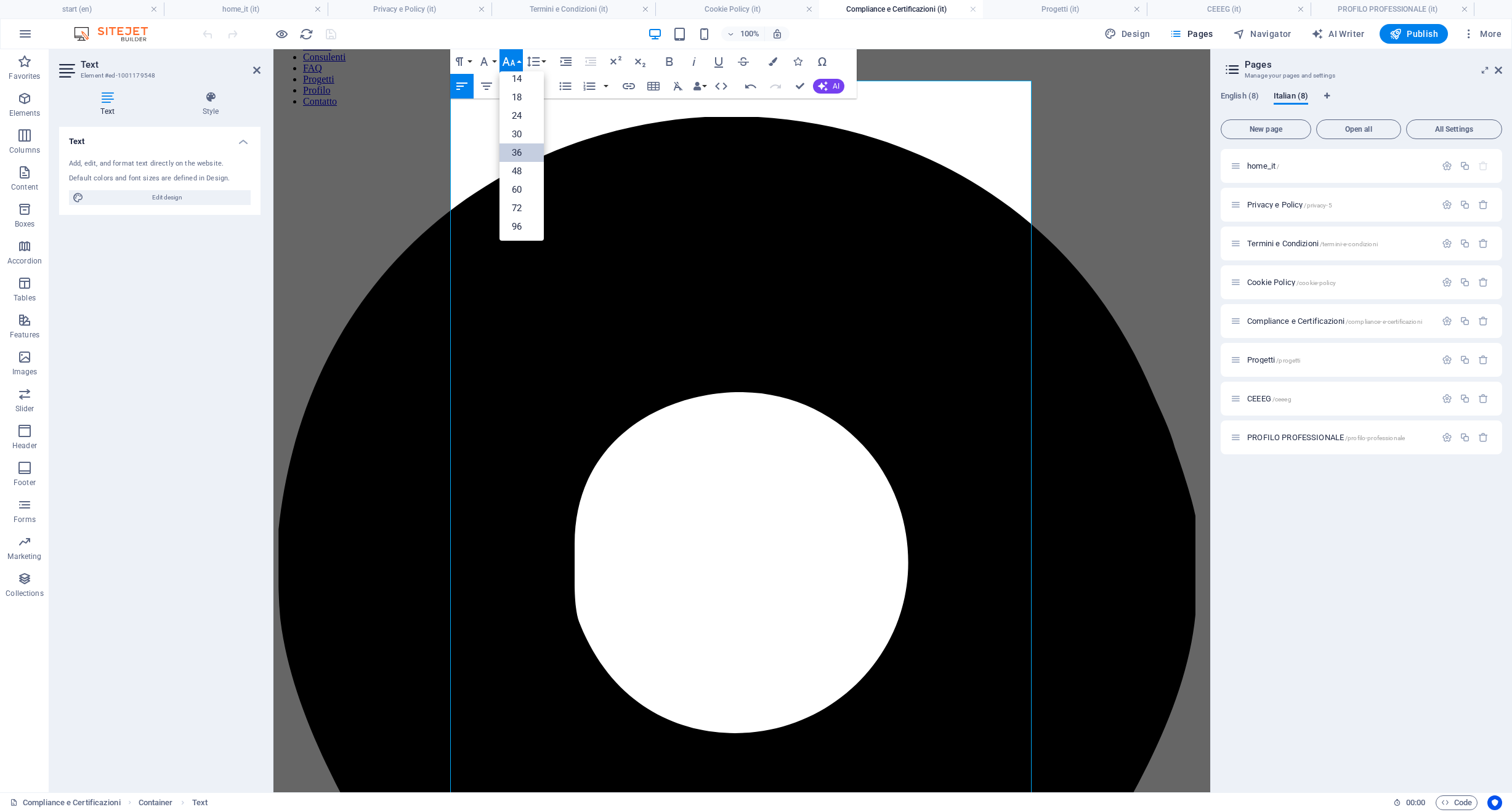
click at [515, 155] on link "36" at bounding box center [521, 153] width 44 height 18
click at [559, 83] on icon "button" at bounding box center [565, 86] width 14 height 14
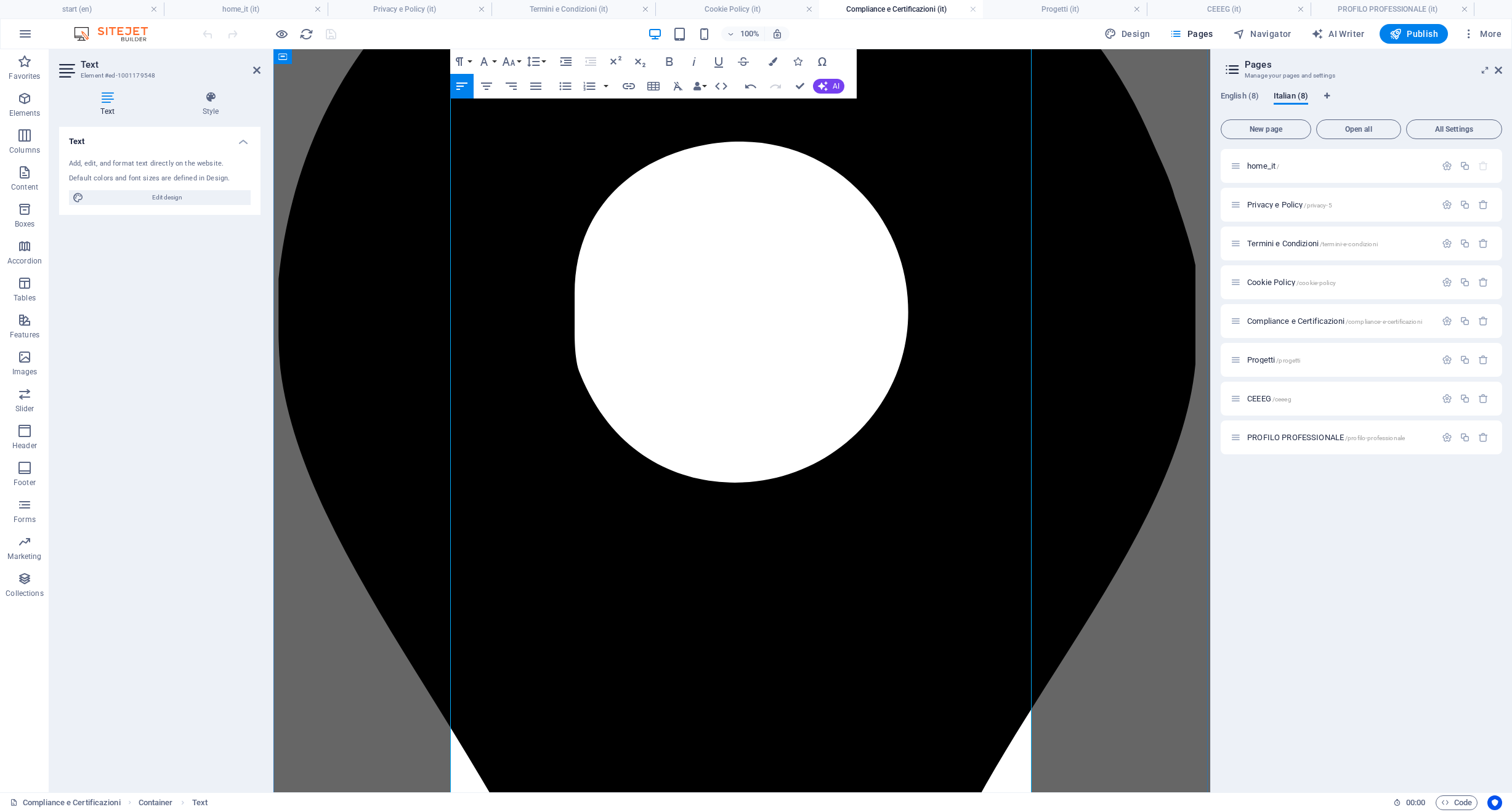
scroll to position [366, 0]
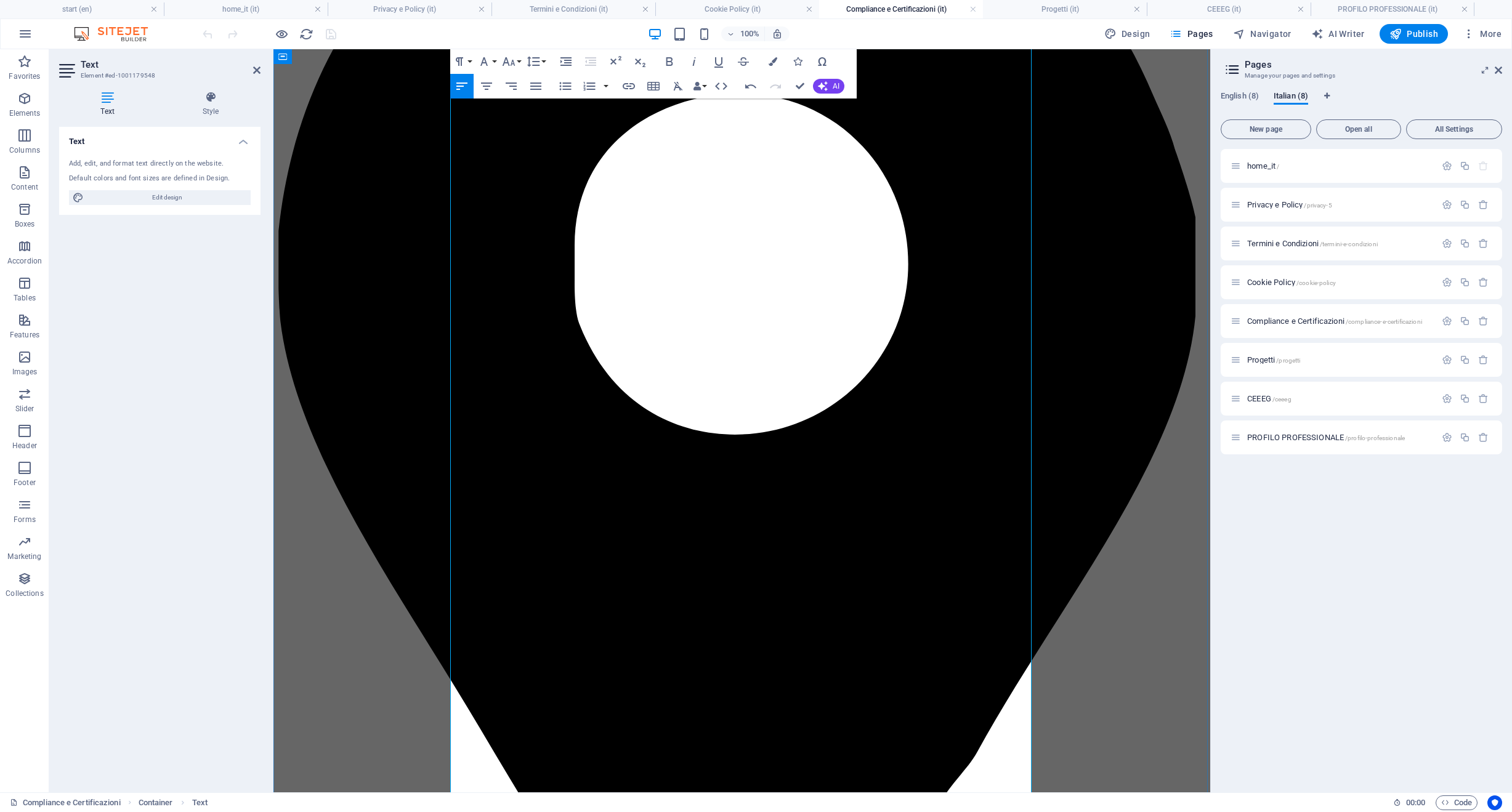
drag, startPoint x: 658, startPoint y: 563, endPoint x: 440, endPoint y: 550, distance: 218.4
click at [534, 68] on icon "button" at bounding box center [533, 61] width 14 height 14
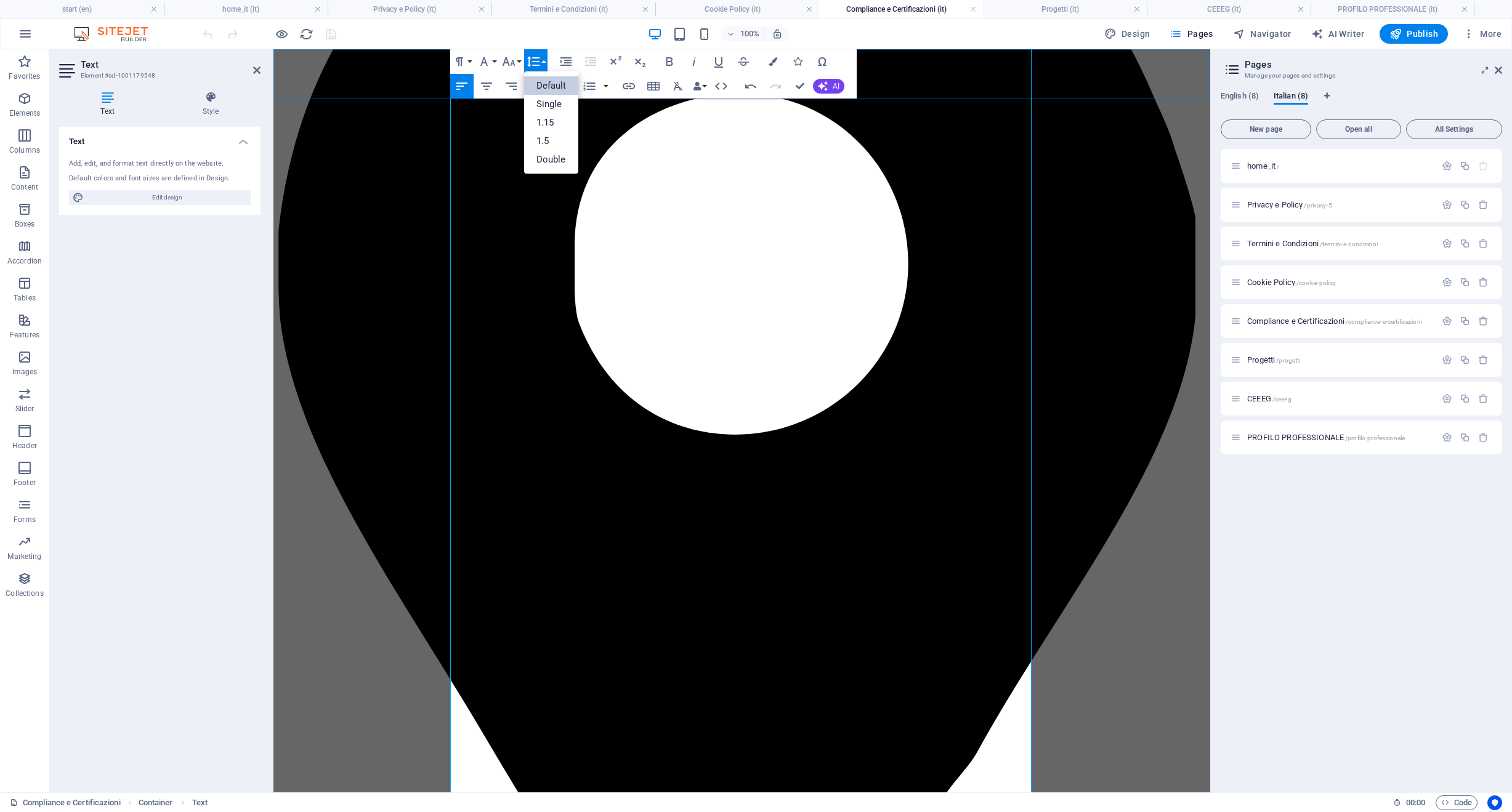
click at [534, 65] on icon "button" at bounding box center [533, 62] width 13 height 11
click at [515, 62] on icon "button" at bounding box center [509, 61] width 14 height 14
click at [519, 155] on link "36" at bounding box center [521, 153] width 44 height 18
drag, startPoint x: 581, startPoint y: 554, endPoint x: 578, endPoint y: 528, distance: 26.2
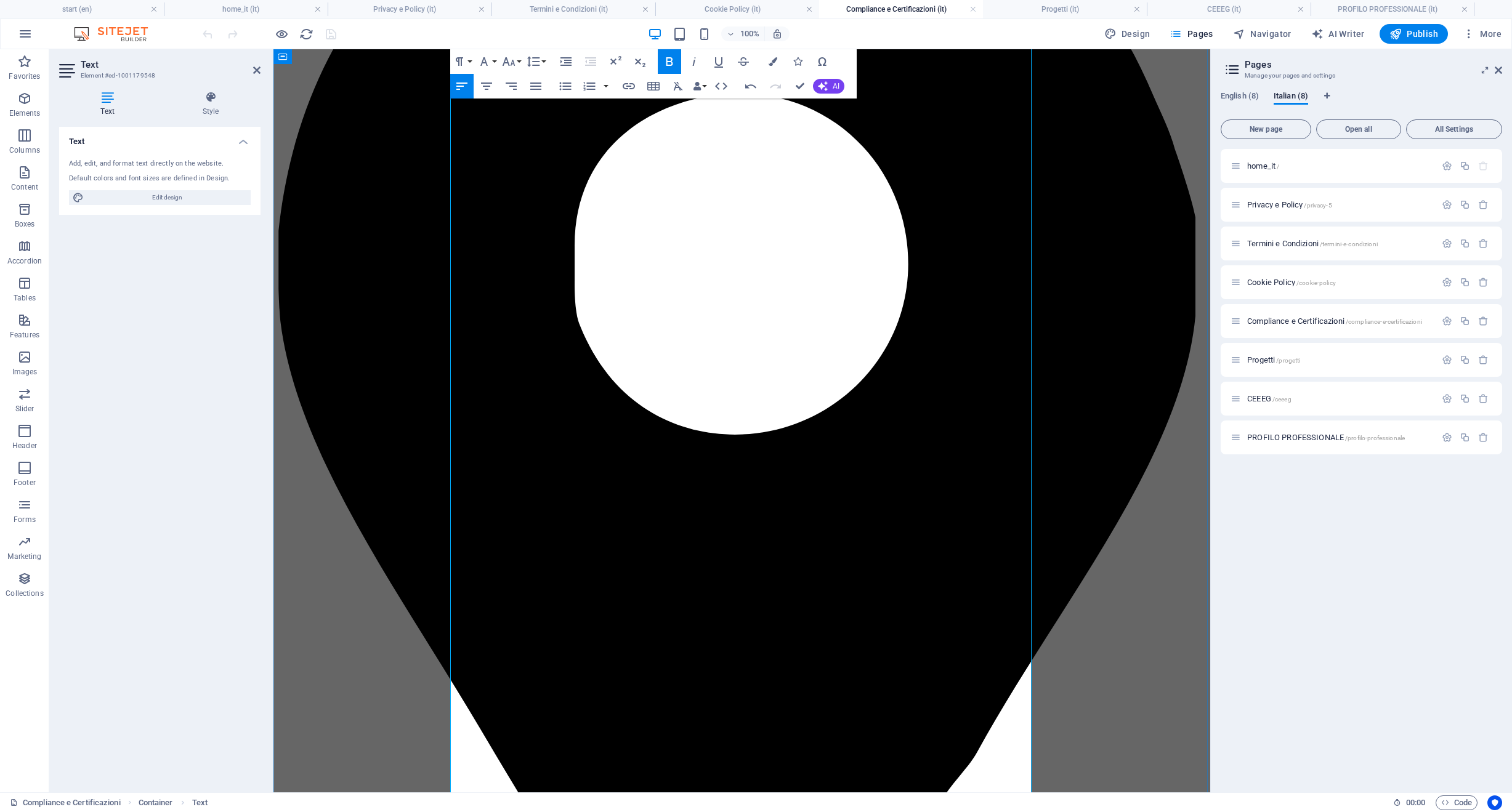
scroll to position [863, 0]
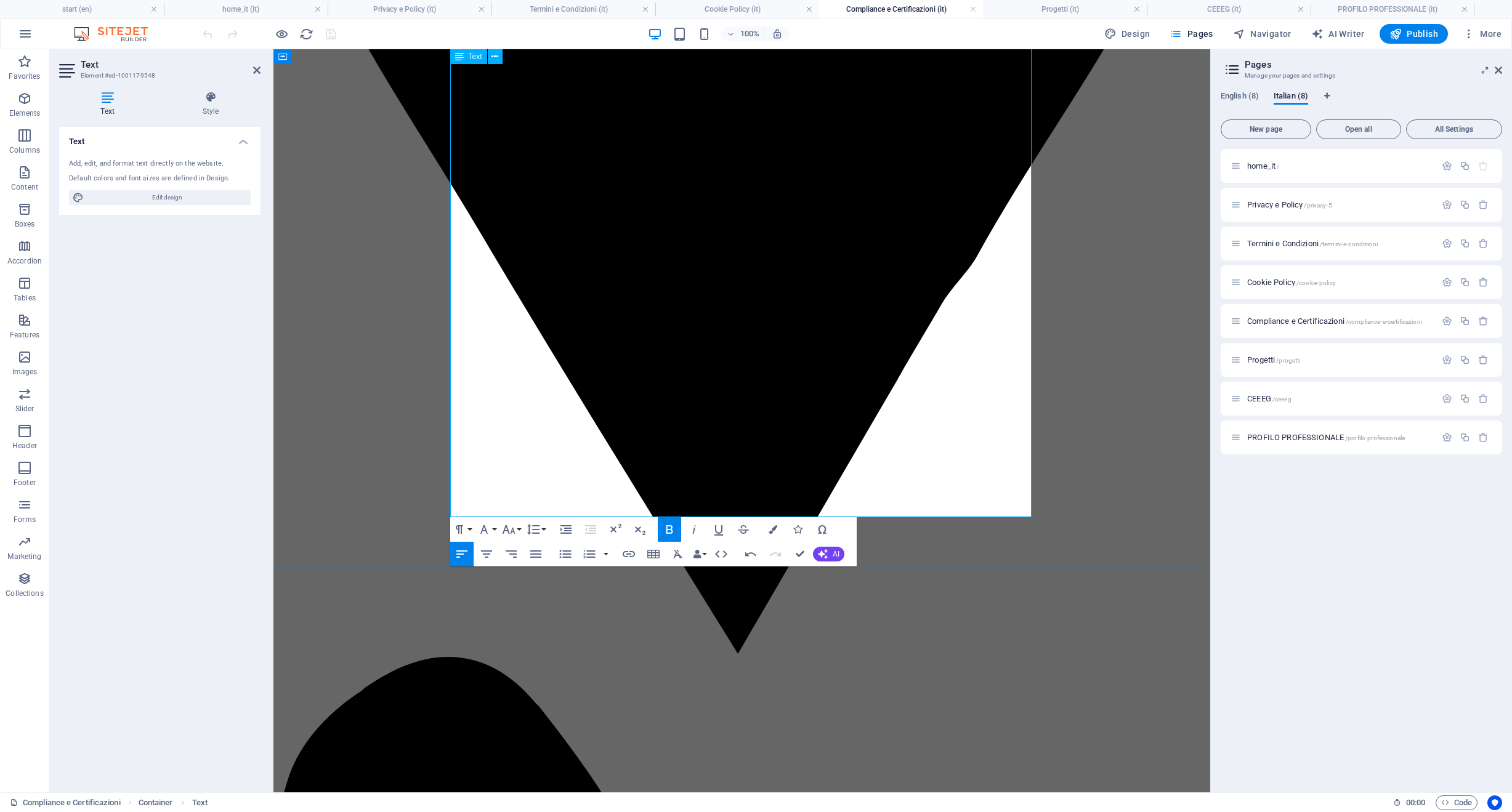
drag, startPoint x: 611, startPoint y: 363, endPoint x: 441, endPoint y: 361, distance: 170.0
click at [504, 533] on icon "button" at bounding box center [509, 529] width 14 height 14
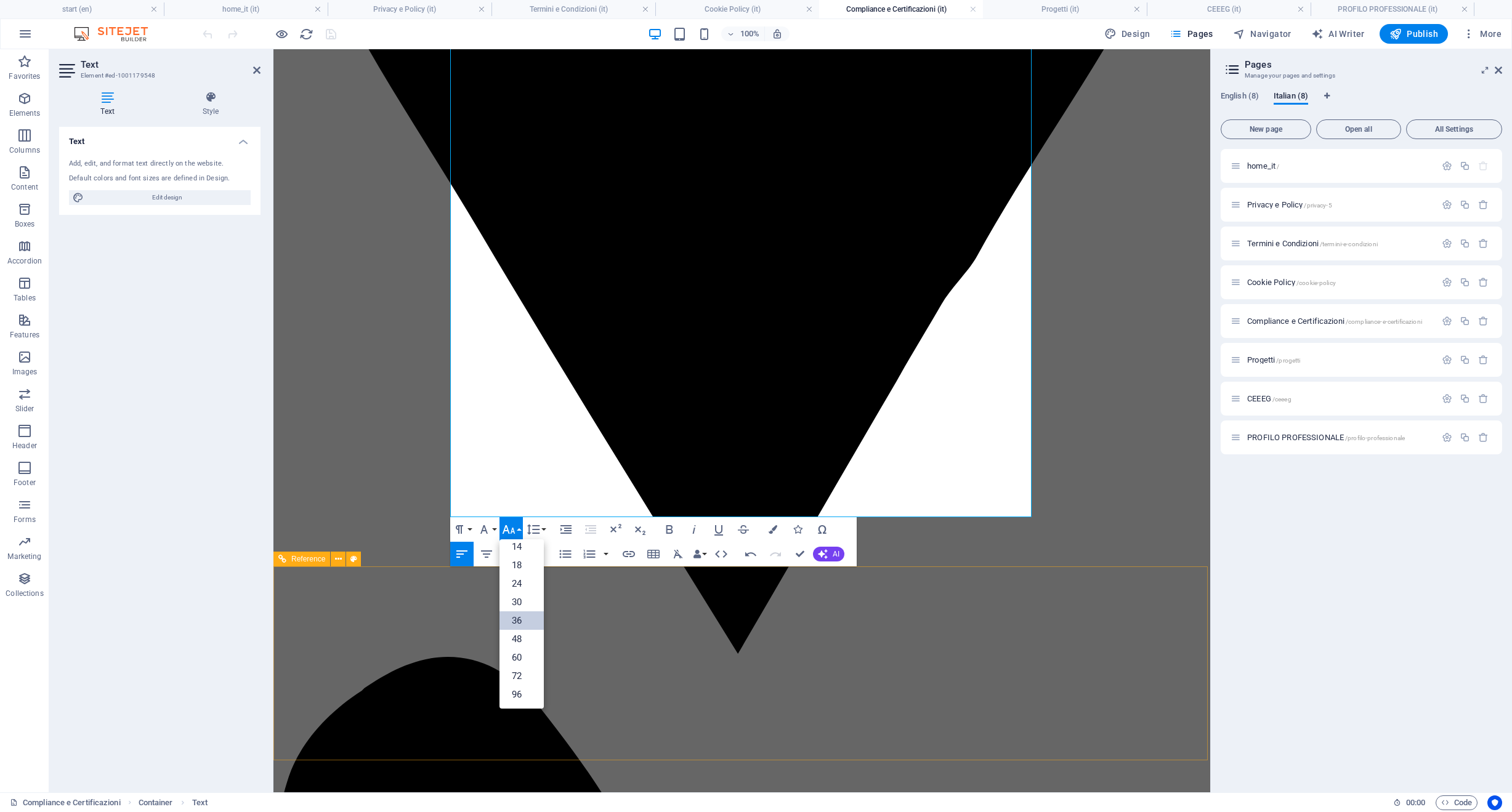
click at [526, 621] on link "36" at bounding box center [521, 620] width 44 height 18
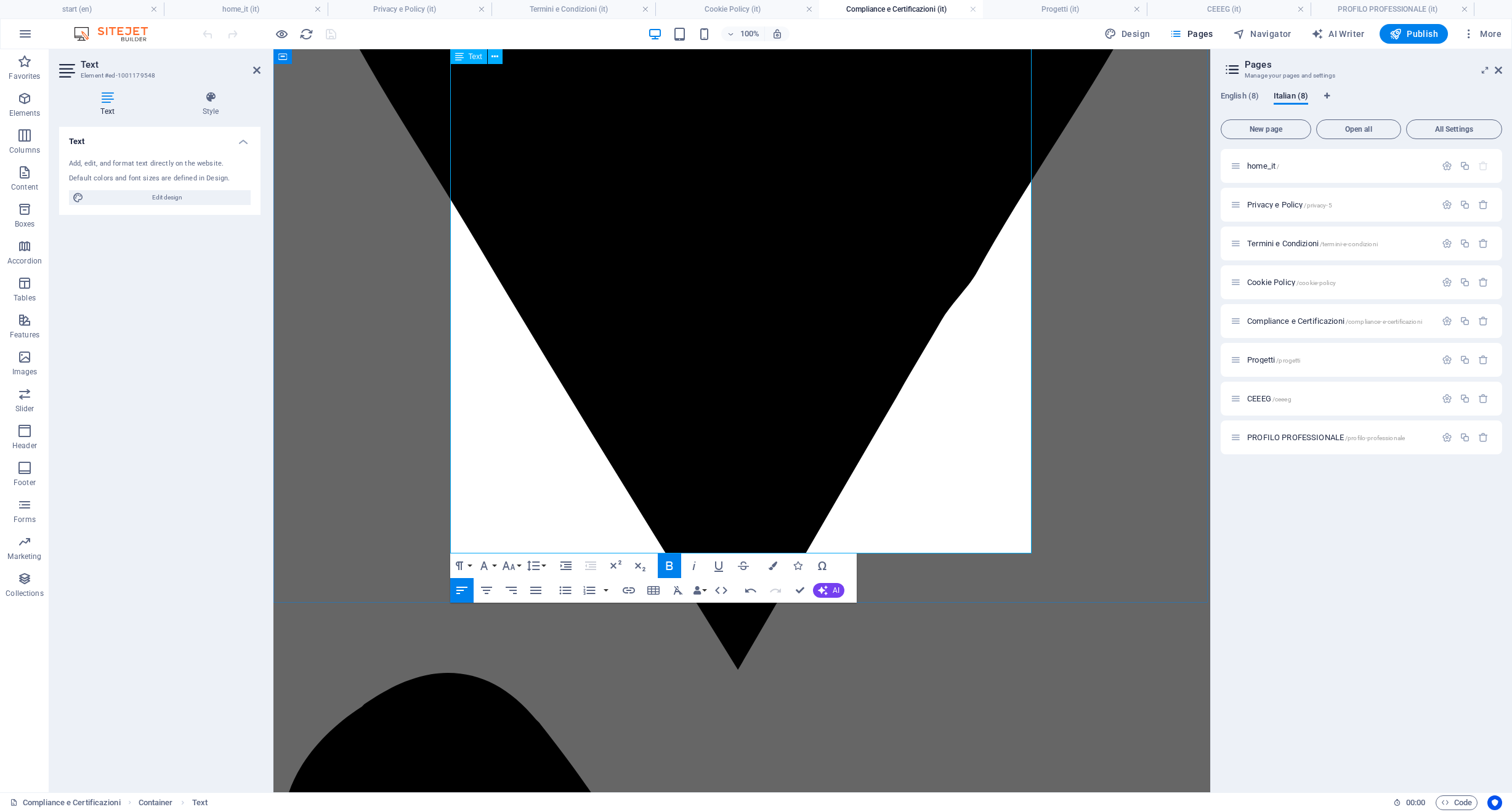
drag, startPoint x: 674, startPoint y: 257, endPoint x: 468, endPoint y: 126, distance: 244.1
click at [512, 570] on icon "button" at bounding box center [509, 566] width 14 height 14
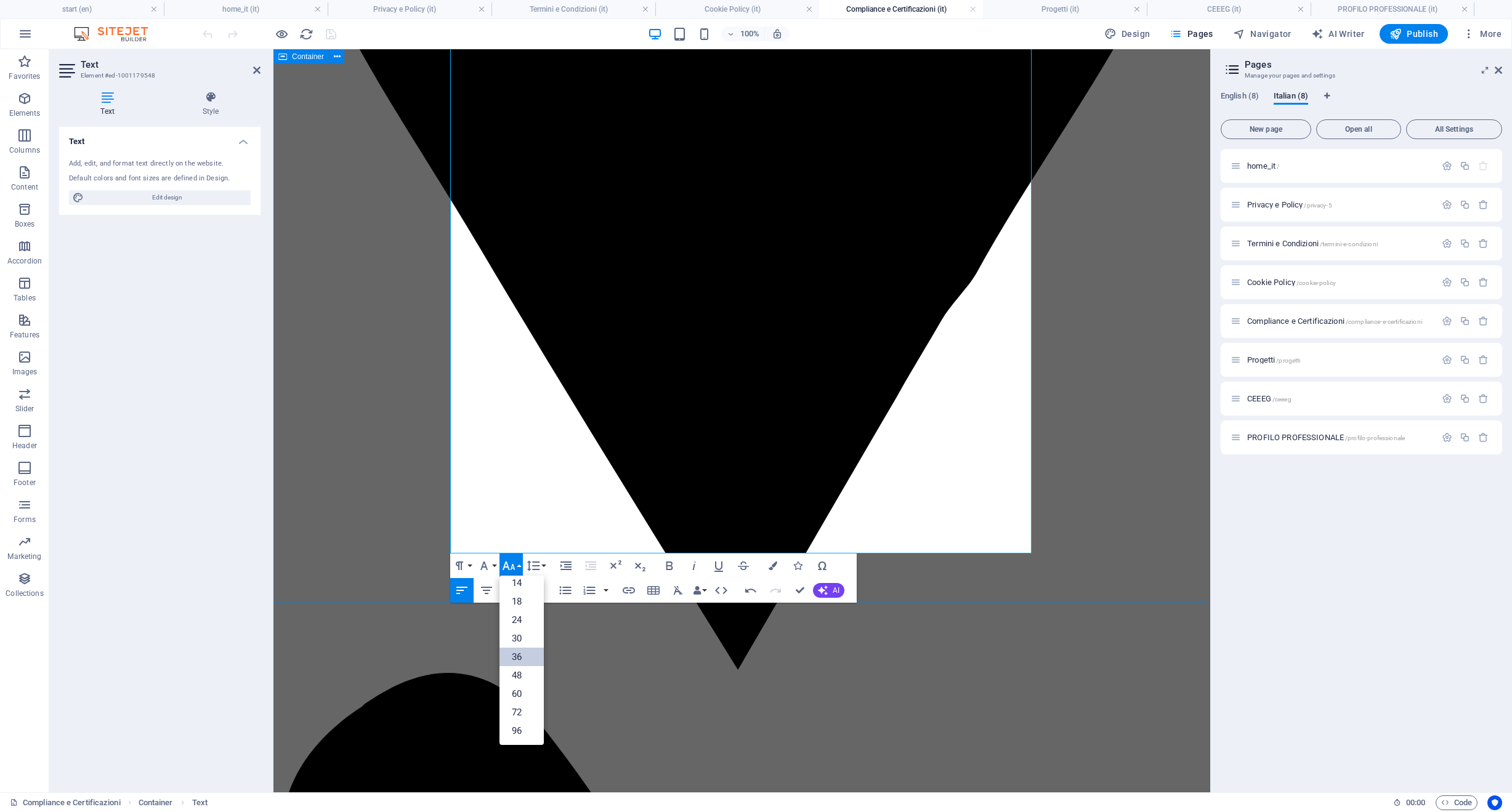
click at [530, 661] on link "36" at bounding box center [521, 657] width 44 height 18
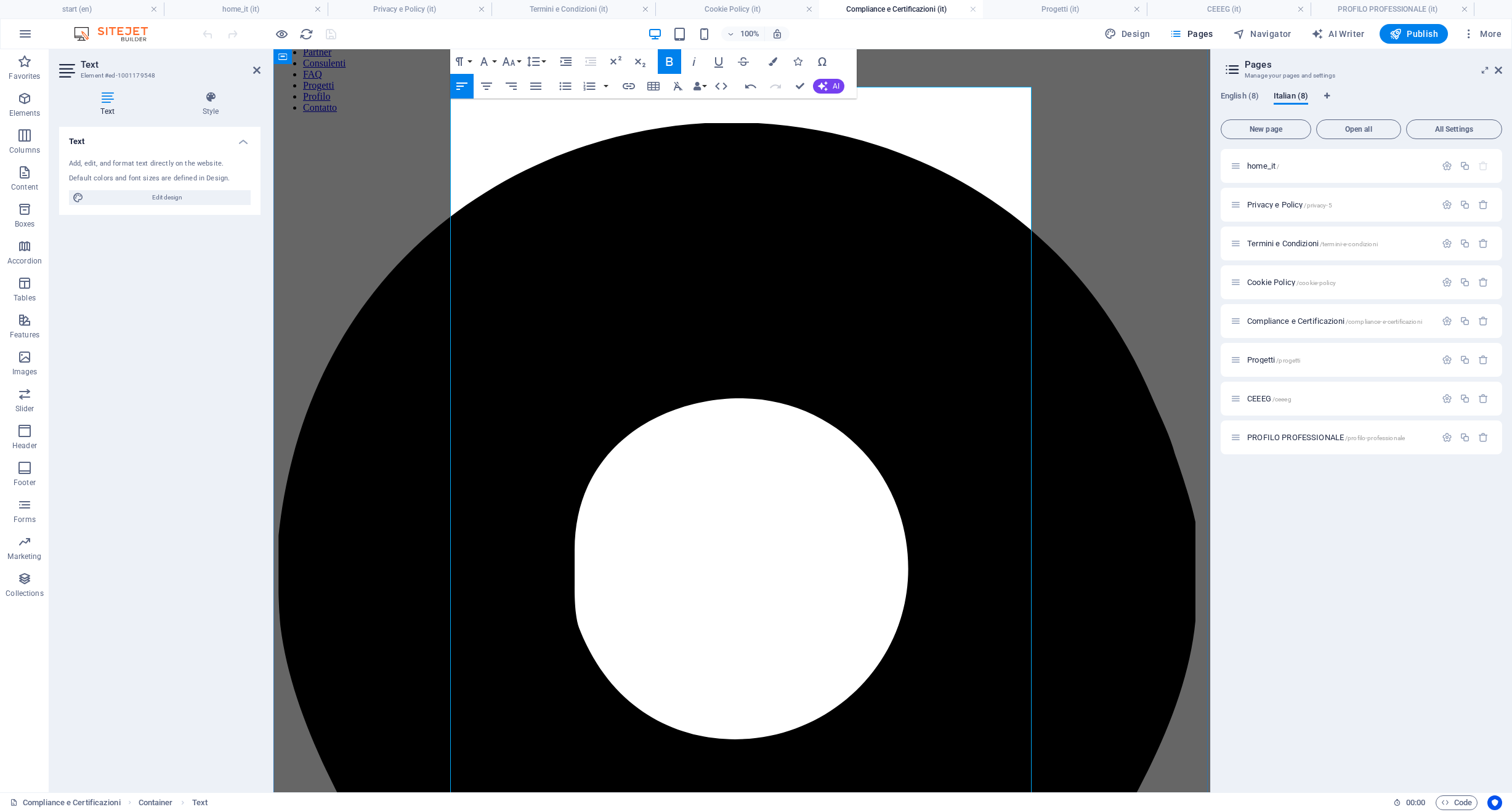
scroll to position [0, 0]
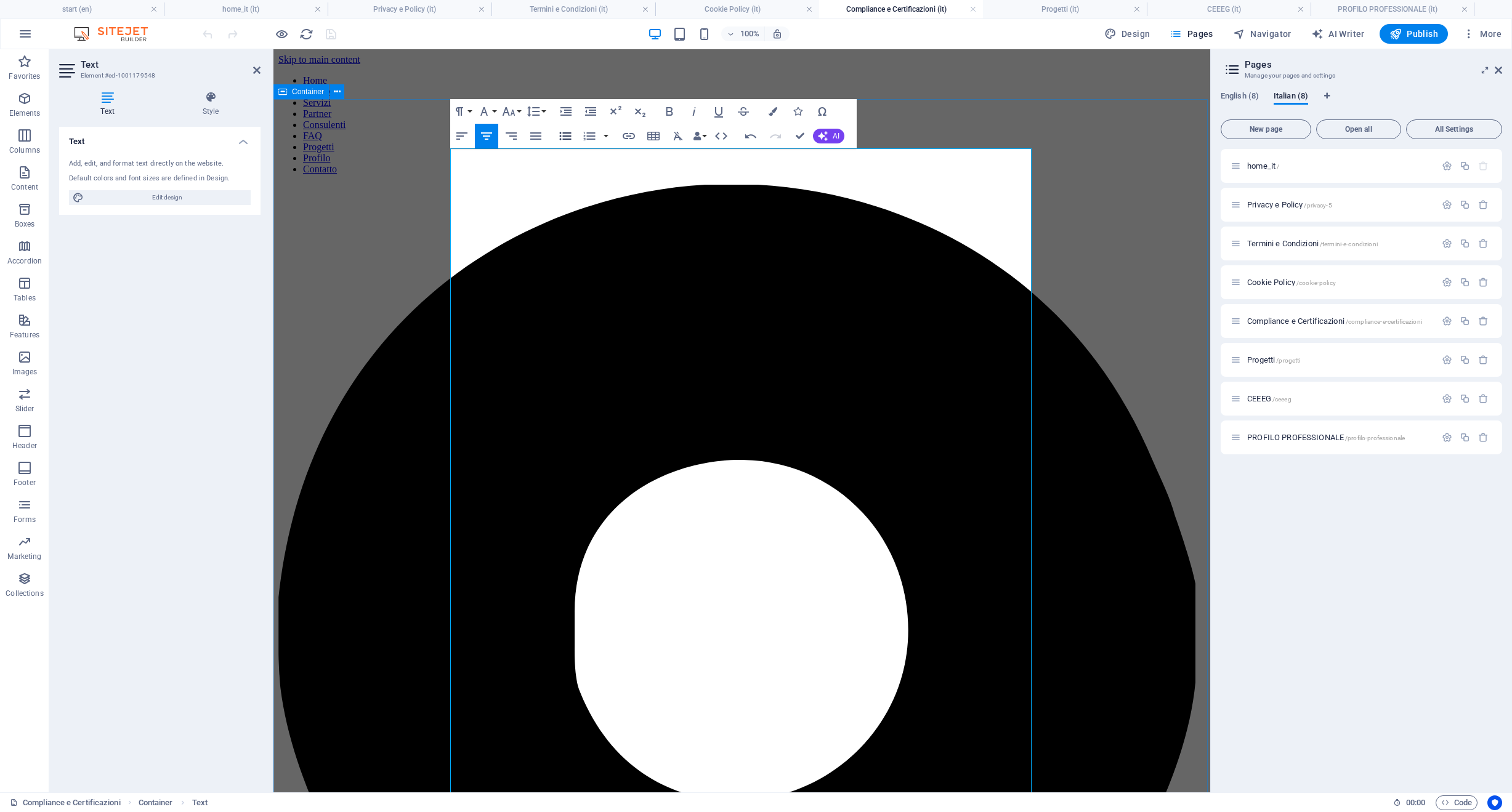
click at [564, 138] on icon "button" at bounding box center [565, 136] width 12 height 8
click at [1240, 95] on span "English (8)" at bounding box center [1240, 97] width 38 height 17
click at [1444, 319] on icon "button" at bounding box center [1447, 321] width 11 height 11
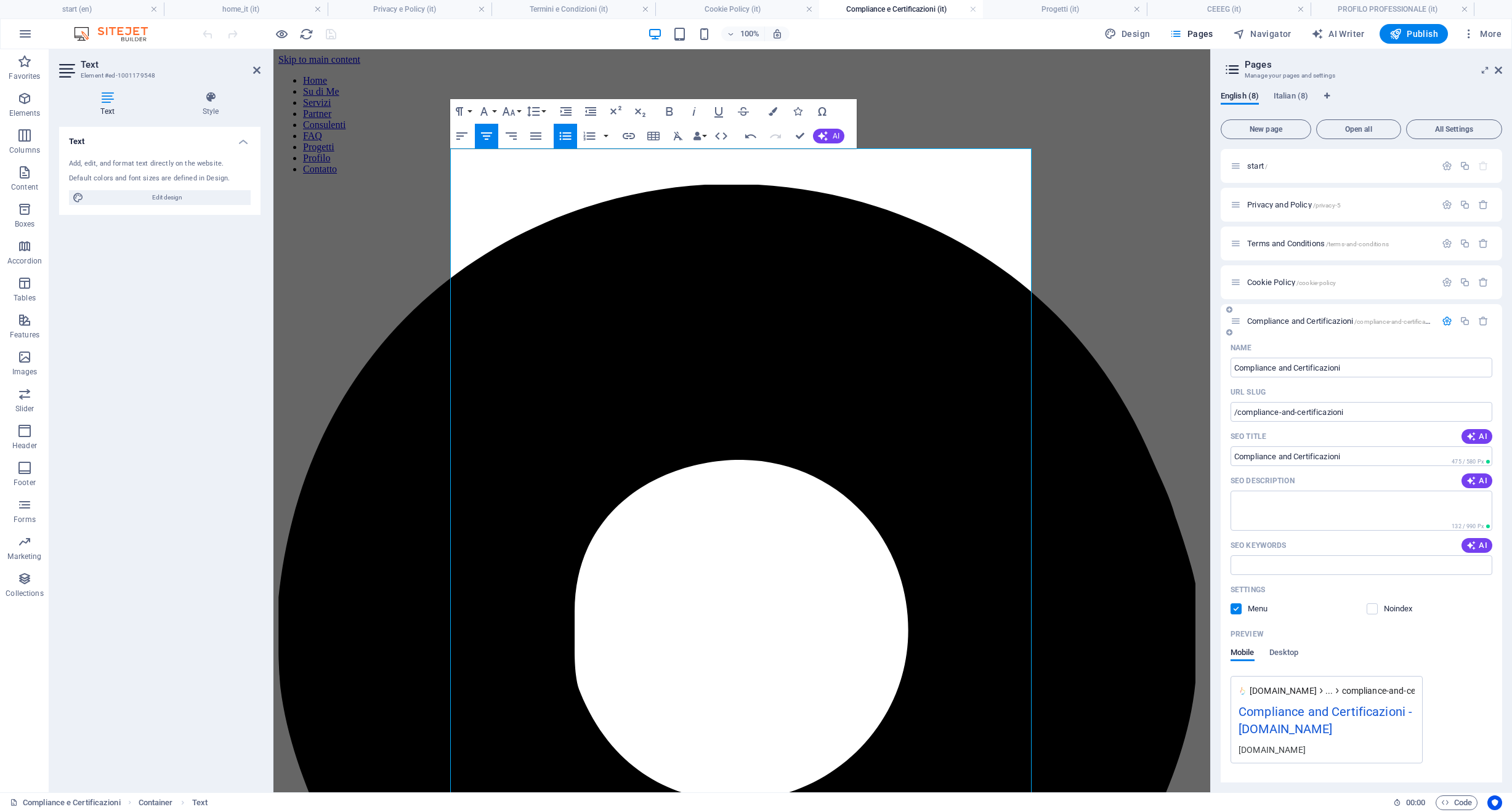
drag, startPoint x: 1379, startPoint y: 411, endPoint x: 1241, endPoint y: 401, distance: 138.4
click at [1241, 401] on div "URL SLUG /compliance-and-certificazioni ​" at bounding box center [1361, 402] width 262 height 40
drag, startPoint x: 1239, startPoint y: 412, endPoint x: 1440, endPoint y: 418, distance: 201.1
click at [1440, 418] on input "/compliance-and-certificazioni" at bounding box center [1361, 412] width 262 height 20
drag, startPoint x: 1635, startPoint y: 418, endPoint x: 1157, endPoint y: 355, distance: 482.1
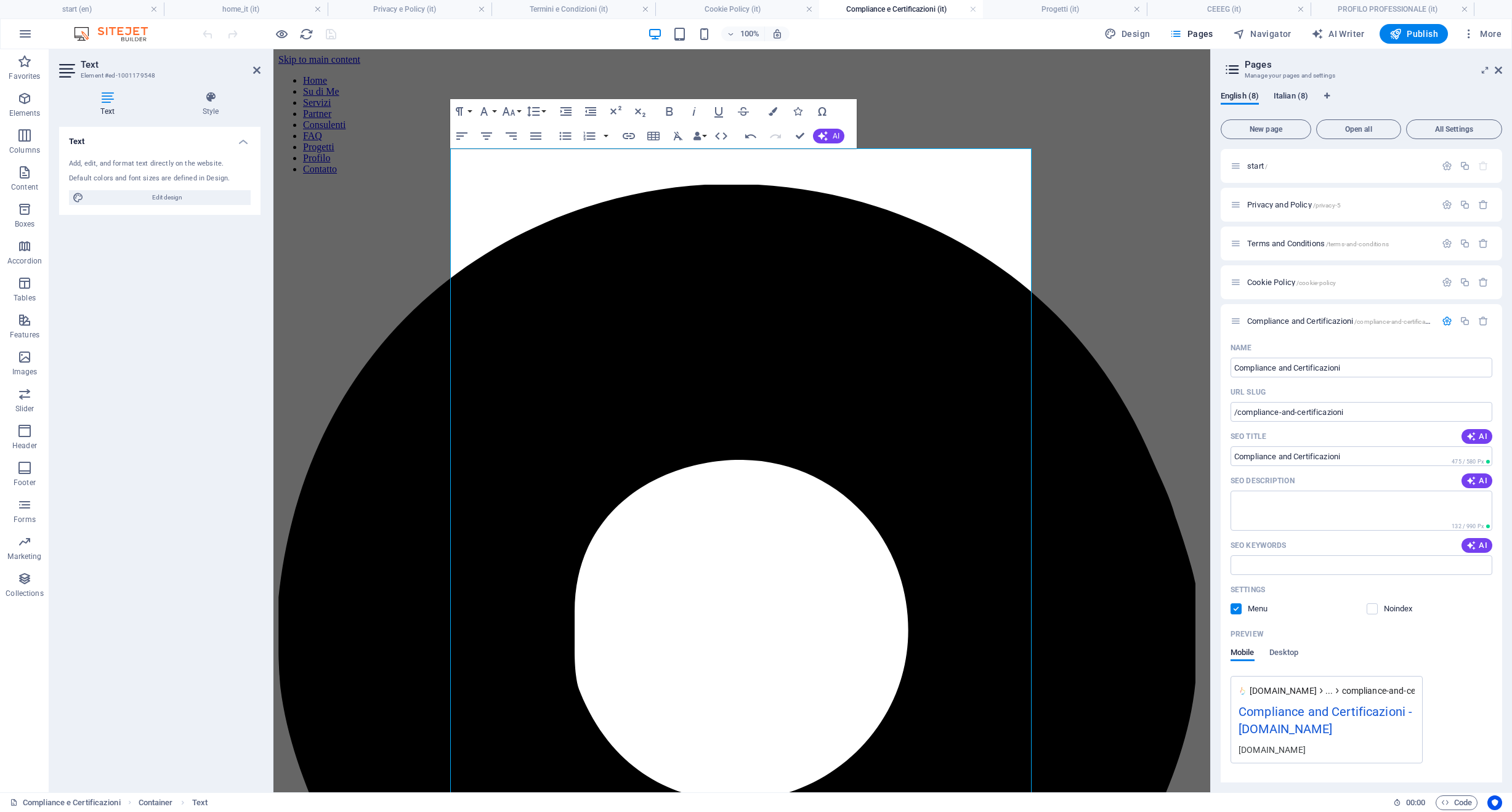
click at [1294, 94] on span "Italian (8)" at bounding box center [1291, 97] width 34 height 17
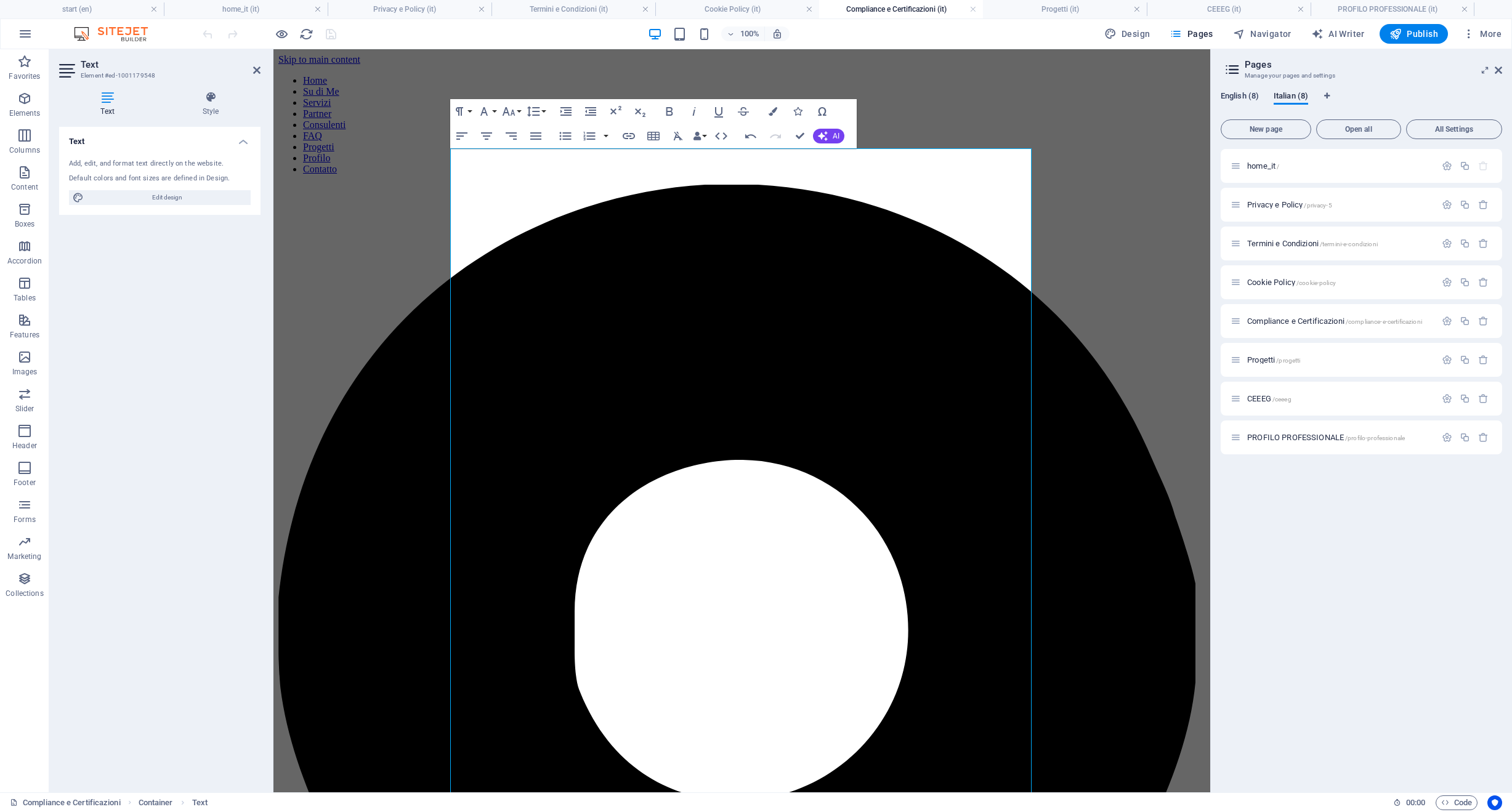
click at [1243, 98] on span "English (8)" at bounding box center [1240, 97] width 38 height 17
click at [1275, 329] on div "Compliance and Certificazioni /compliance-and-certificazioni" at bounding box center [1361, 321] width 281 height 34
click at [1274, 323] on span "Compliance and Certificazioni /compliance-and-certificazioni" at bounding box center [1343, 321] width 191 height 9
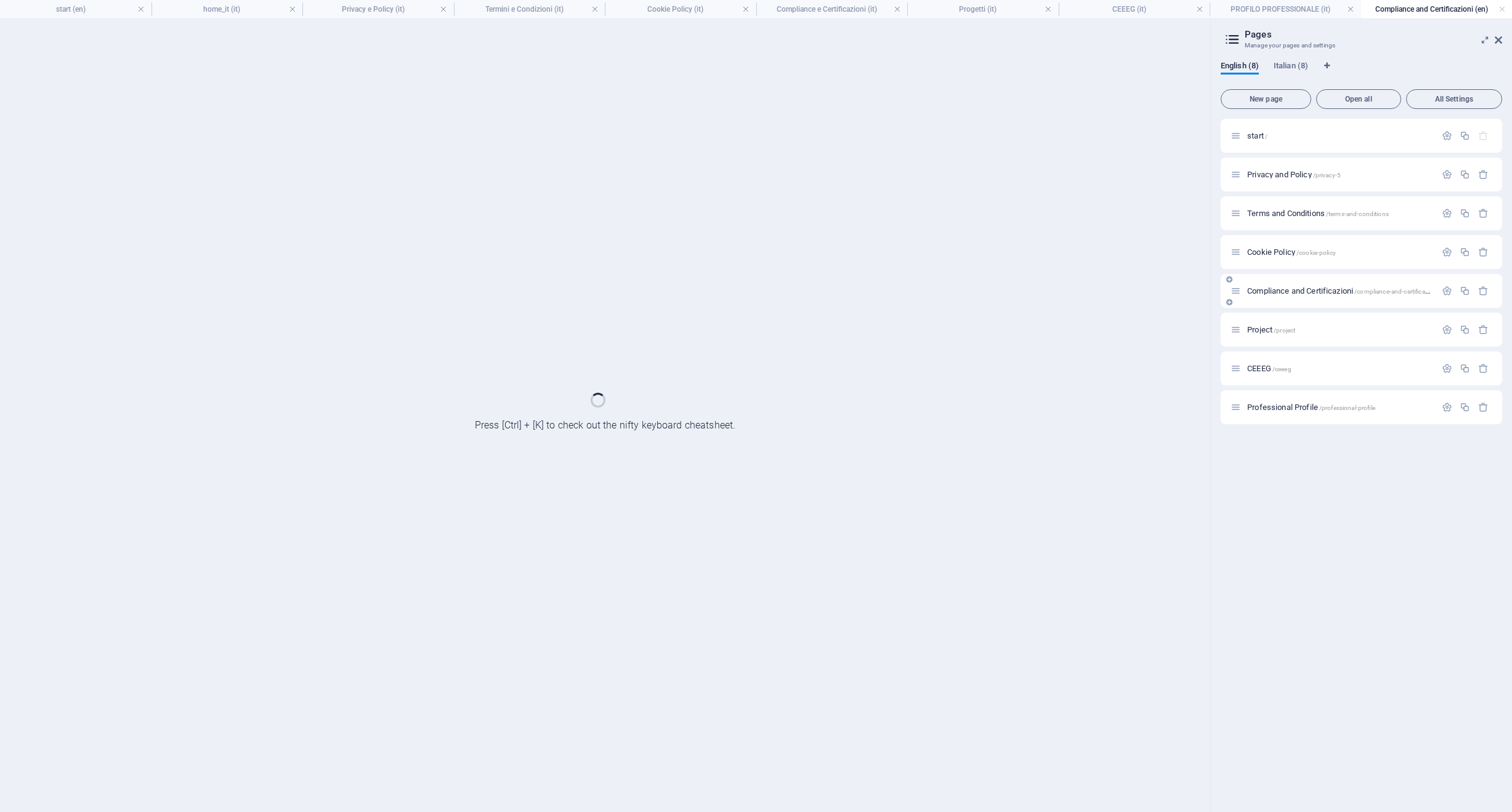
click at [1274, 323] on div "Project /project" at bounding box center [1333, 330] width 205 height 14
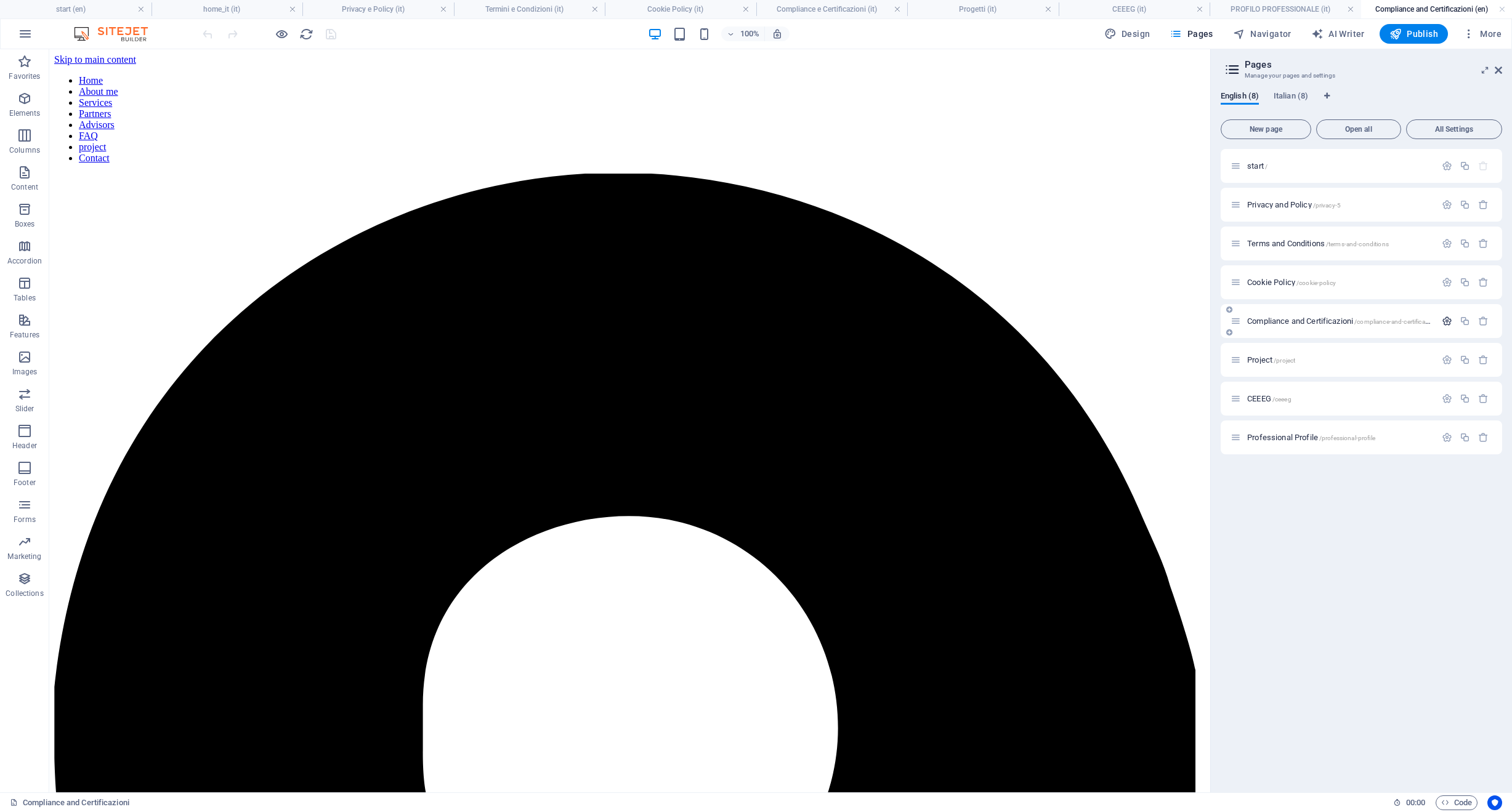
click at [1445, 319] on icon "button" at bounding box center [1447, 321] width 11 height 11
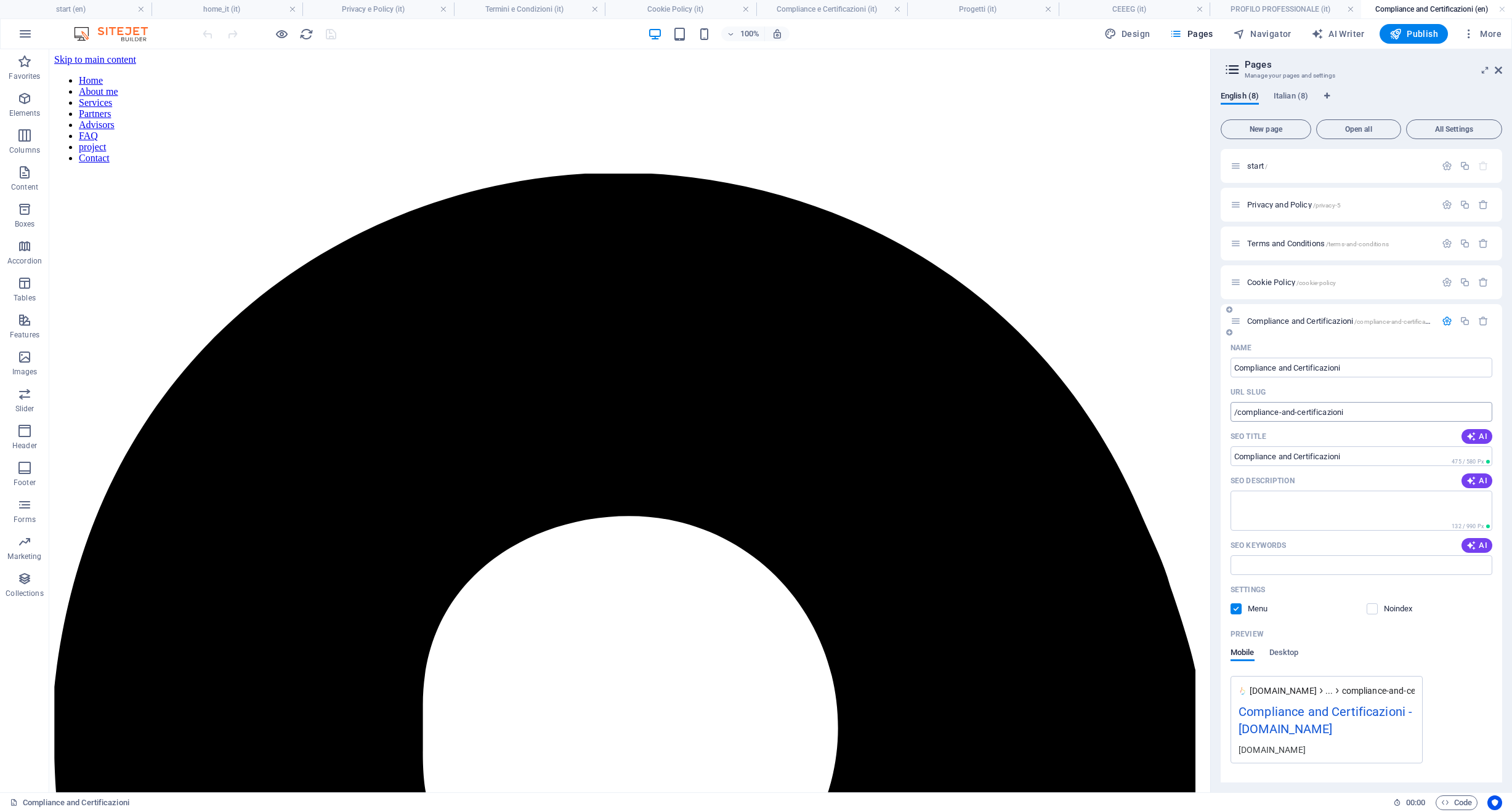
drag, startPoint x: 1362, startPoint y: 412, endPoint x: 1250, endPoint y: 416, distance: 112.1
click at [1257, 414] on input "/compliance-and-certificazioni" at bounding box center [1361, 412] width 262 height 20
drag, startPoint x: 1240, startPoint y: 414, endPoint x: 1413, endPoint y: 412, distance: 173.0
click at [1413, 412] on input "/compliance-and-certificazioni" at bounding box center [1361, 412] width 262 height 20
click at [1390, 414] on input "/compliance-and-certificazioni" at bounding box center [1361, 412] width 262 height 20
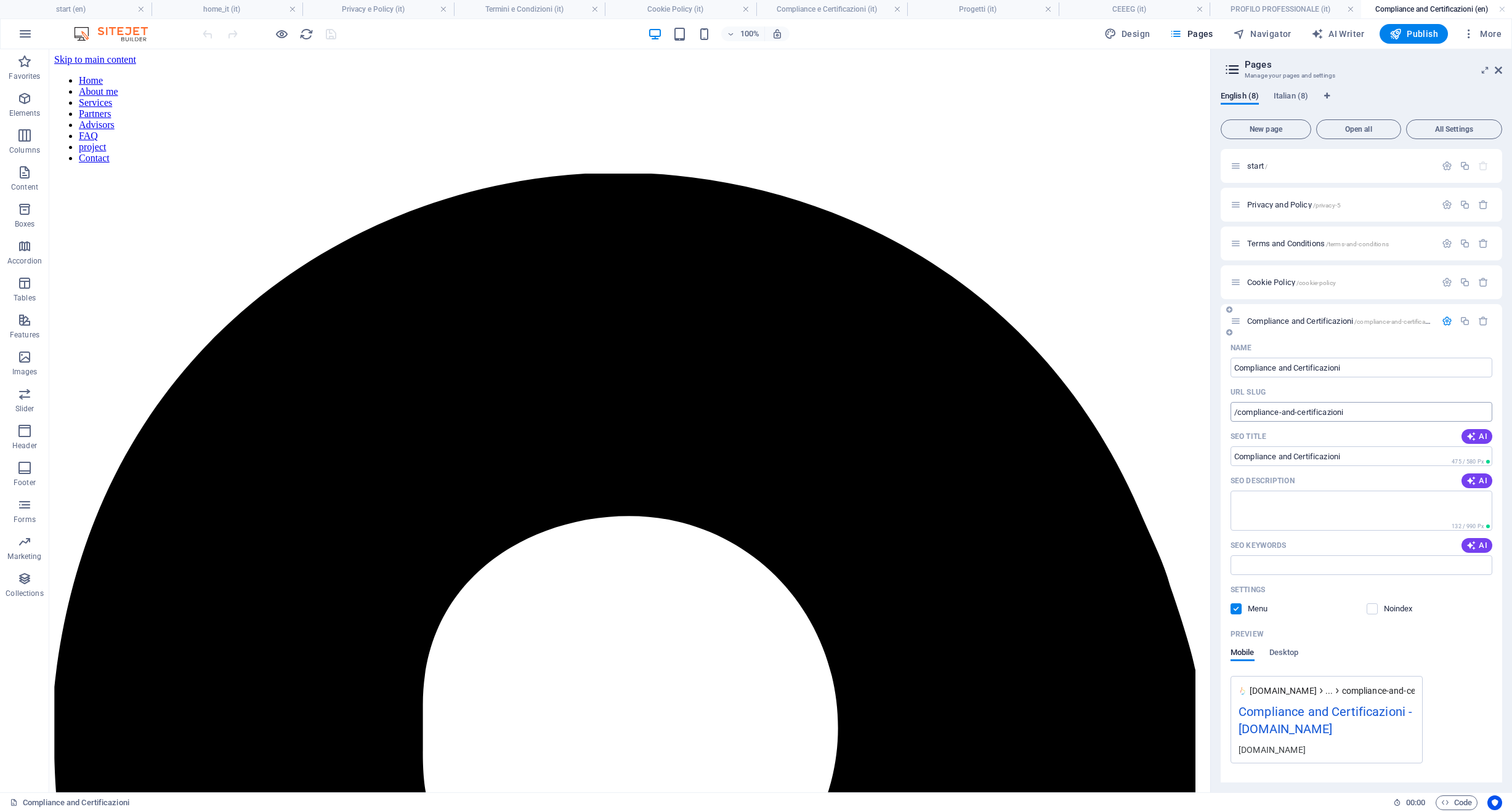
click at [1390, 414] on input "/compliance-and-certificazioni" at bounding box center [1361, 412] width 262 height 20
click at [1502, 7] on link at bounding box center [1501, 10] width 7 height 12
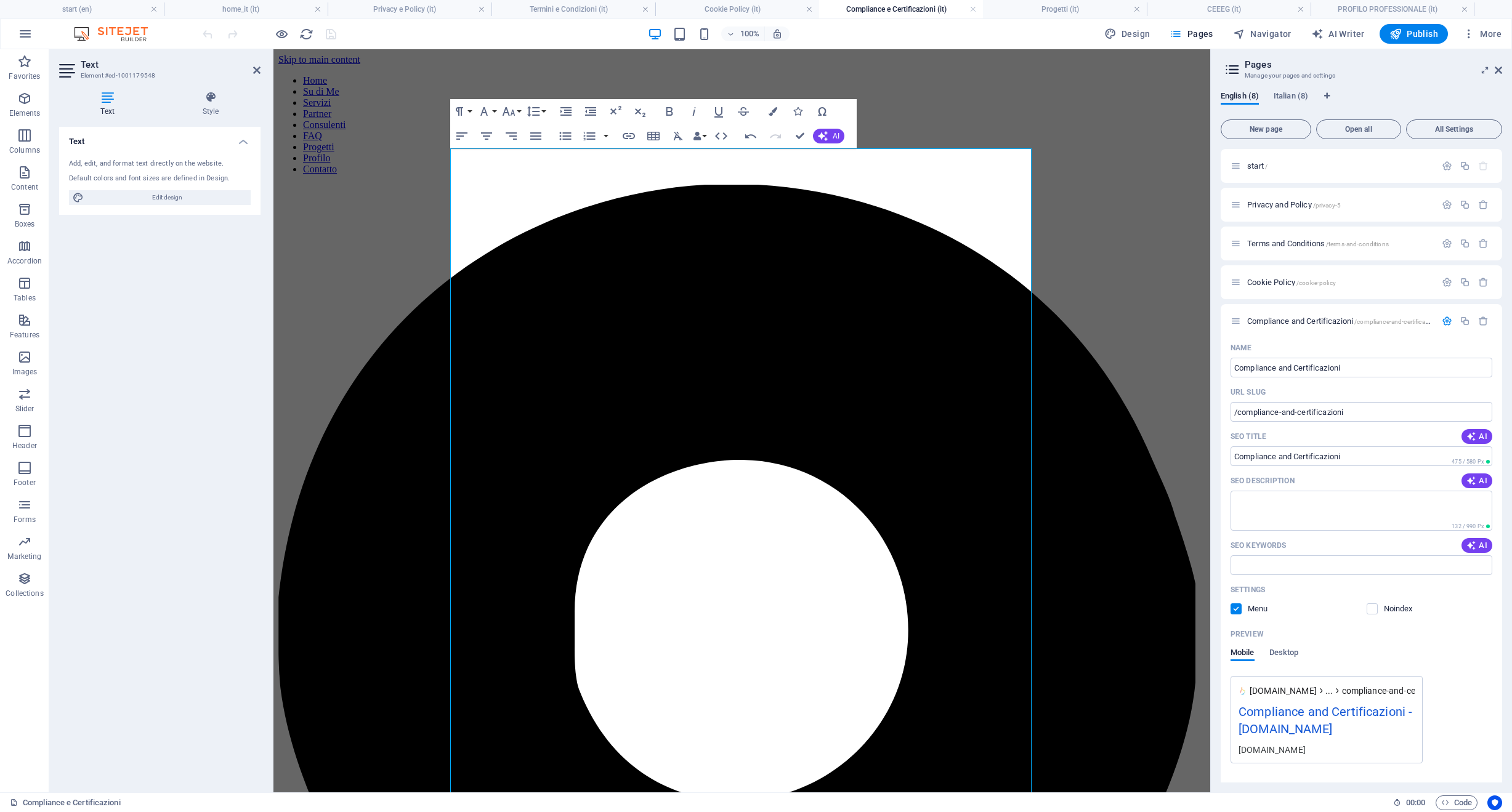
click at [862, 7] on h4 "Compliance e Certificazioni (it)" at bounding box center [901, 9] width 164 height 14
drag, startPoint x: 484, startPoint y: 364, endPoint x: 433, endPoint y: 240, distance: 134.1
click at [564, 135] on icon "button" at bounding box center [565, 136] width 14 height 14
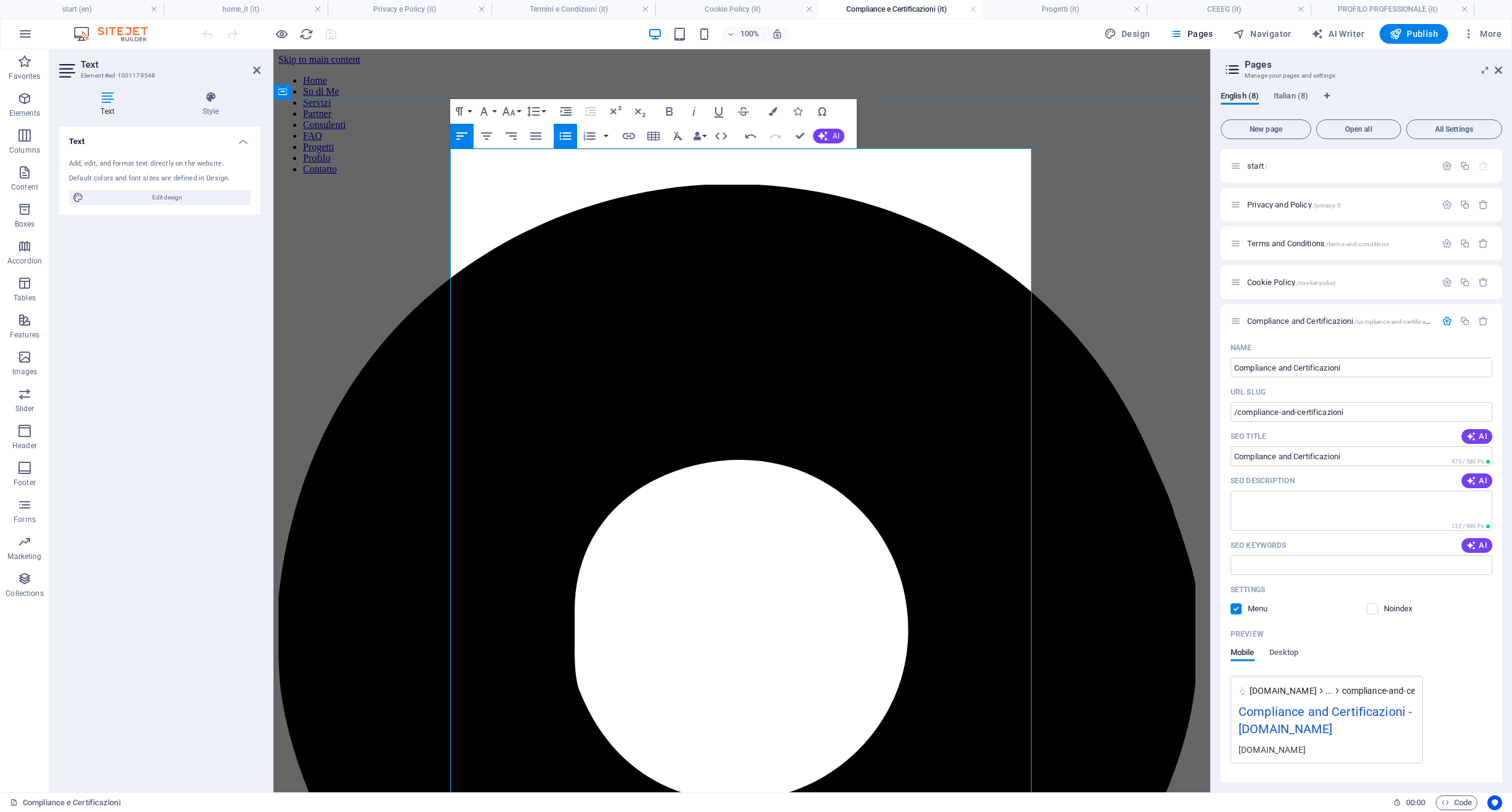
drag, startPoint x: 463, startPoint y: 258, endPoint x: 412, endPoint y: 260, distance: 51.0
drag, startPoint x: 498, startPoint y: 314, endPoint x: 497, endPoint y: 252, distance: 62.0
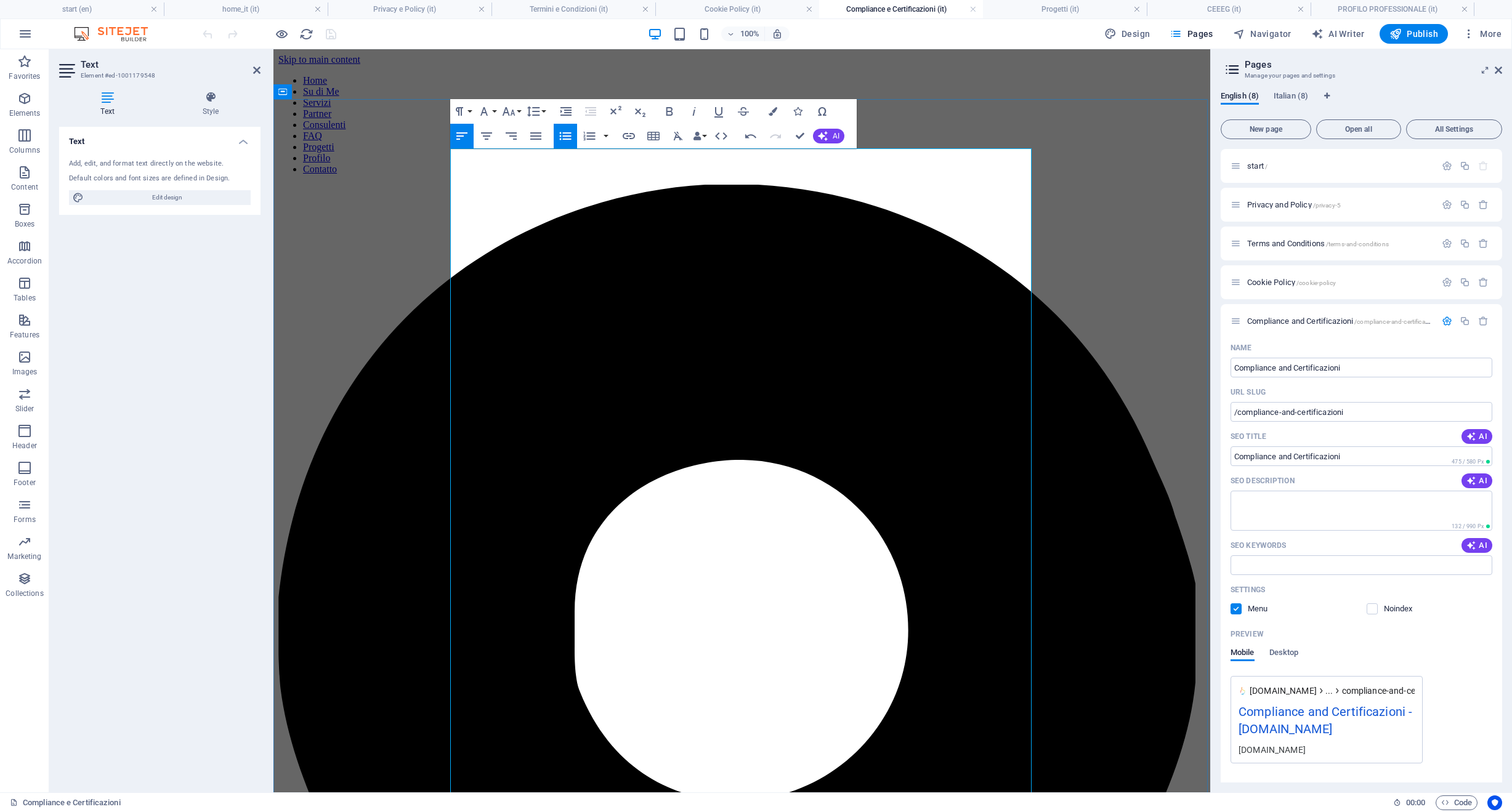
click at [570, 136] on icon "button" at bounding box center [565, 136] width 14 height 14
click at [569, 136] on icon "button" at bounding box center [565, 136] width 12 height 8
click at [464, 139] on icon "button" at bounding box center [462, 136] width 14 height 14
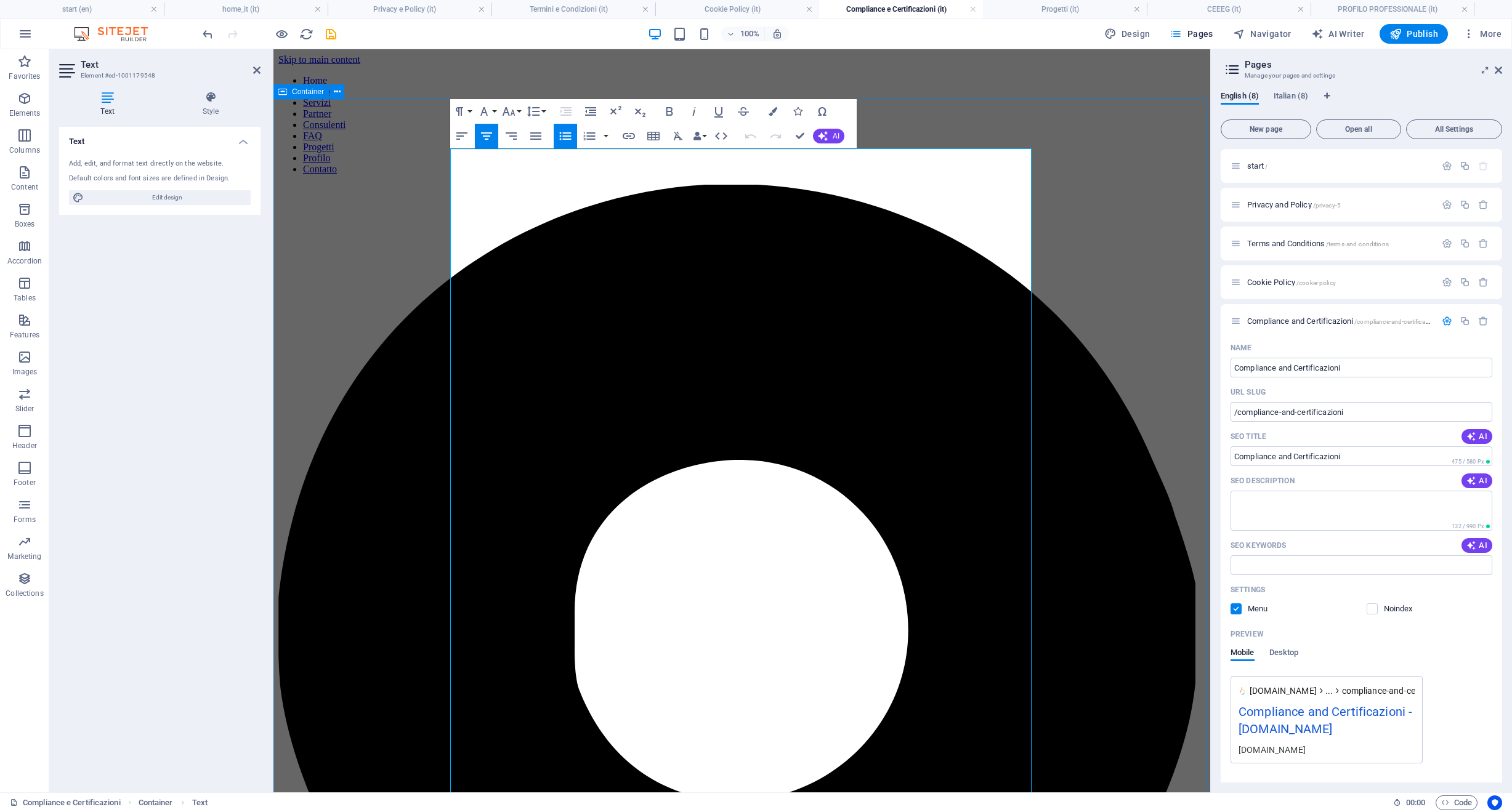
click at [566, 137] on icon "button" at bounding box center [565, 136] width 12 height 8
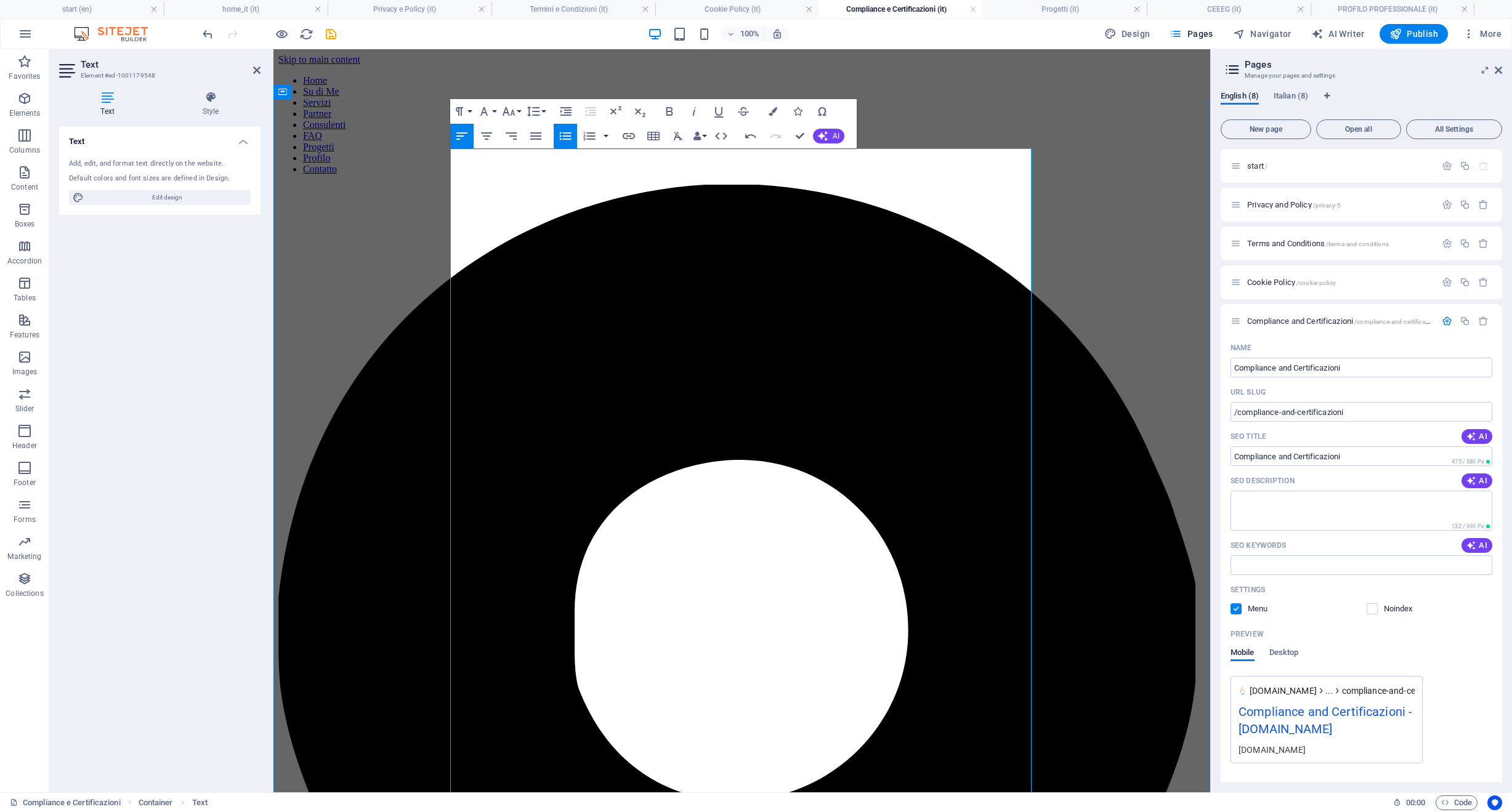
drag, startPoint x: 467, startPoint y: 281, endPoint x: 410, endPoint y: 194, distance: 104.0
click at [560, 136] on icon "button" at bounding box center [565, 136] width 12 height 8
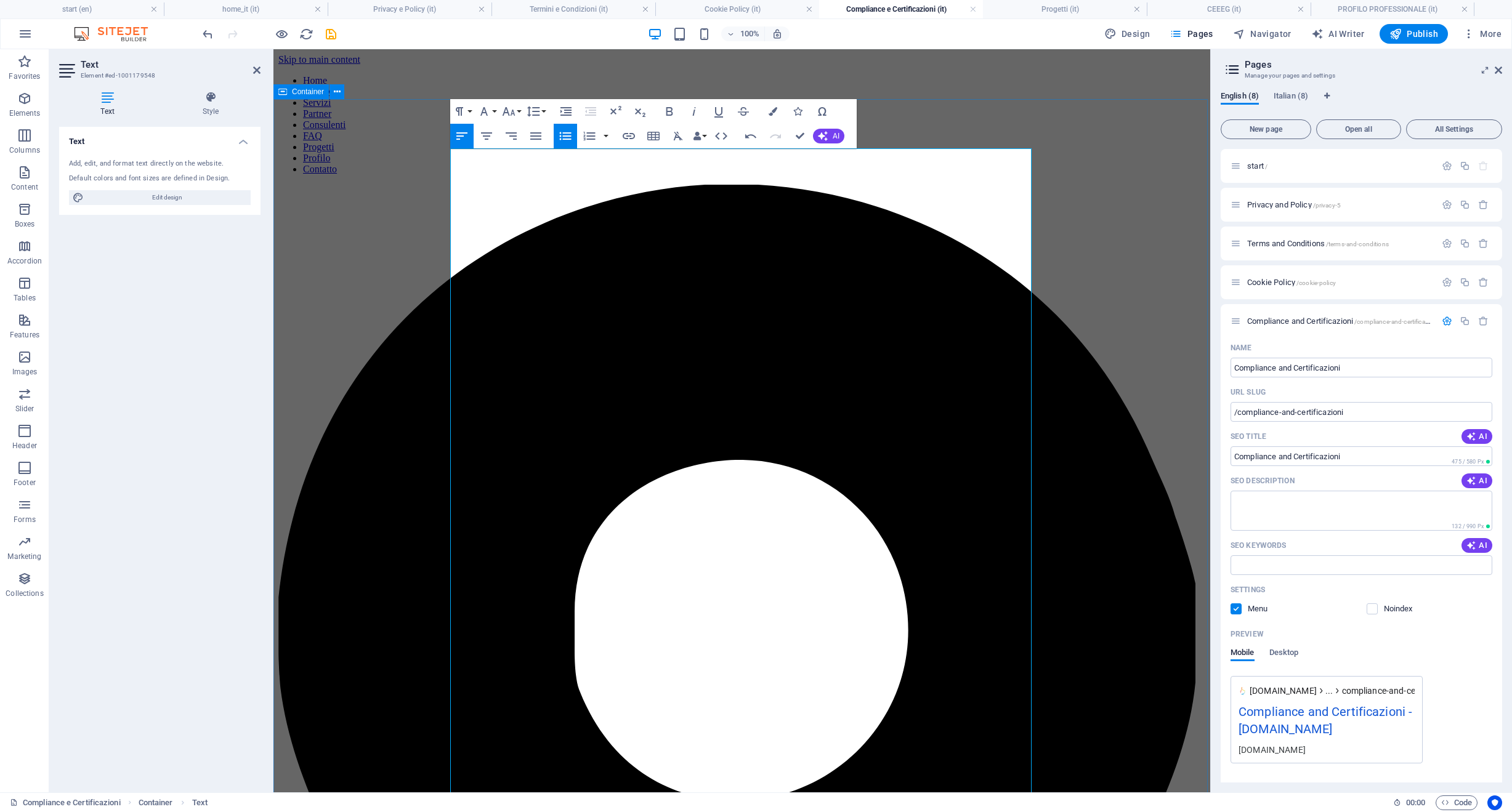
drag, startPoint x: 575, startPoint y: 478, endPoint x: 476, endPoint y: 318, distance: 188.2
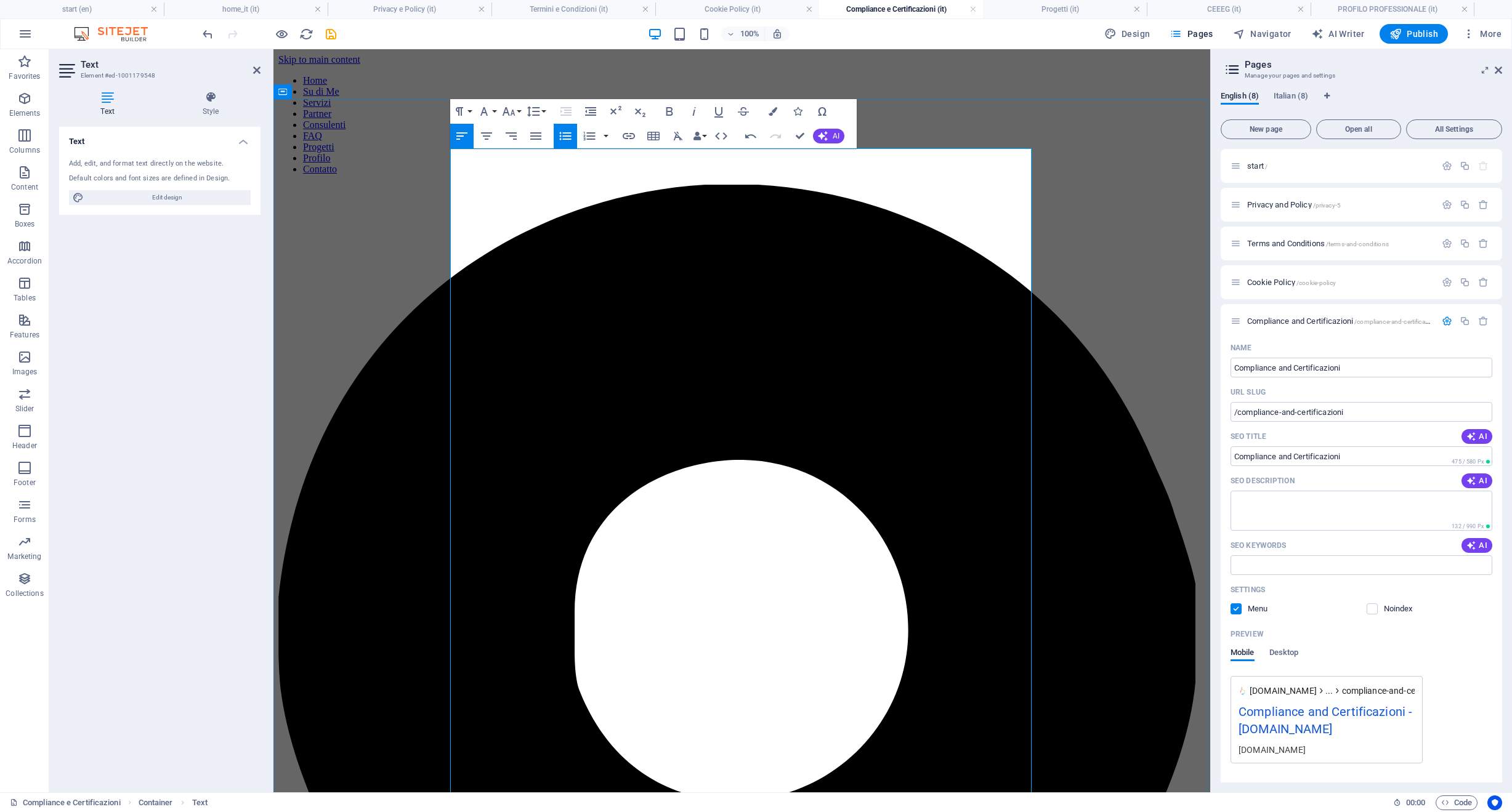
drag, startPoint x: 658, startPoint y: 250, endPoint x: 607, endPoint y: 404, distance: 162.2
click at [563, 140] on icon "button" at bounding box center [565, 136] width 14 height 14
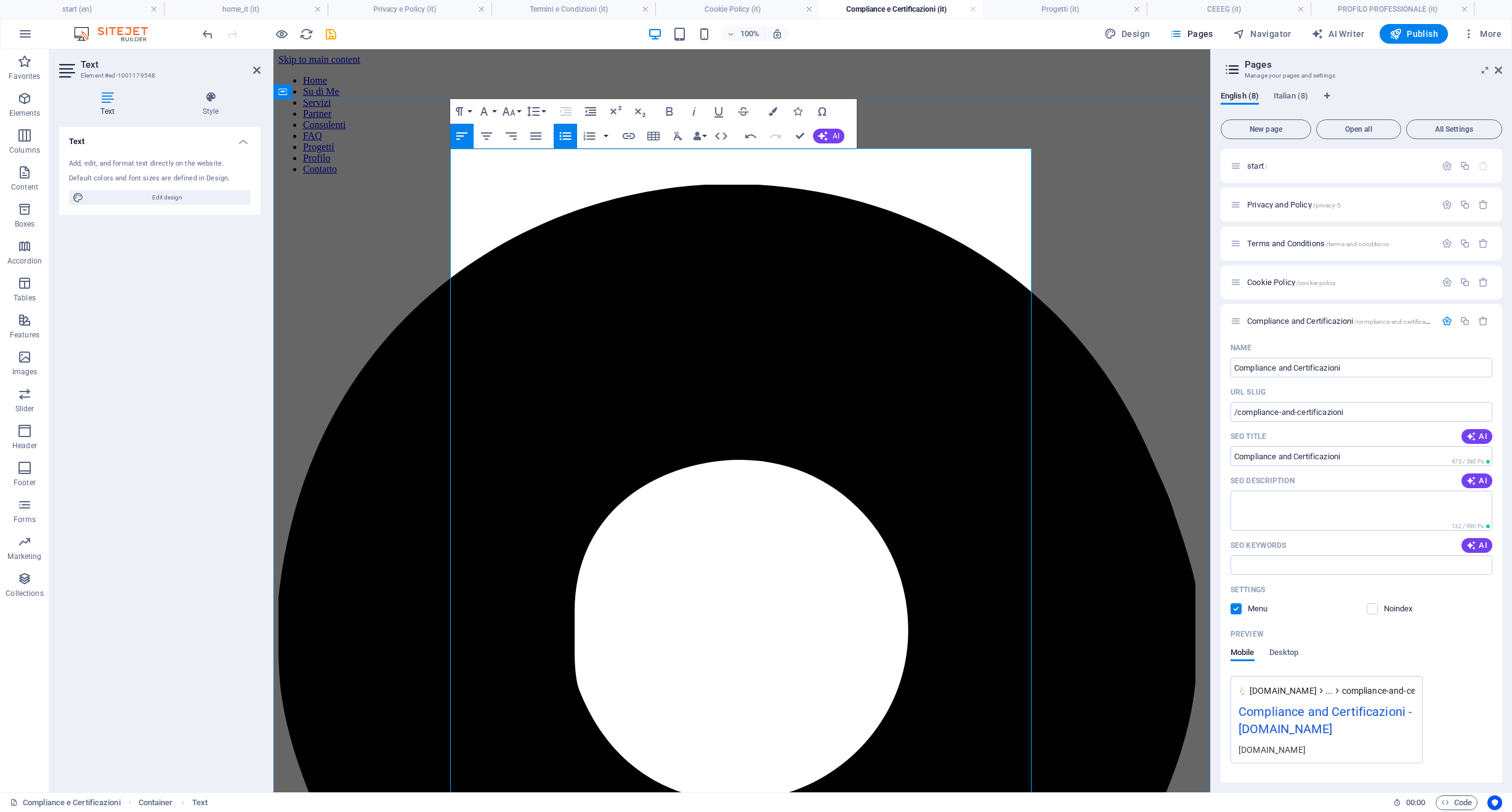
click at [571, 140] on icon "button" at bounding box center [565, 136] width 14 height 14
drag, startPoint x: 468, startPoint y: 318, endPoint x: 515, endPoint y: 375, distance: 73.9
